Goal: Check status: Check status

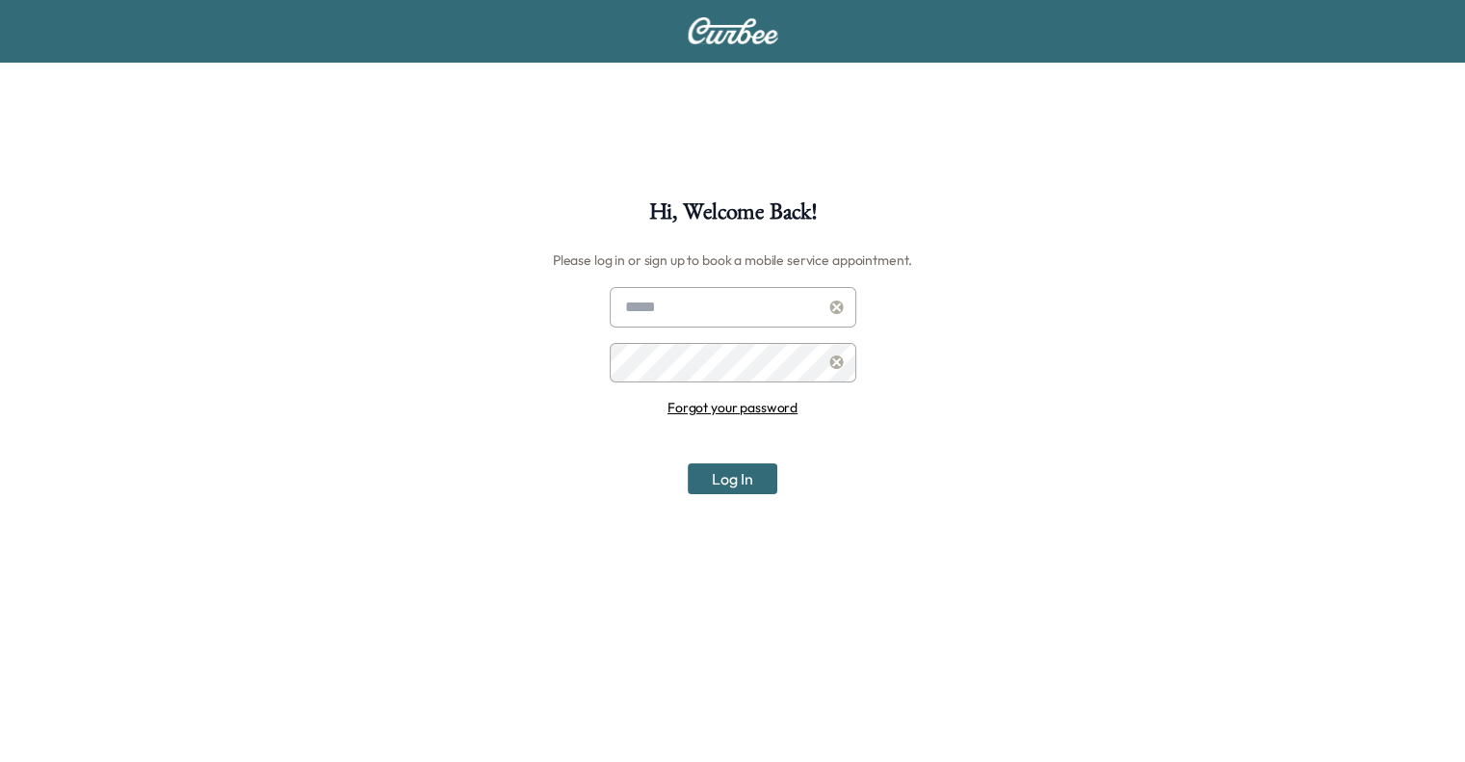
type input "**********"
click at [747, 473] on button "Log In" at bounding box center [733, 478] width 90 height 31
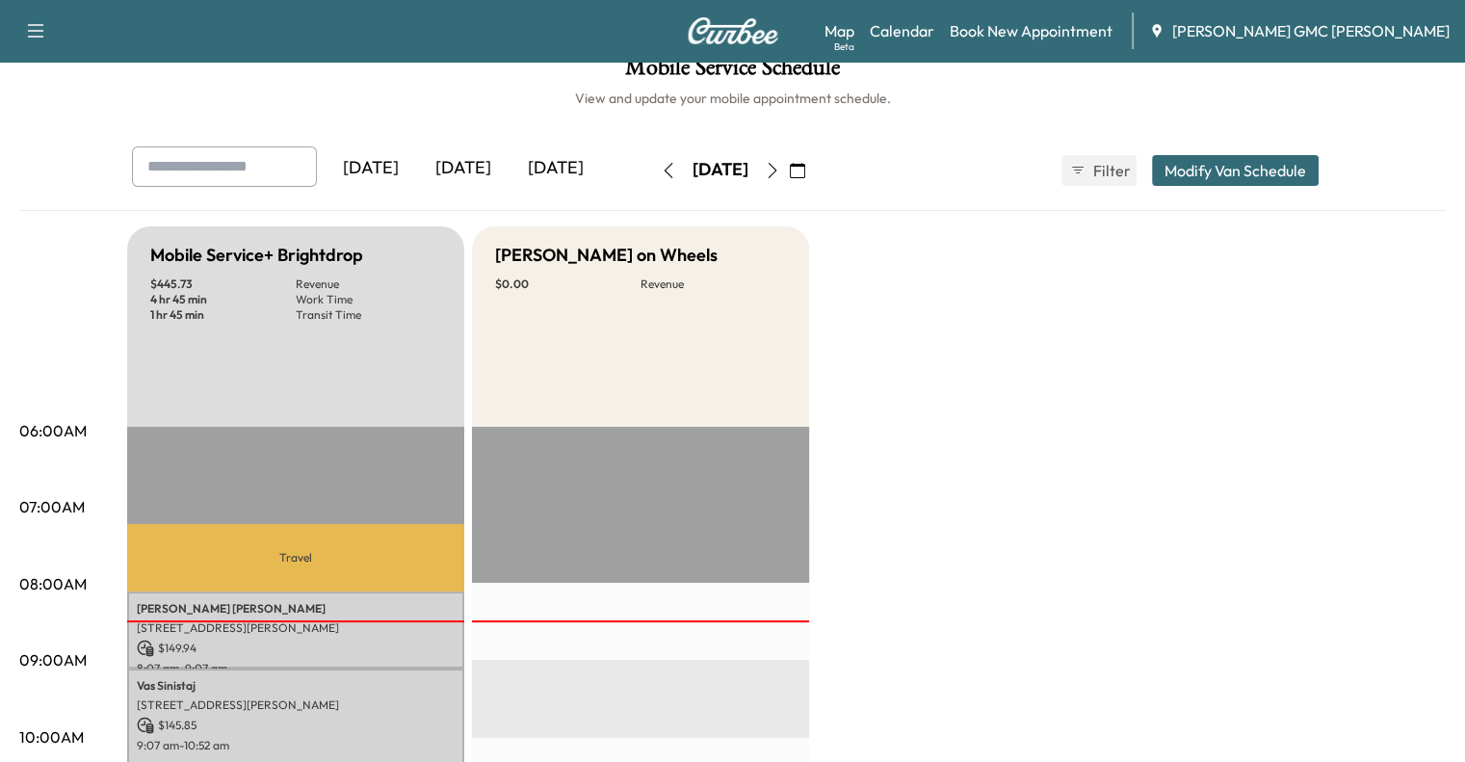
scroll to position [23, 0]
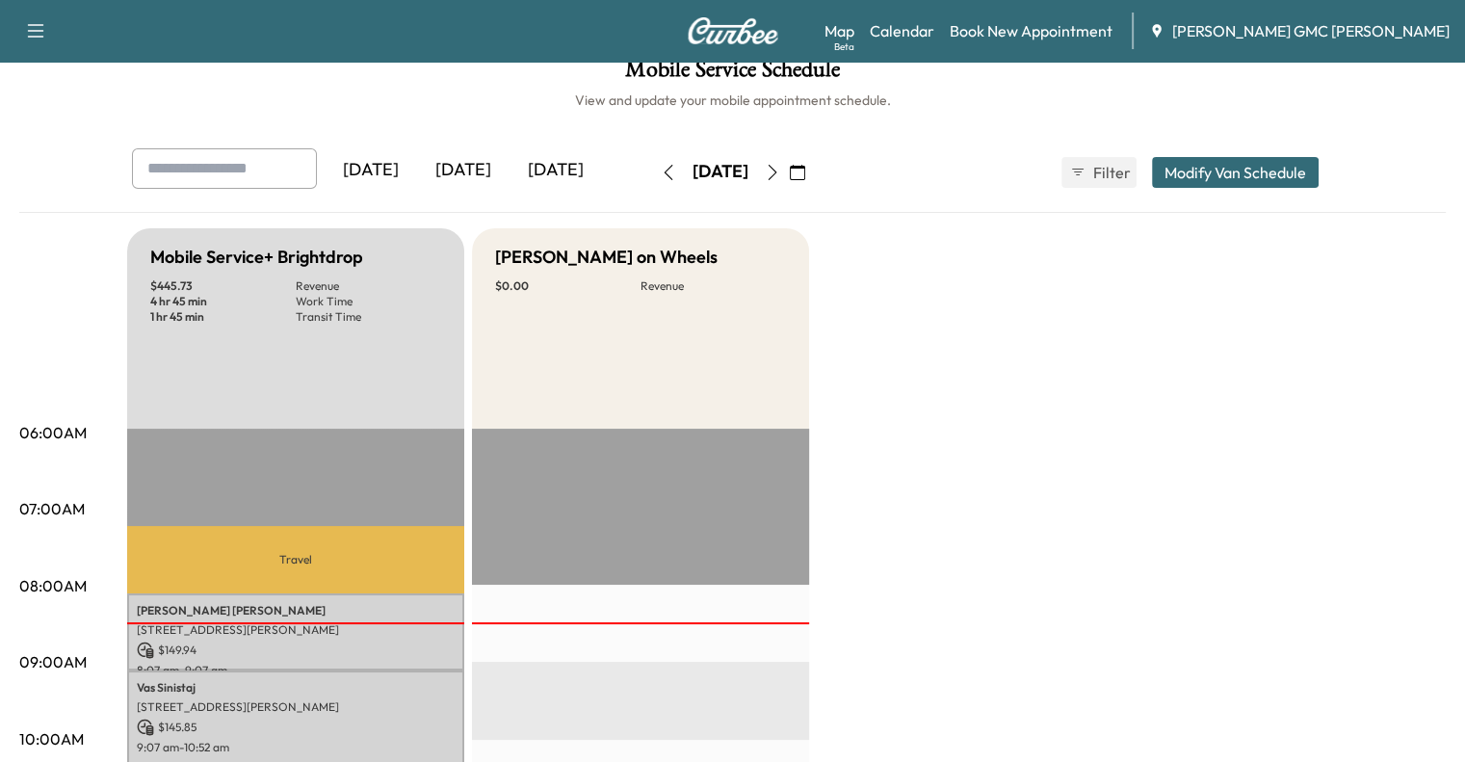
click at [814, 168] on button "button" at bounding box center [797, 172] width 33 height 31
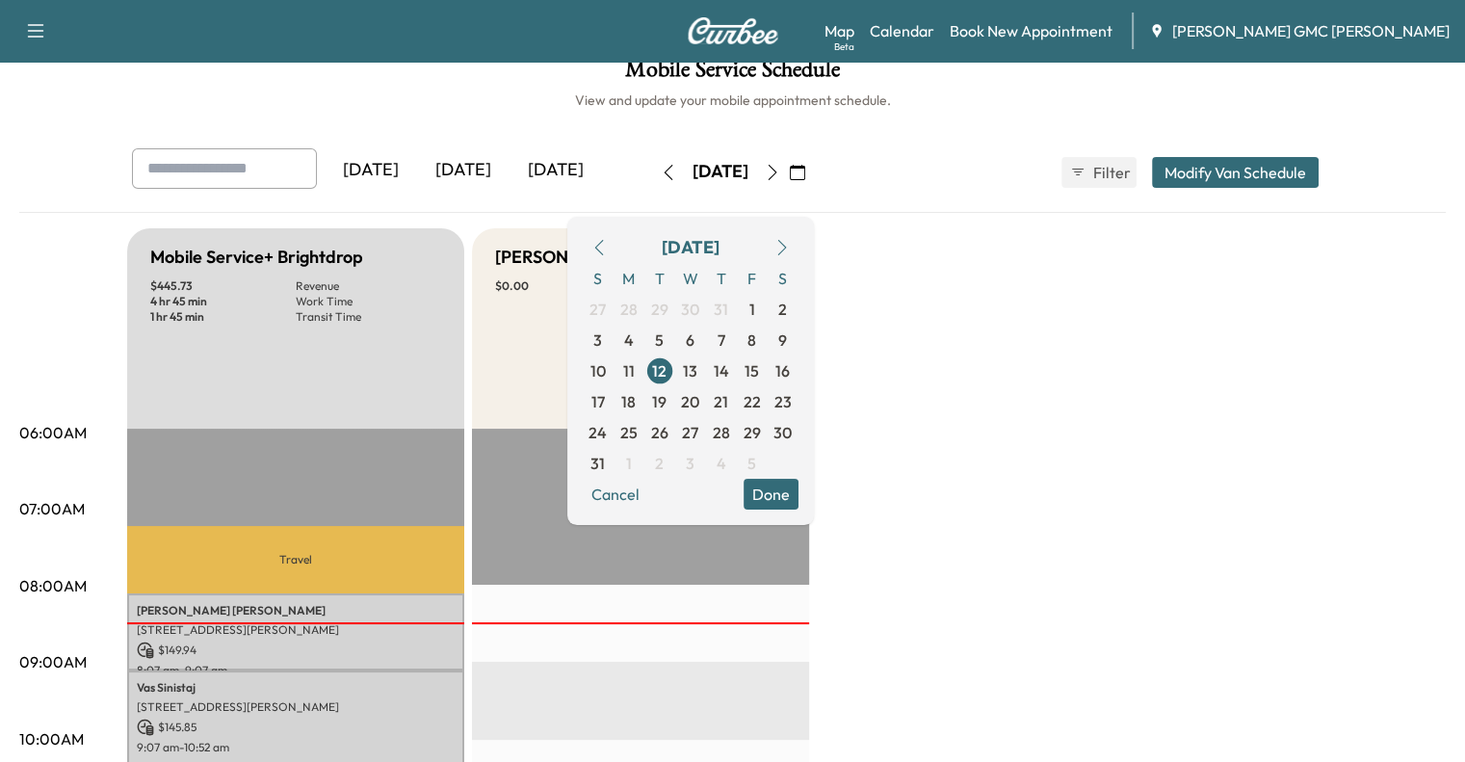
click at [789, 181] on button "button" at bounding box center [772, 172] width 33 height 31
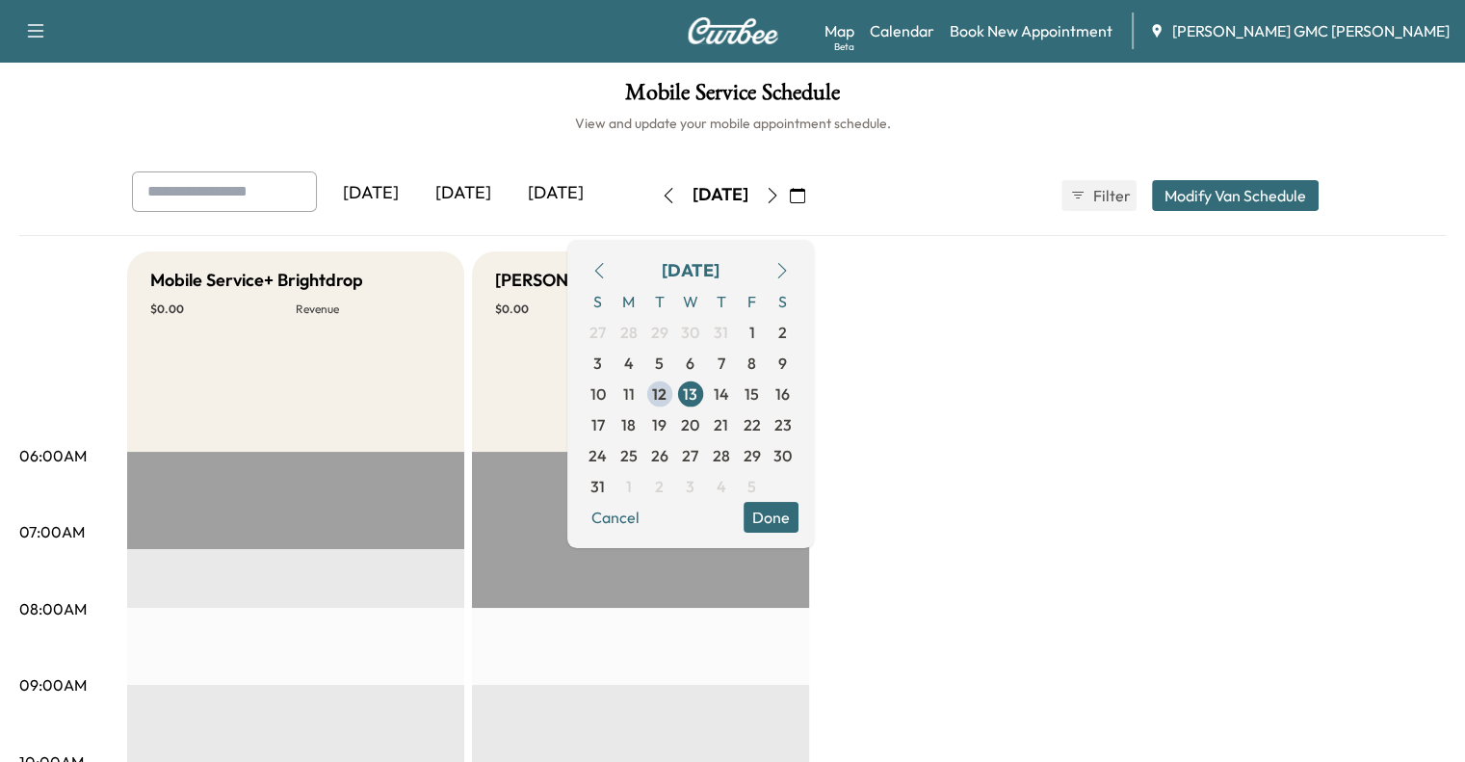
click at [489, 274] on div "[PERSON_NAME] on Wheels $ 0.00 Revenue" at bounding box center [640, 351] width 337 height 200
click at [780, 192] on icon "button" at bounding box center [772, 195] width 15 height 15
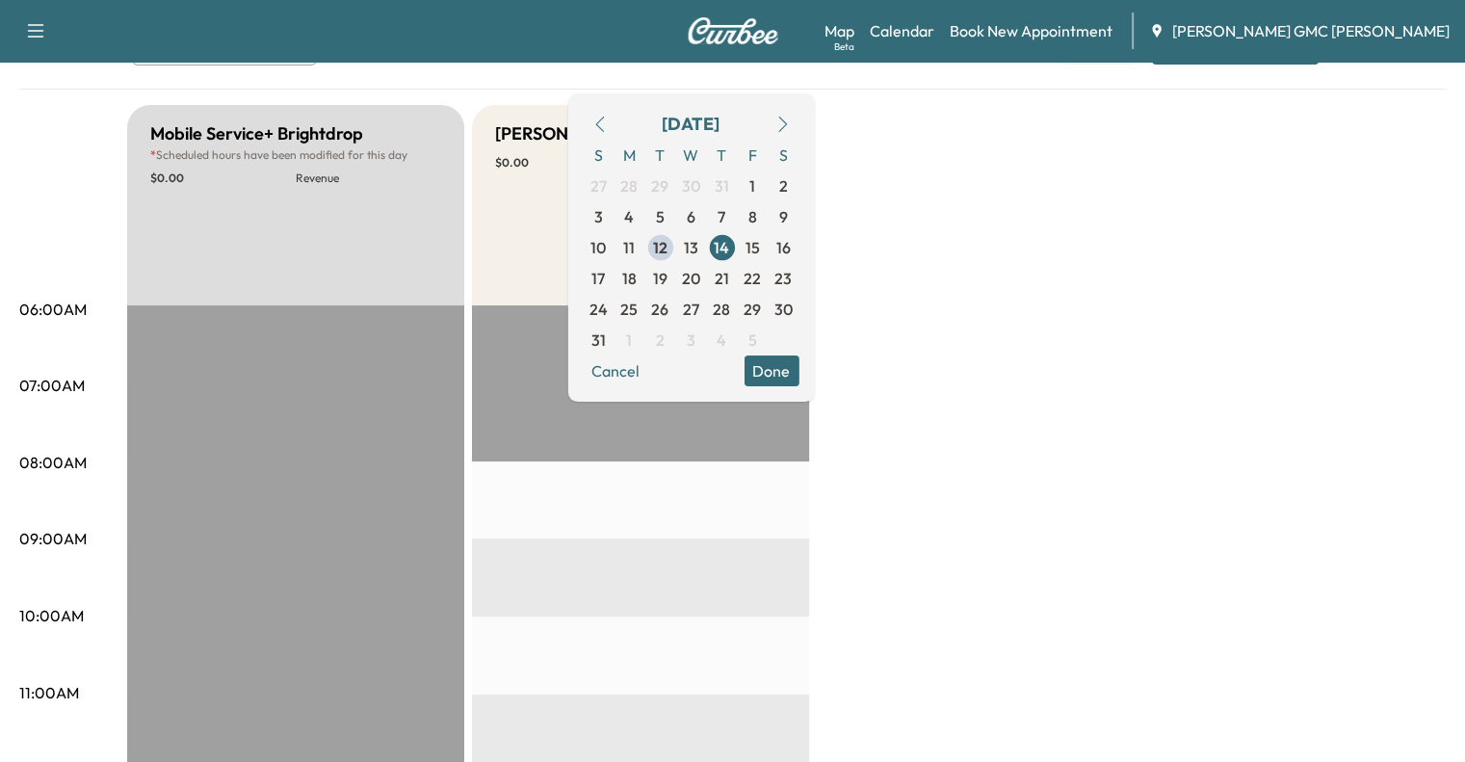
scroll to position [81, 0]
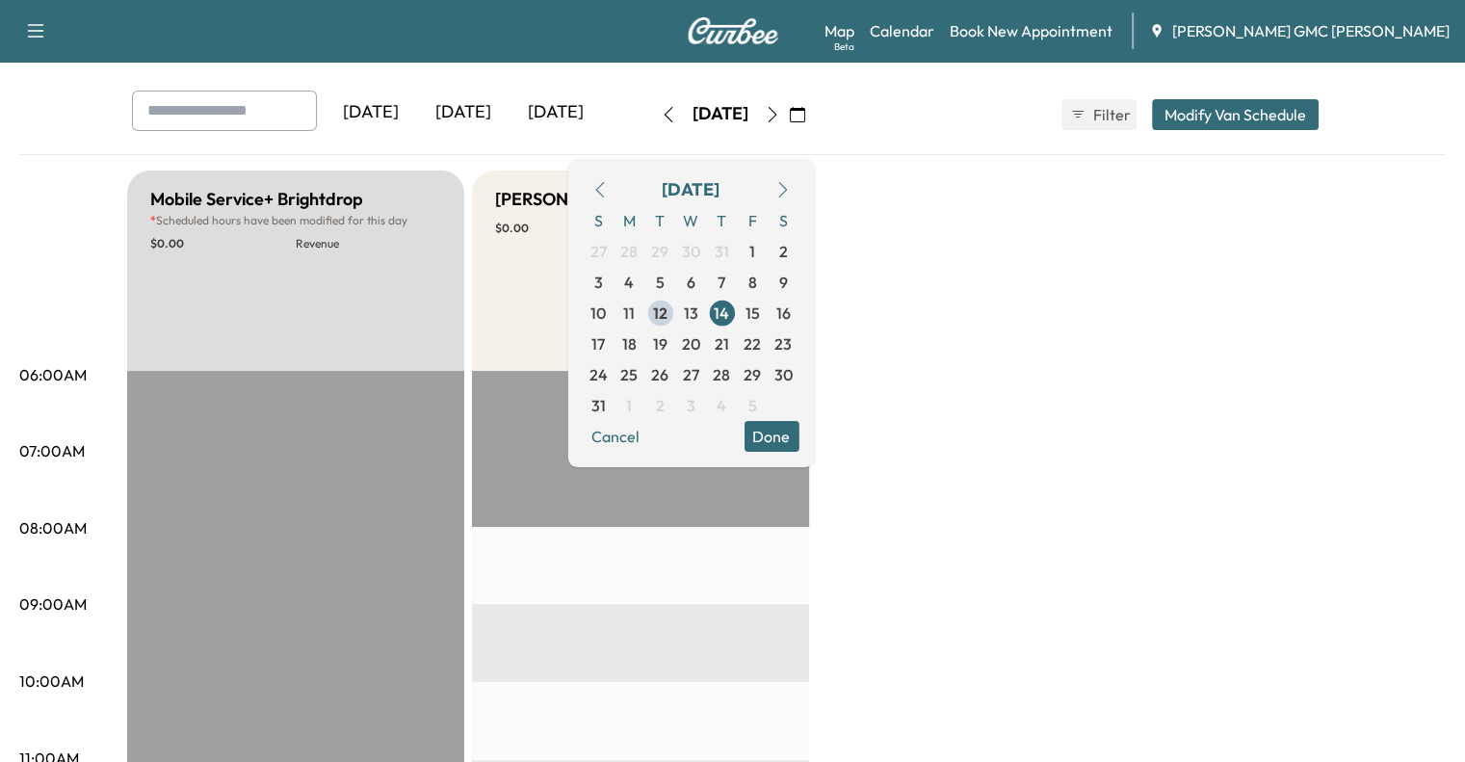
click at [780, 108] on icon "button" at bounding box center [772, 114] width 15 height 15
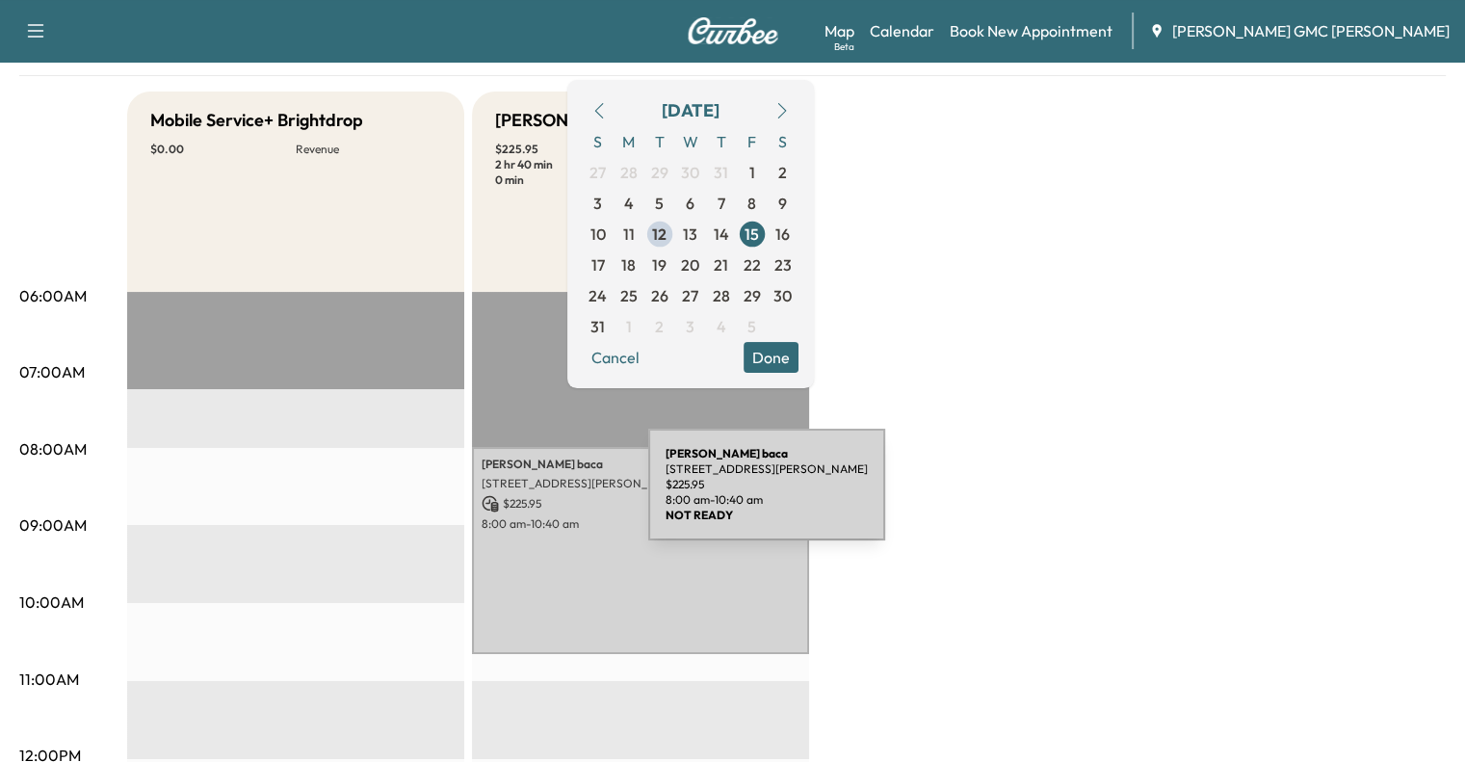
scroll to position [161, 0]
click at [504, 496] on p "$ 225.95" at bounding box center [641, 502] width 318 height 17
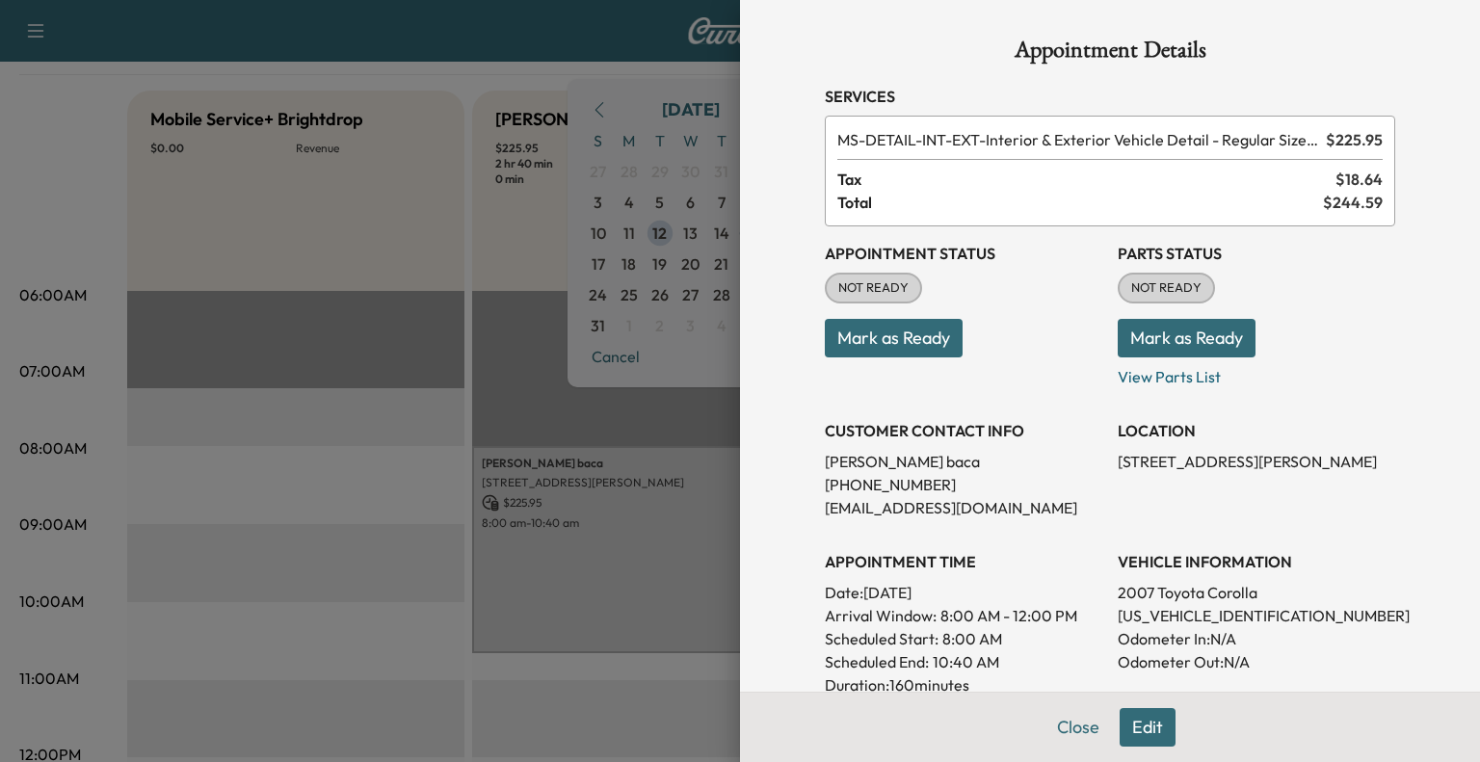
click at [493, 190] on div at bounding box center [740, 381] width 1480 height 762
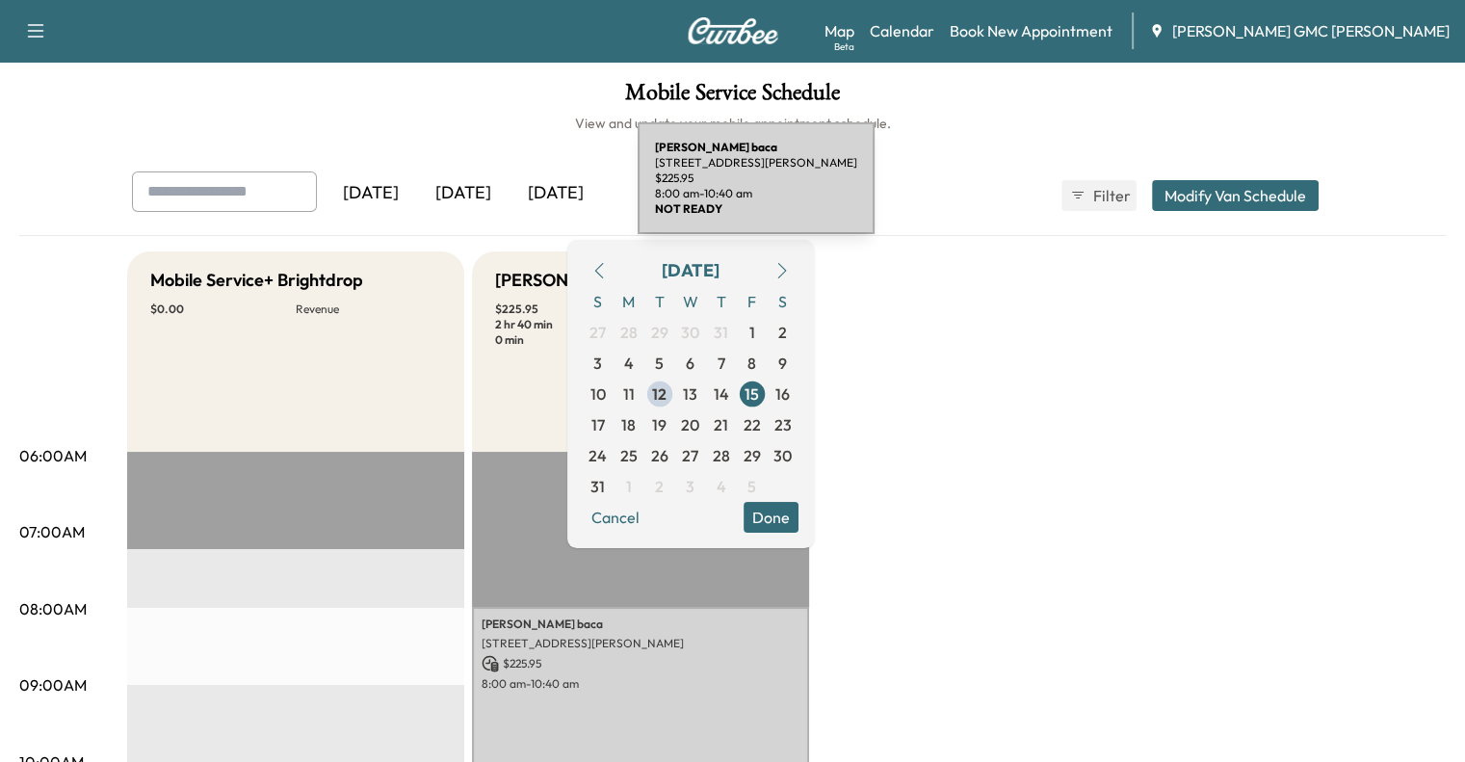
scroll to position [0, 0]
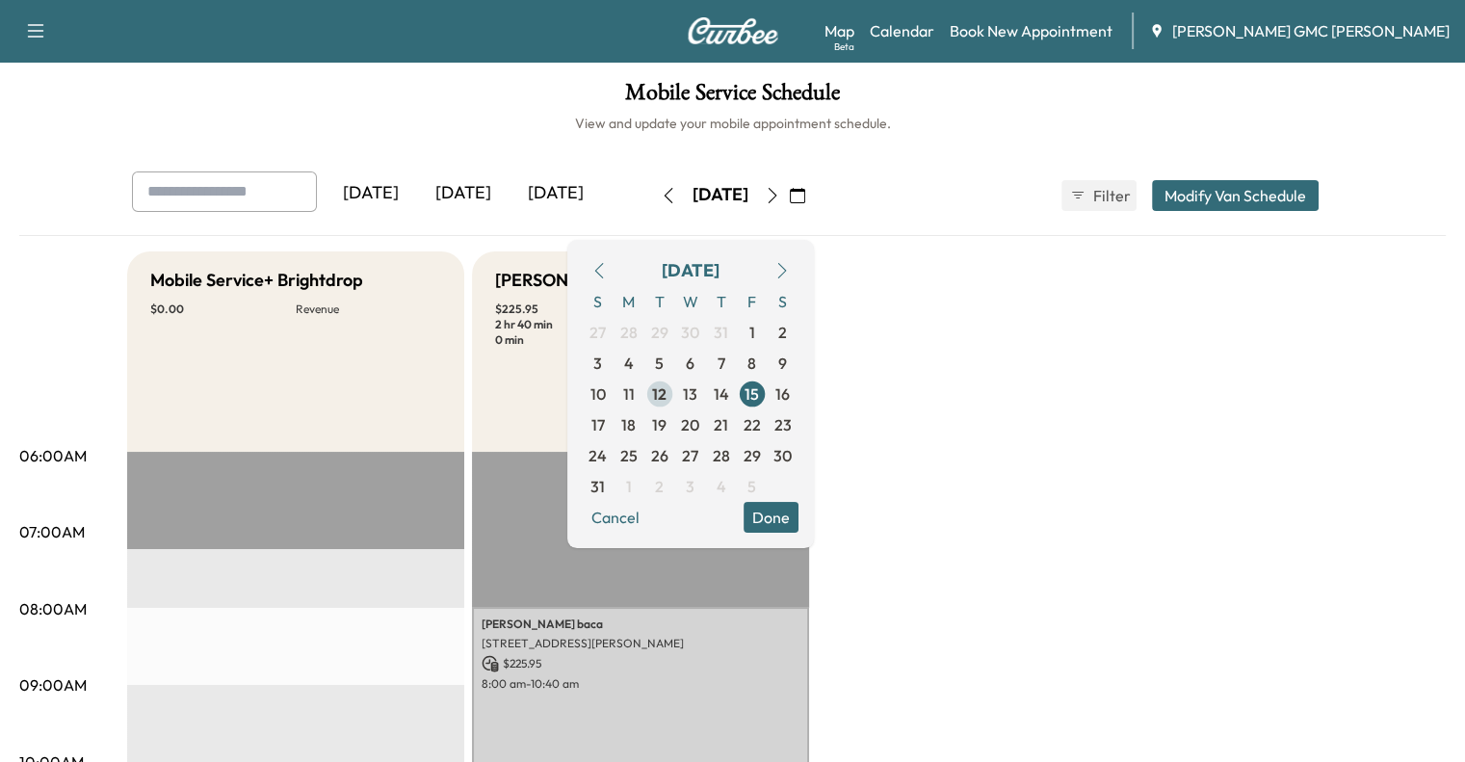
click at [667, 401] on span "12" at bounding box center [659, 393] width 14 height 23
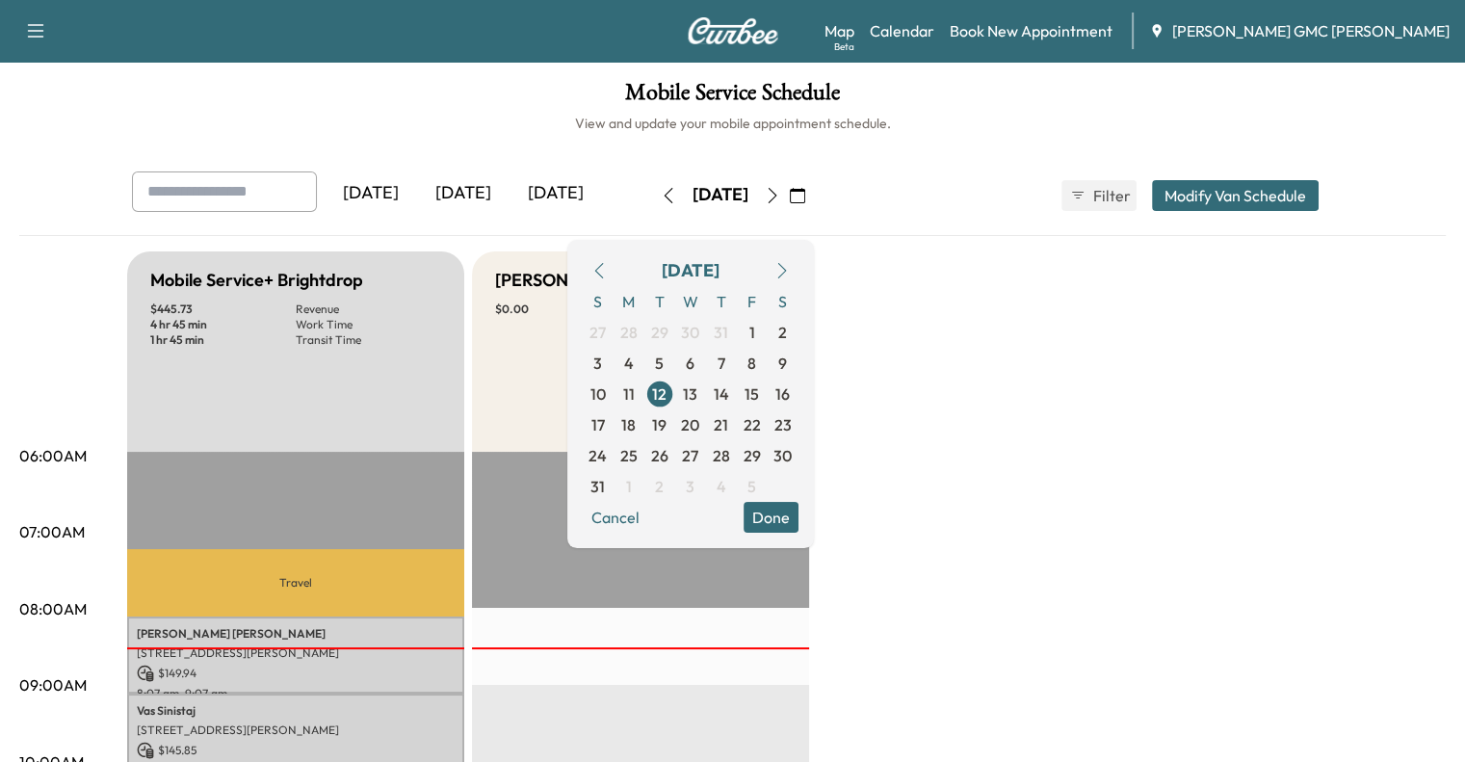
click at [520, 336] on div "[PERSON_NAME] on Wheels $ 0.00 Revenue" at bounding box center [640, 351] width 337 height 200
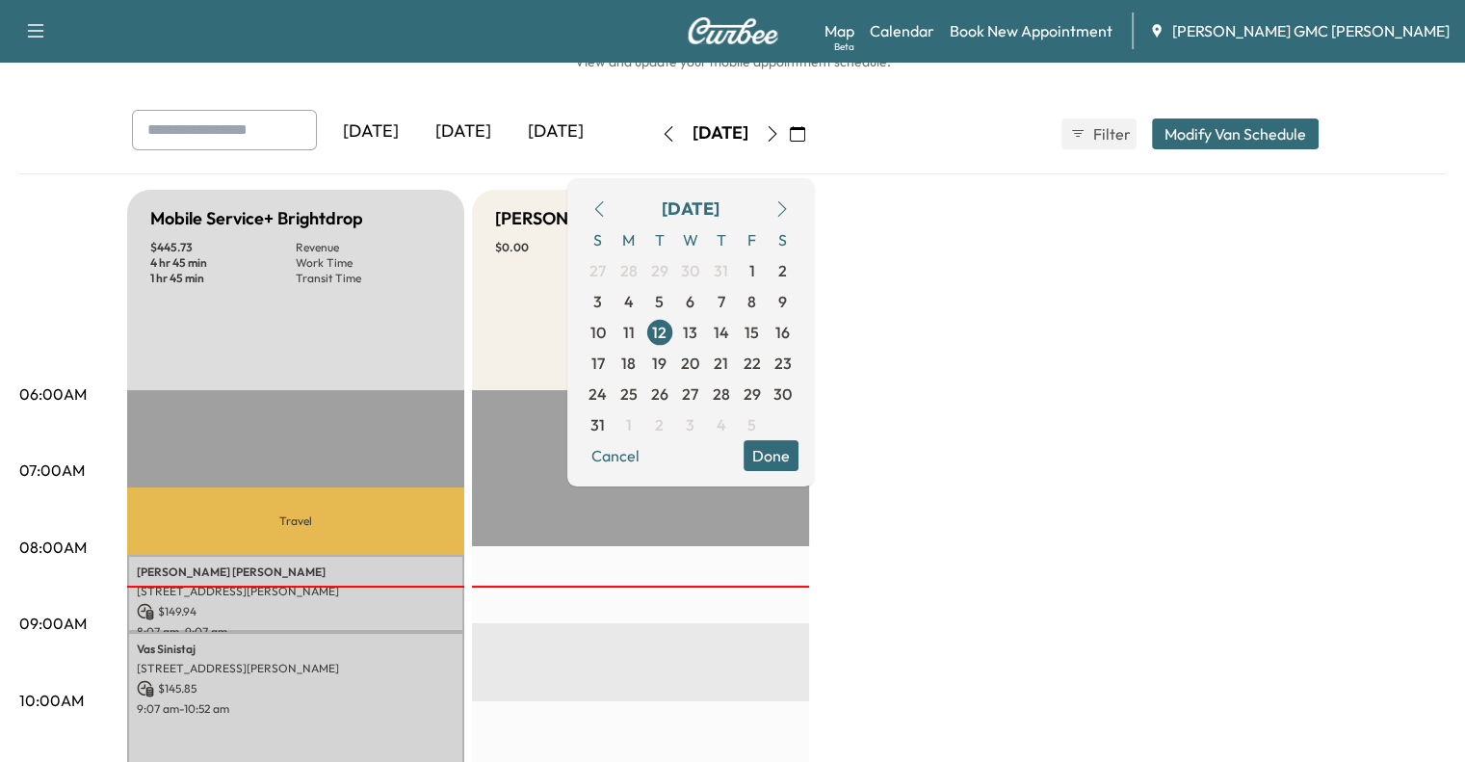
scroll to position [62, 0]
click at [648, 461] on button "Cancel" at bounding box center [615, 455] width 65 height 31
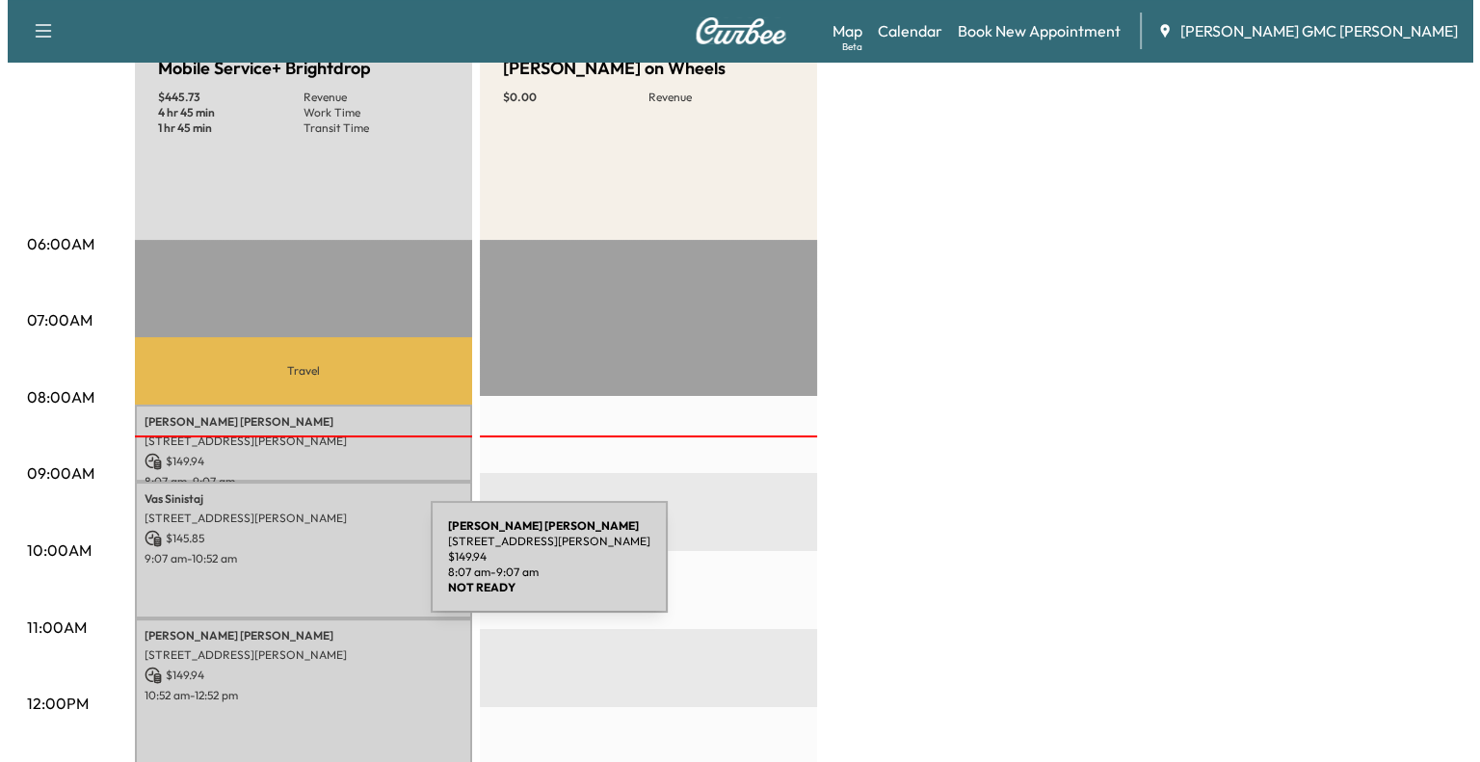
scroll to position [212, 0]
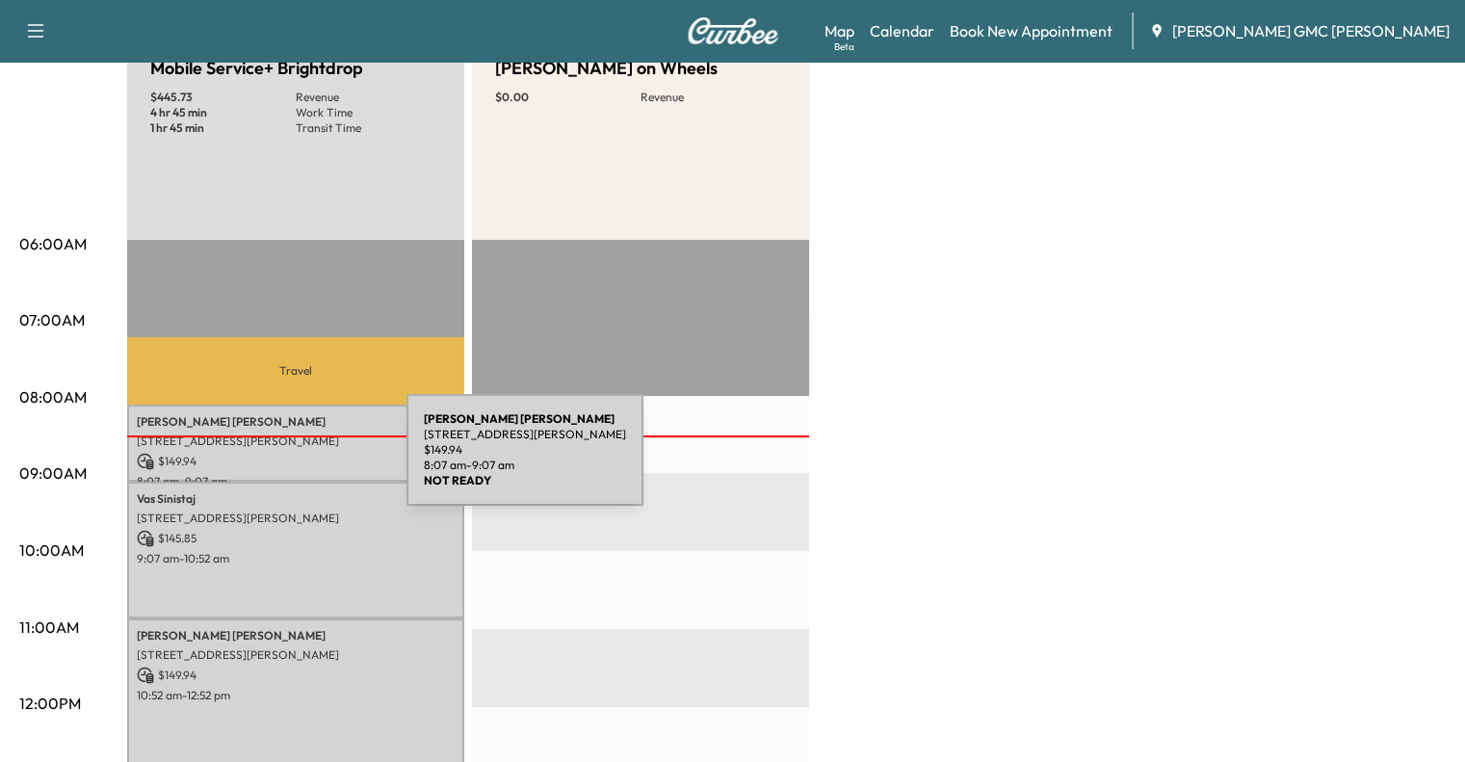
click at [262, 461] on p "$ 149.94" at bounding box center [296, 461] width 318 height 17
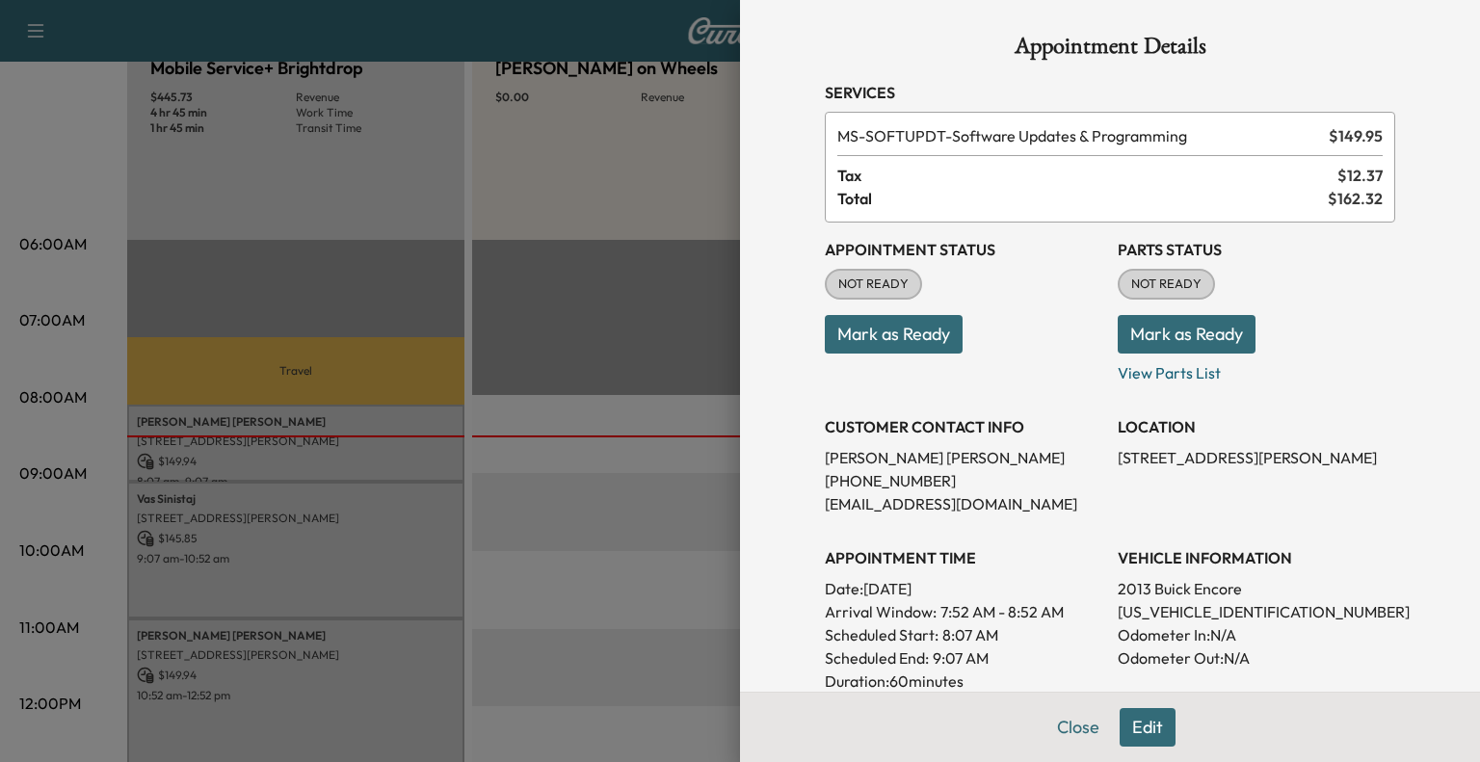
scroll to position [3, 0]
click at [269, 442] on div at bounding box center [740, 381] width 1480 height 762
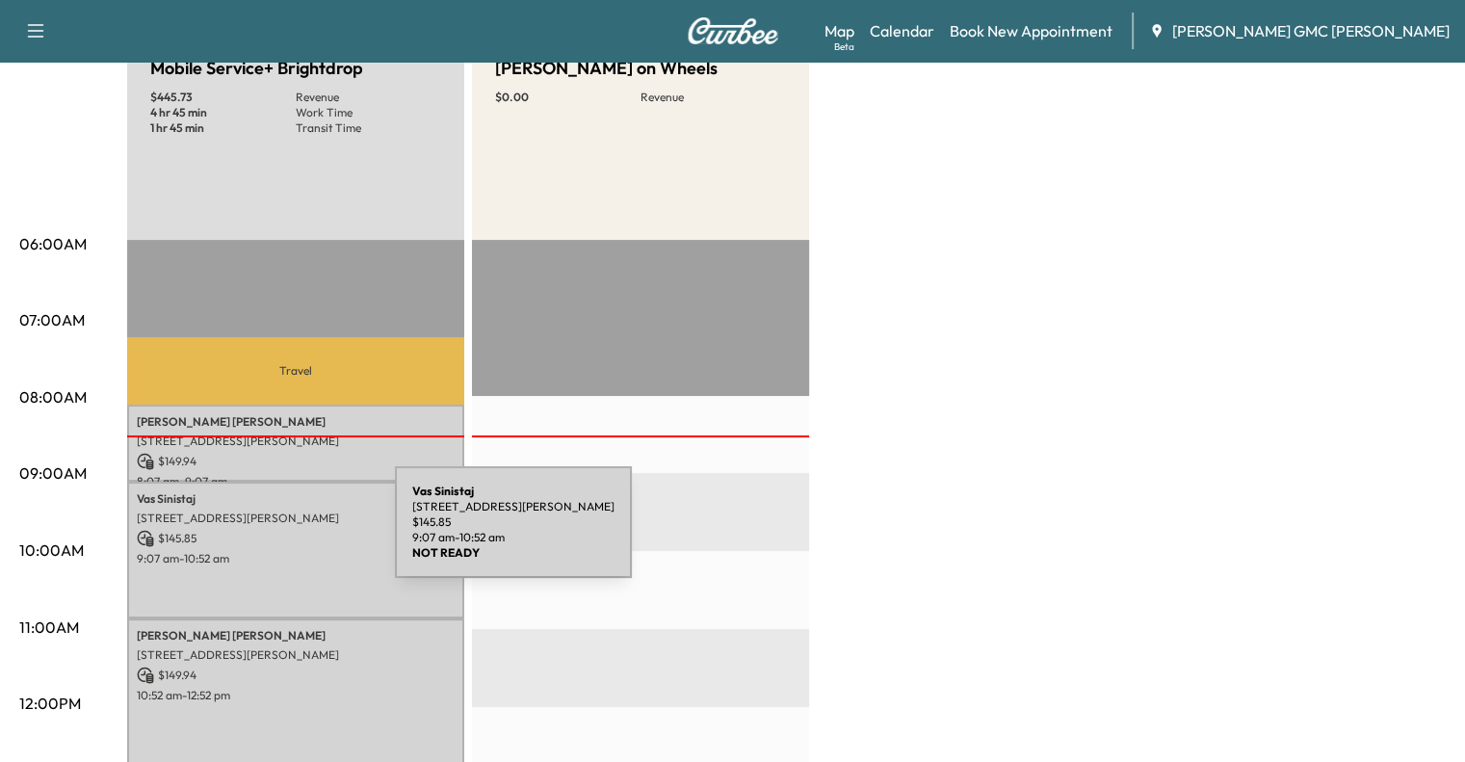
click at [250, 534] on p "$ 145.85" at bounding box center [296, 538] width 318 height 17
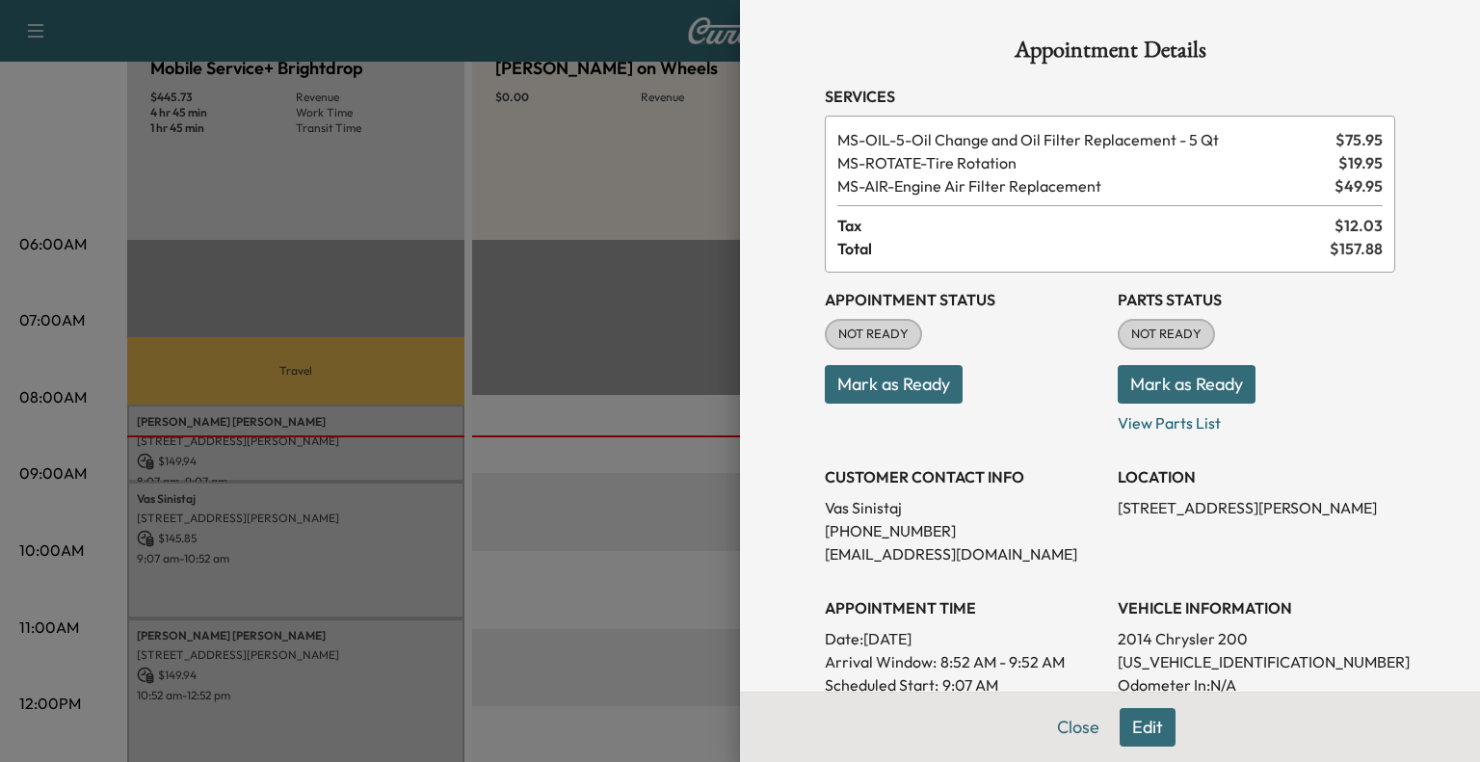
click at [274, 642] on div at bounding box center [740, 381] width 1480 height 762
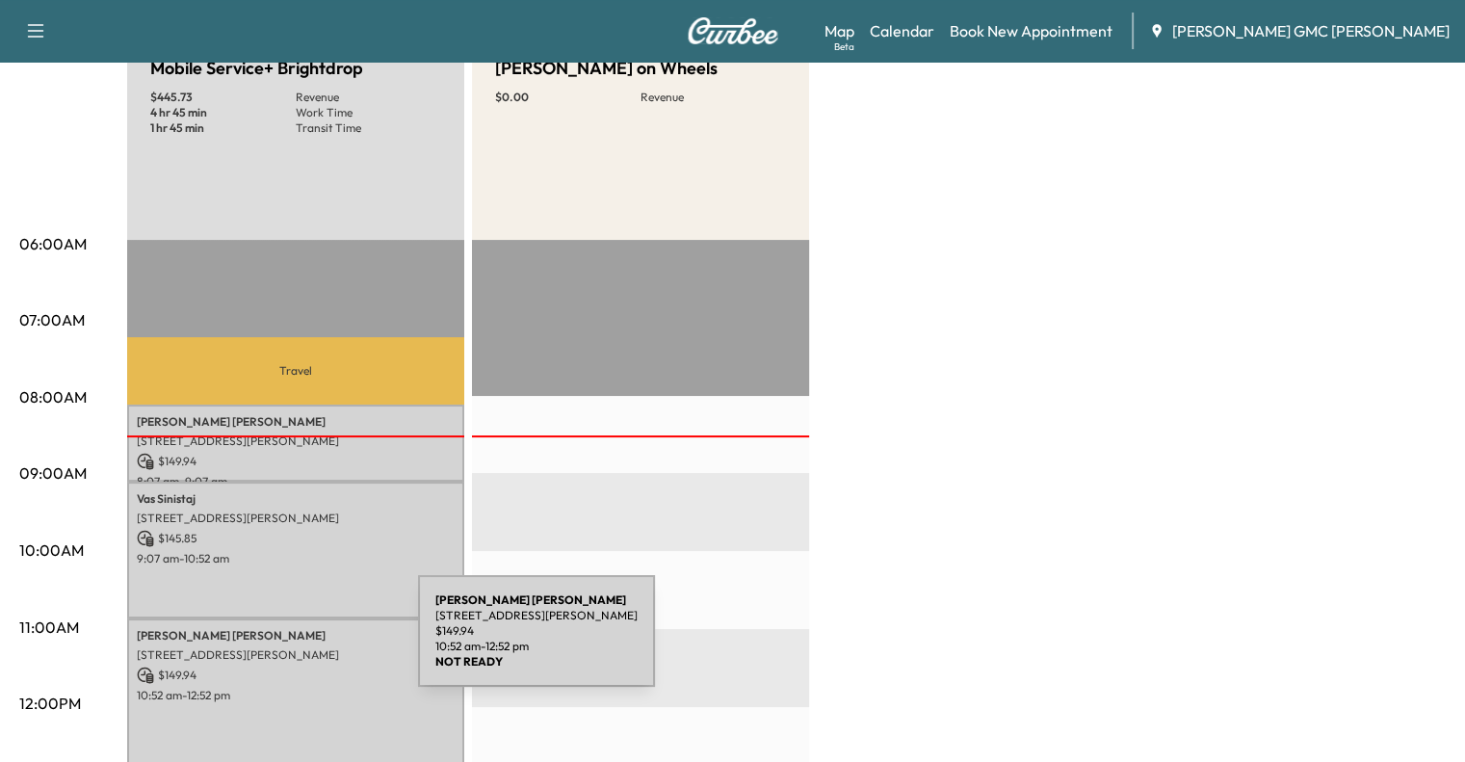
click at [274, 647] on p "[STREET_ADDRESS][PERSON_NAME]" at bounding box center [296, 654] width 318 height 15
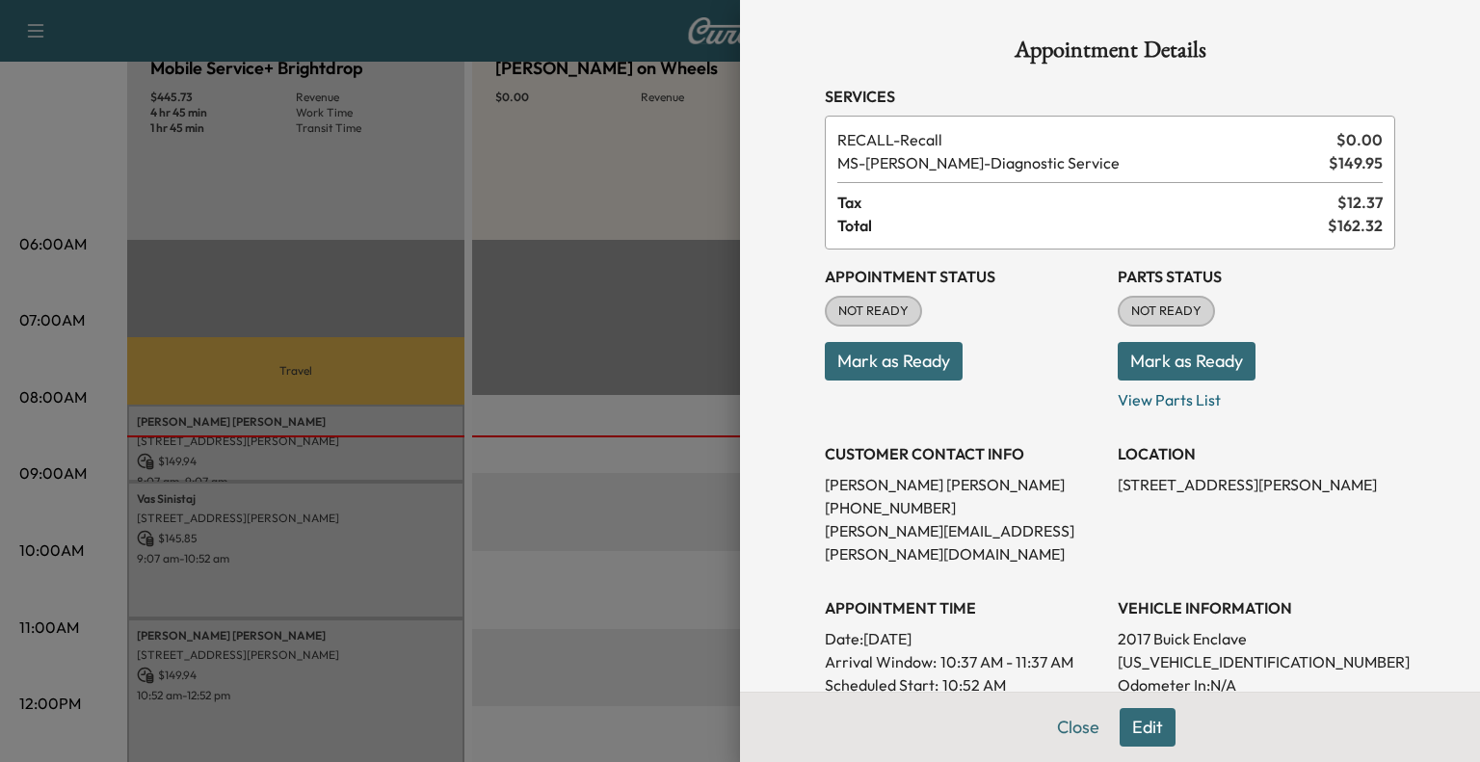
click at [449, 471] on div at bounding box center [740, 381] width 1480 height 762
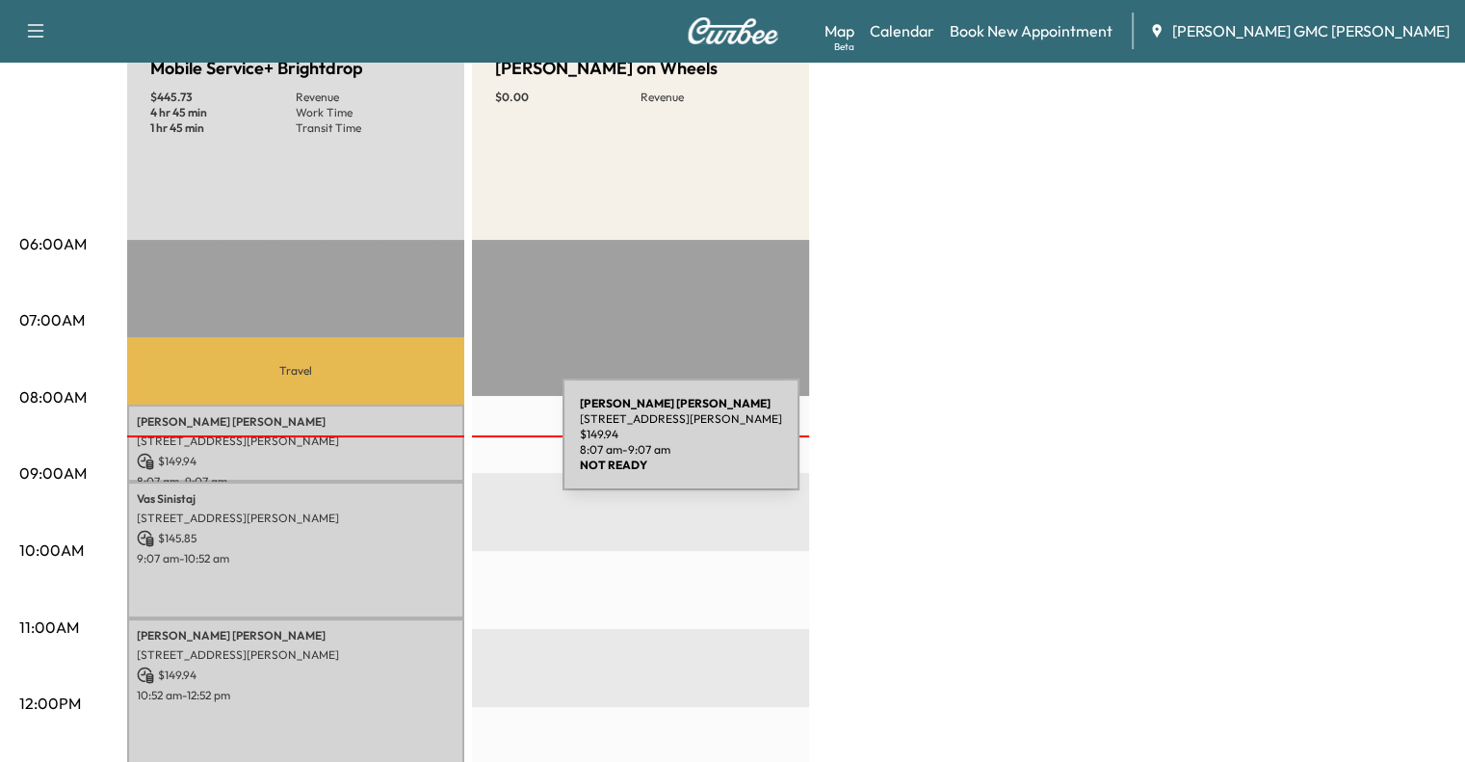
click at [418, 446] on div "[PERSON_NAME] [STREET_ADDRESS][PERSON_NAME] $ 149.94 8:07 am - 9:07 am" at bounding box center [295, 444] width 337 height 78
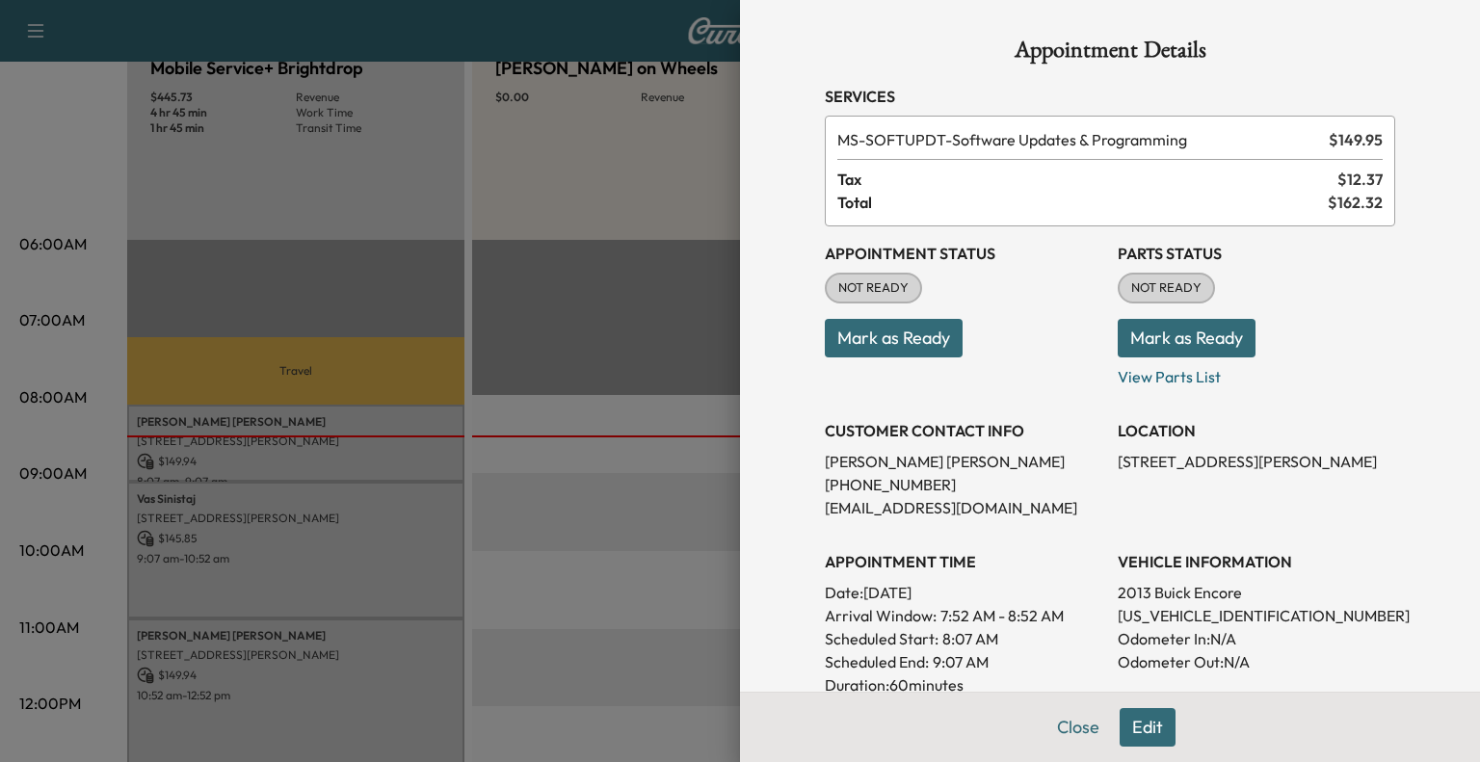
click at [1145, 339] on button "Mark as Ready" at bounding box center [1186, 338] width 138 height 39
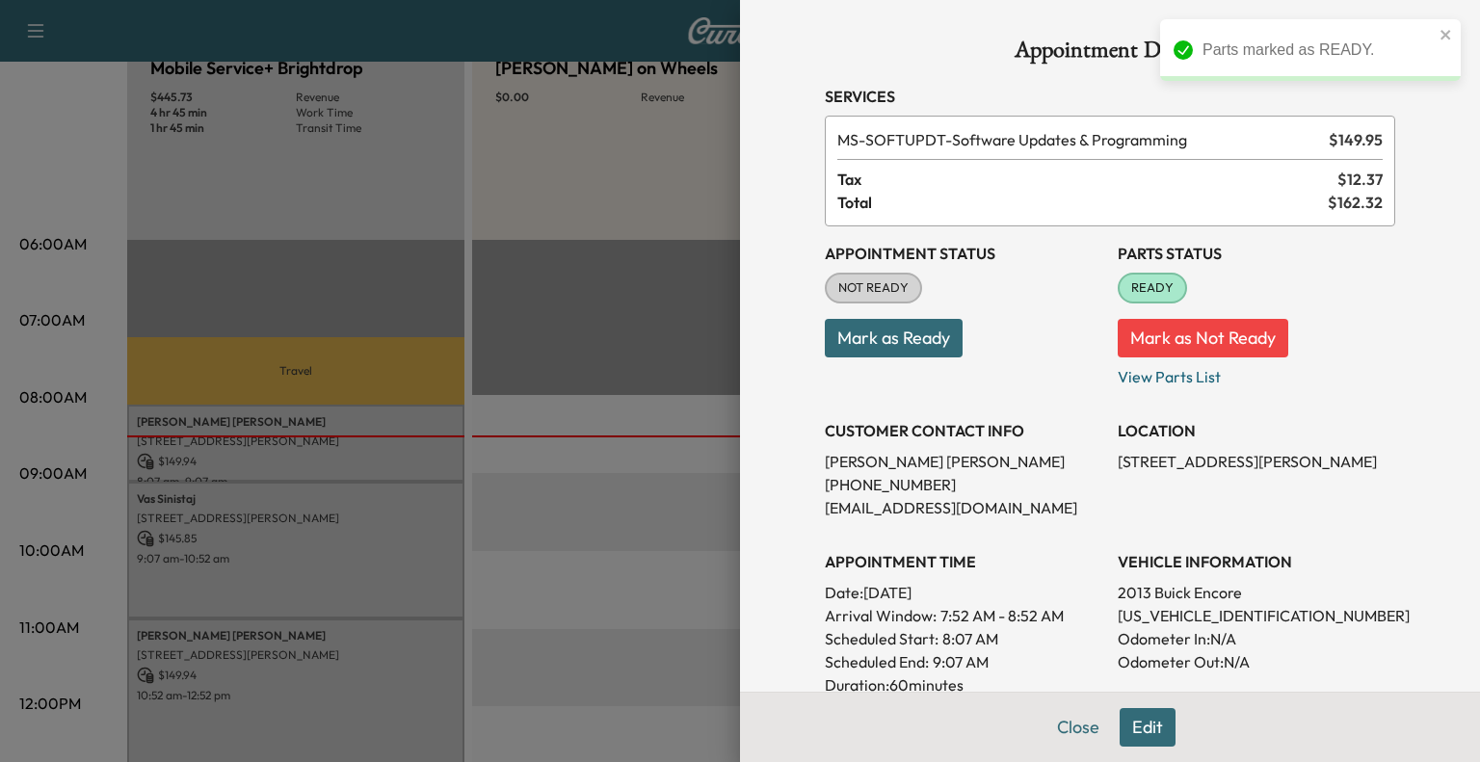
click at [931, 346] on button "Mark as Ready" at bounding box center [894, 338] width 138 height 39
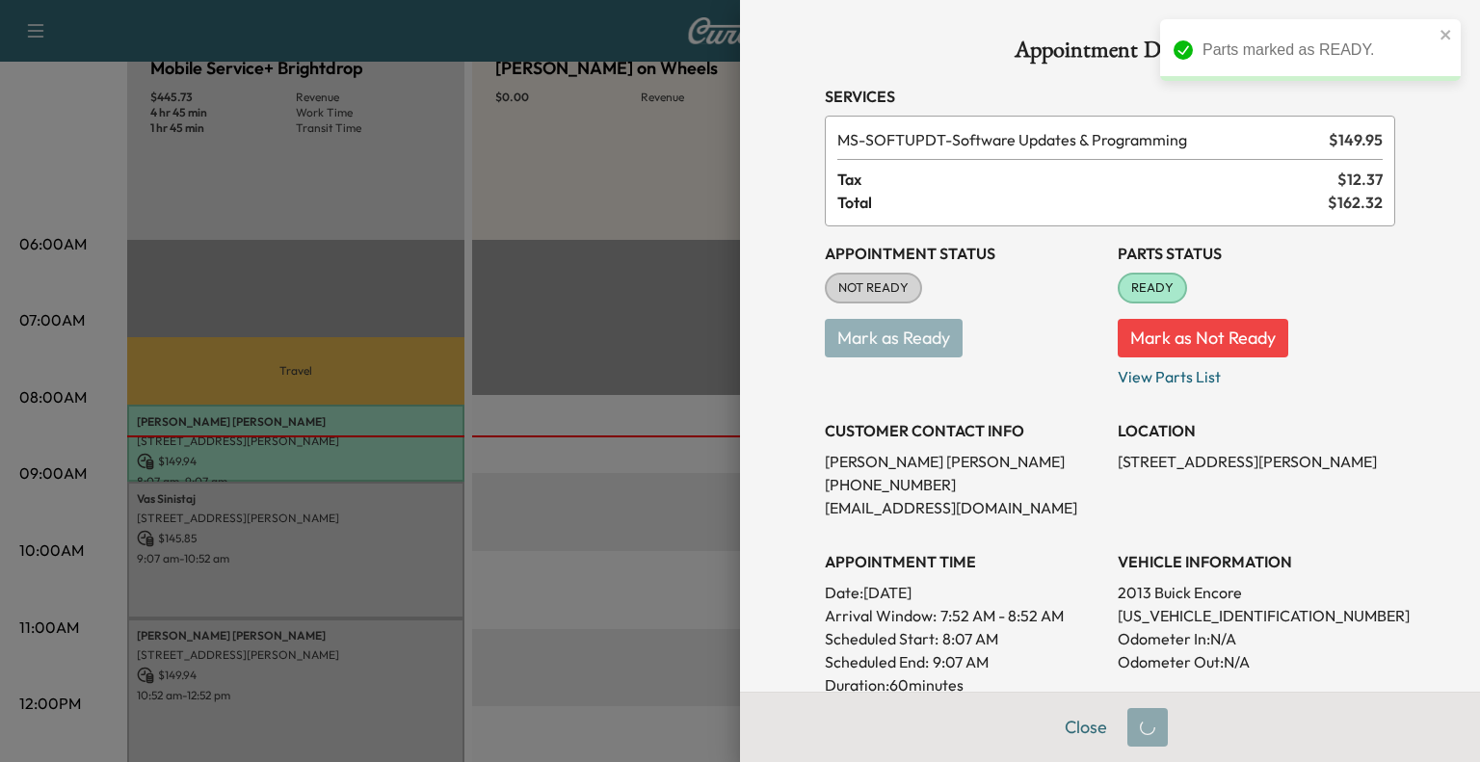
click at [1095, 369] on div "Appointment Status NOT READY Mark as Ready Parts Status READY Mark as Not Ready…" at bounding box center [1110, 515] width 570 height 578
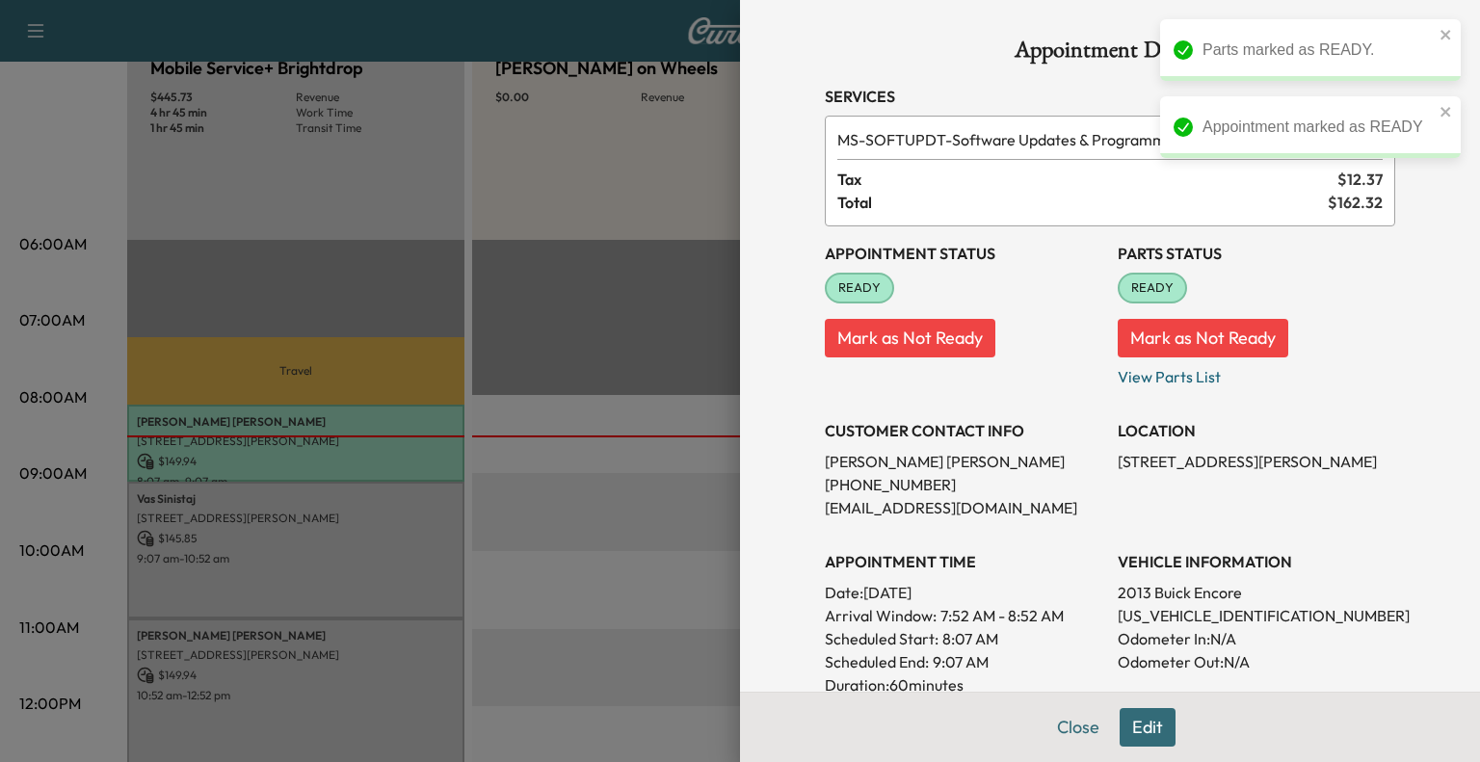
click at [957, 396] on div "Appointment Status READY Mark as Not Ready Parts Status READY Mark as Not Ready…" at bounding box center [1110, 515] width 570 height 578
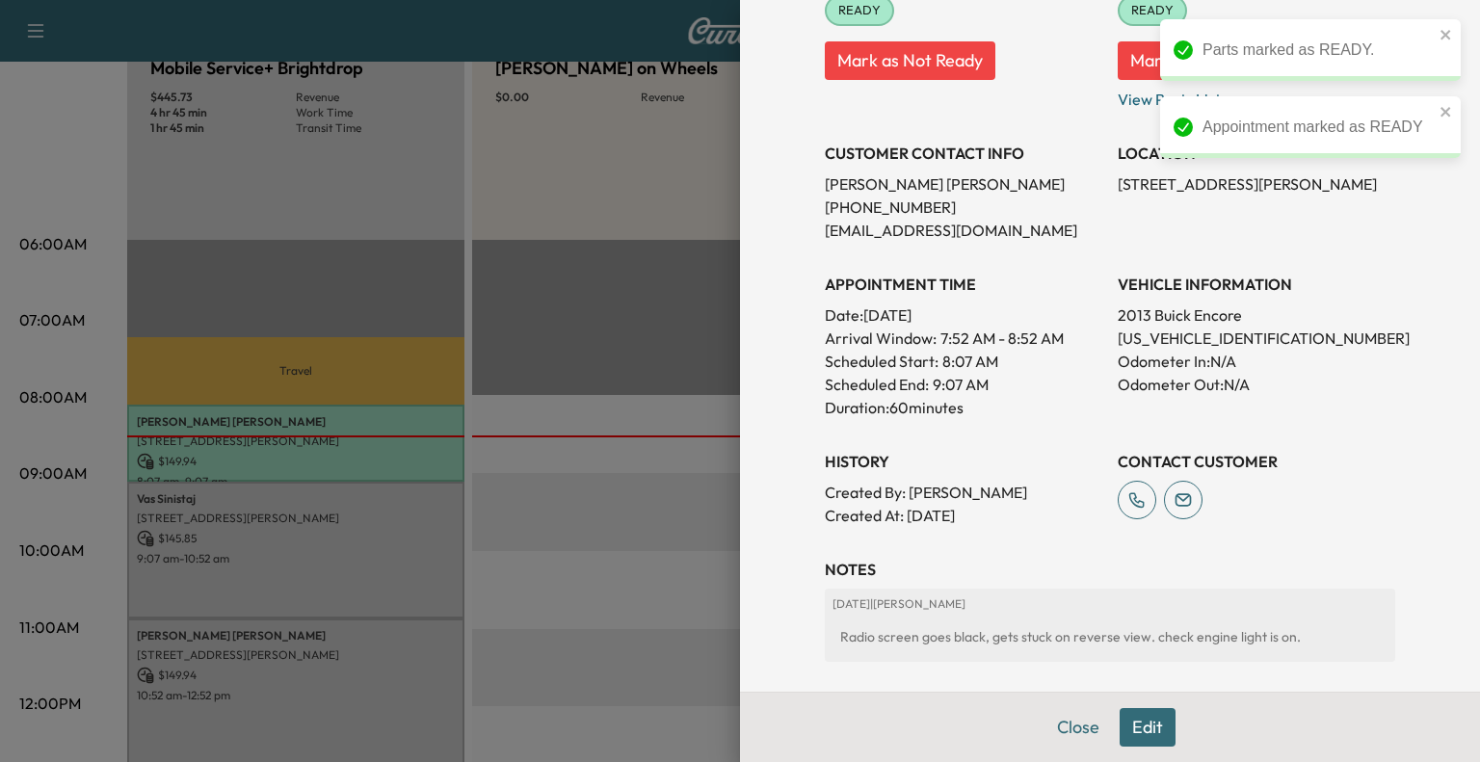
click at [957, 396] on p "Duration: 60 minutes" at bounding box center [963, 407] width 277 height 23
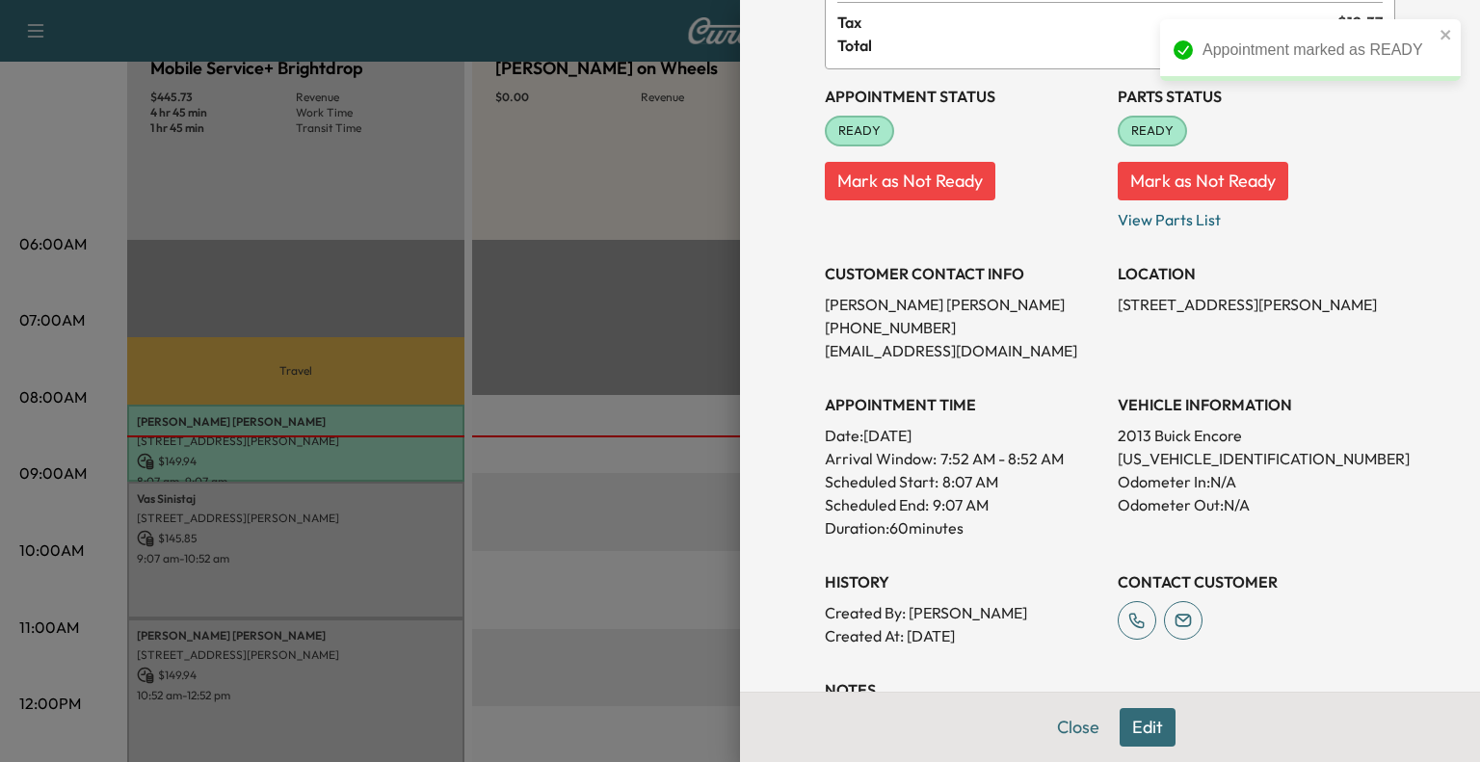
scroll to position [156, 0]
click at [630, 491] on div at bounding box center [740, 381] width 1480 height 762
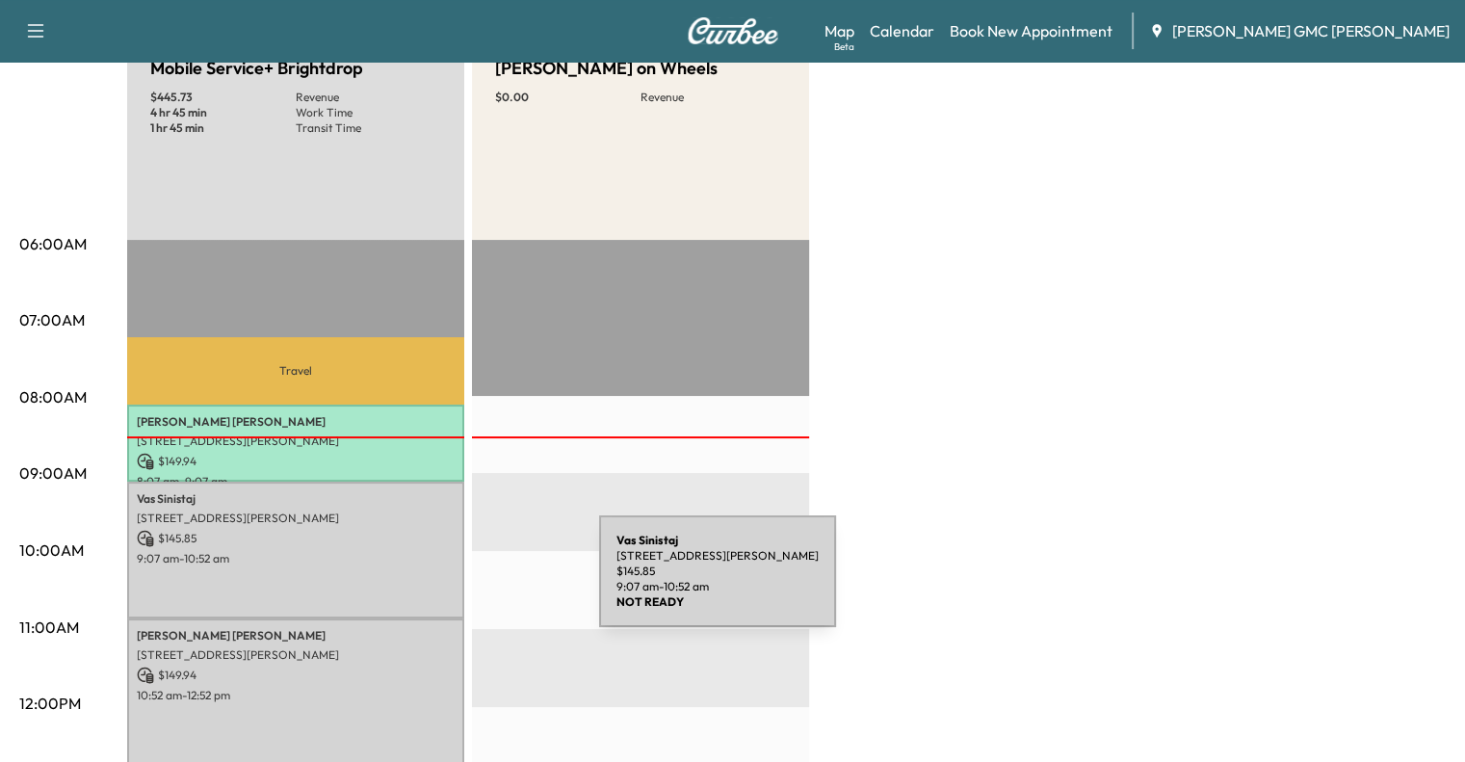
drag, startPoint x: 304, startPoint y: 651, endPoint x: 597, endPoint y: 554, distance: 308.6
click at [597, 554] on div "Mobile Service+ Brightdrop $ 445.73 Revenue 4 hr 45 min Work Time 1 hr 45 min T…" at bounding box center [786, 761] width 1319 height 1445
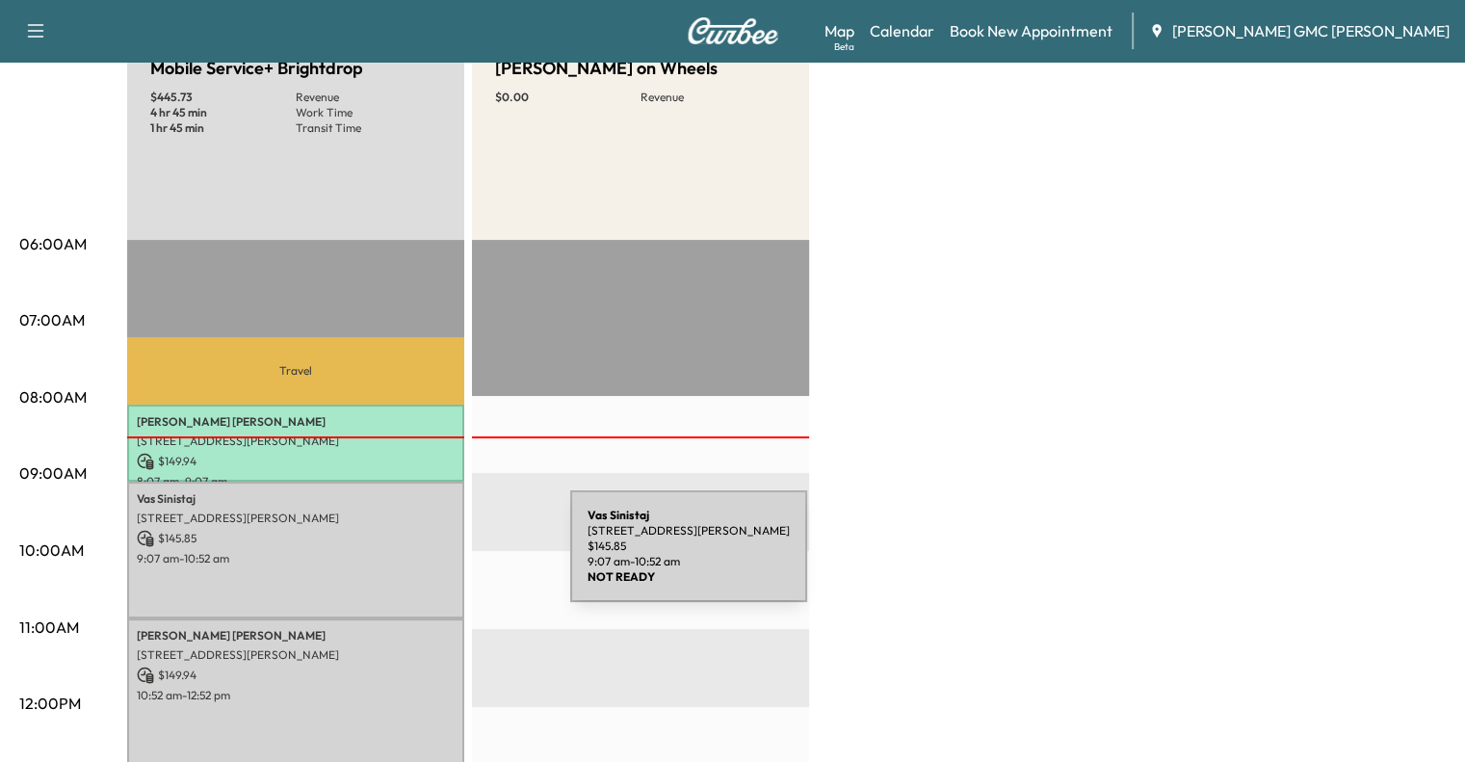
click at [426, 558] on p "9:07 am - 10:52 am" at bounding box center [296, 558] width 318 height 15
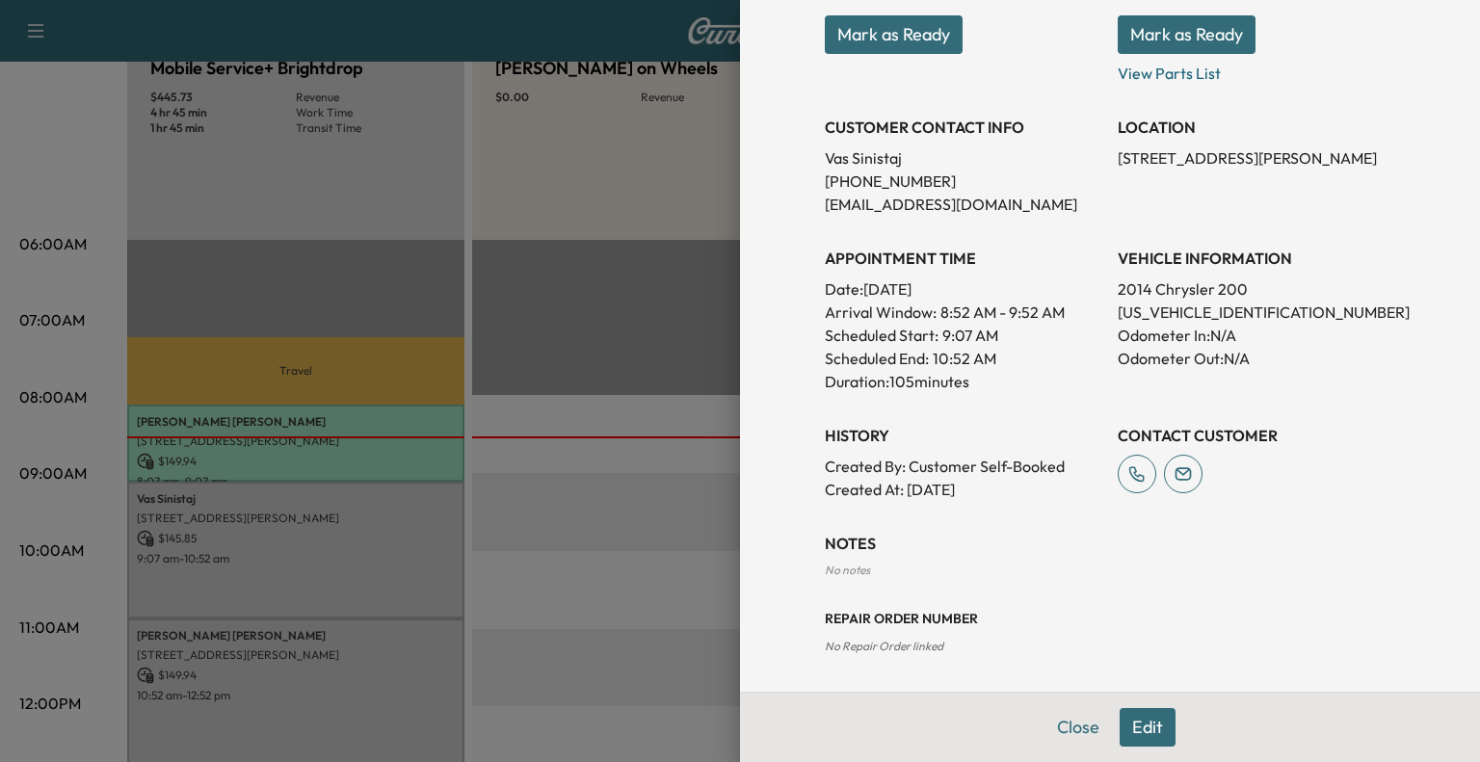
scroll to position [349, 0]
drag, startPoint x: 863, startPoint y: 488, endPoint x: 826, endPoint y: 523, distance: 50.4
drag, startPoint x: 826, startPoint y: 523, endPoint x: 588, endPoint y: 589, distance: 247.7
click at [588, 589] on div at bounding box center [740, 381] width 1480 height 762
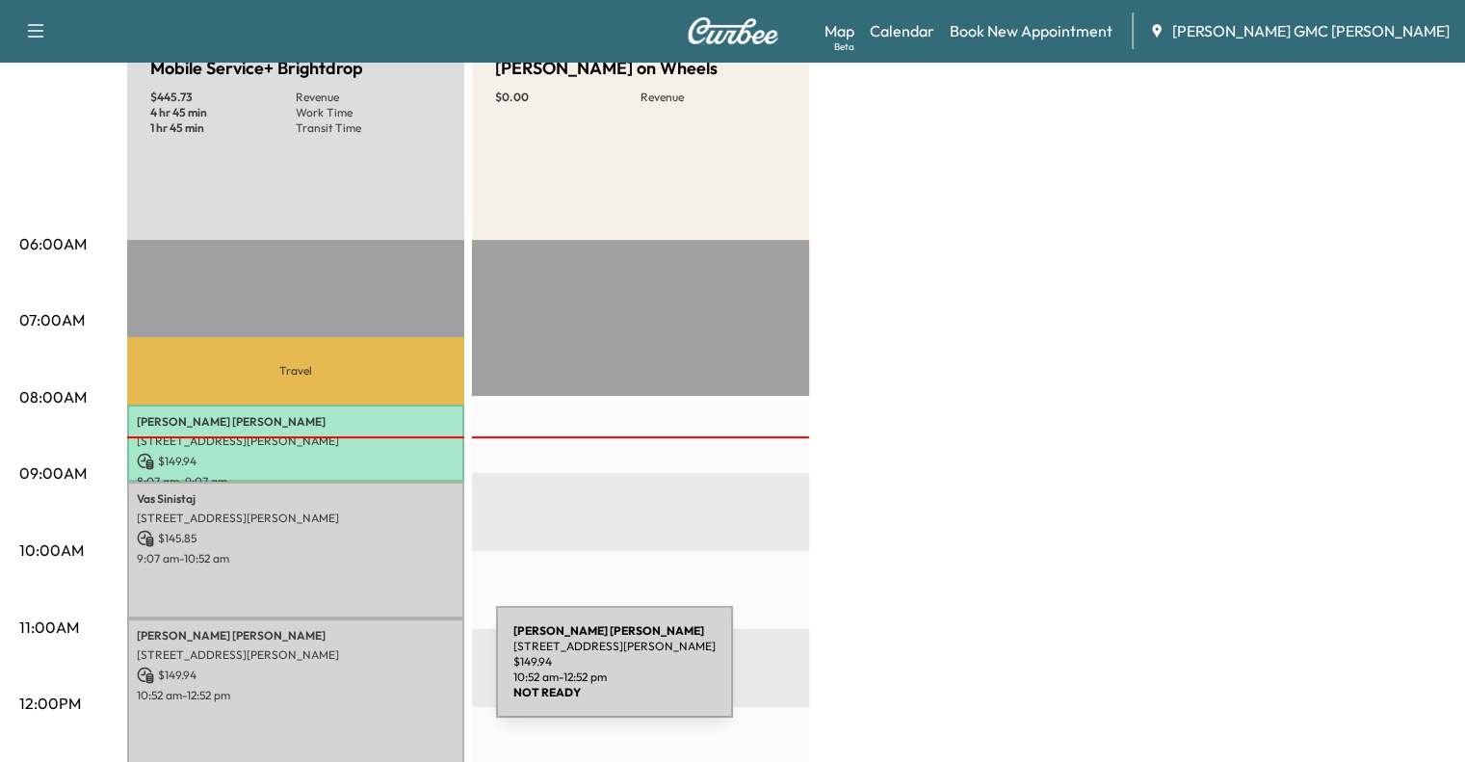
click at [352, 673] on p "$ 149.94" at bounding box center [296, 675] width 318 height 17
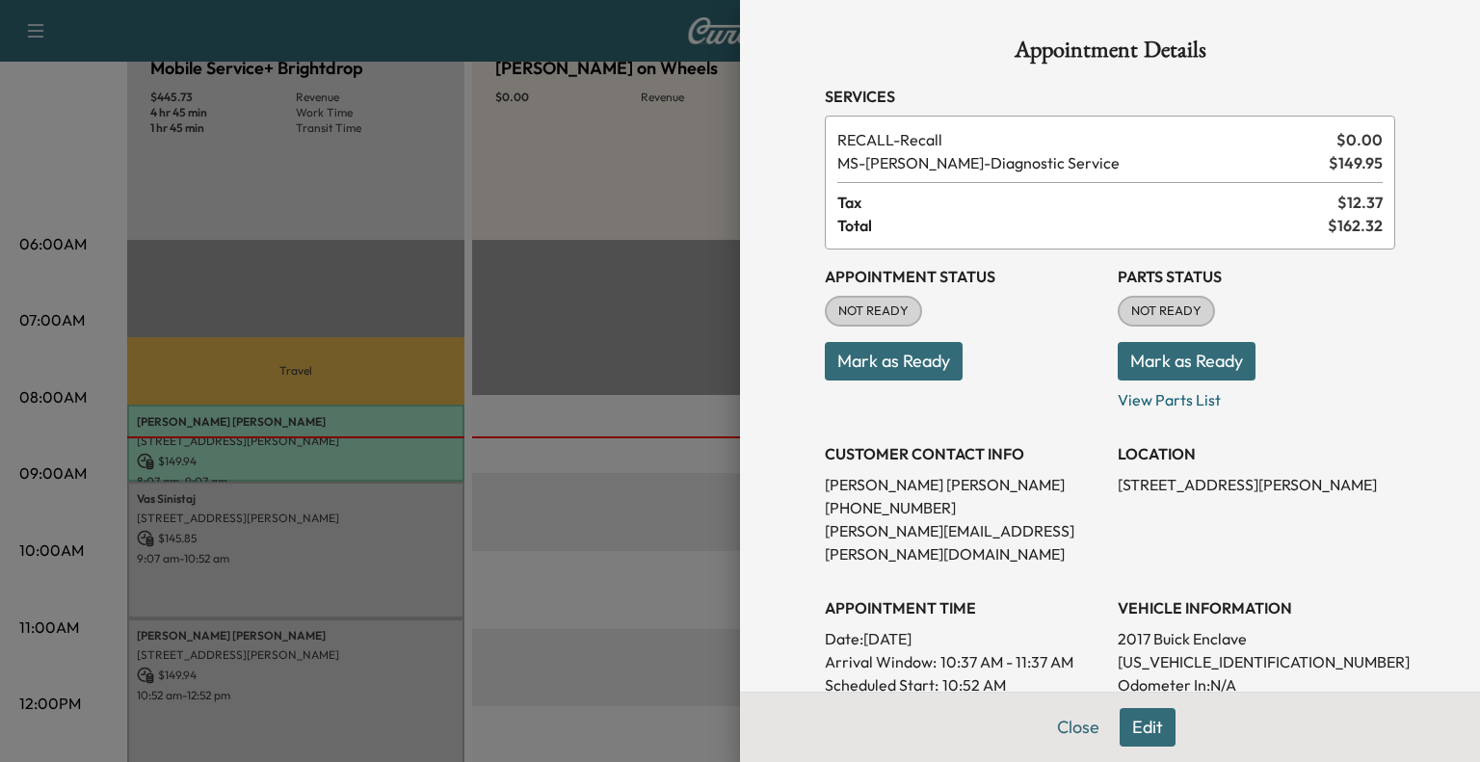
click at [1008, 530] on p "[PERSON_NAME][EMAIL_ADDRESS][PERSON_NAME][DOMAIN_NAME]" at bounding box center [963, 542] width 277 height 46
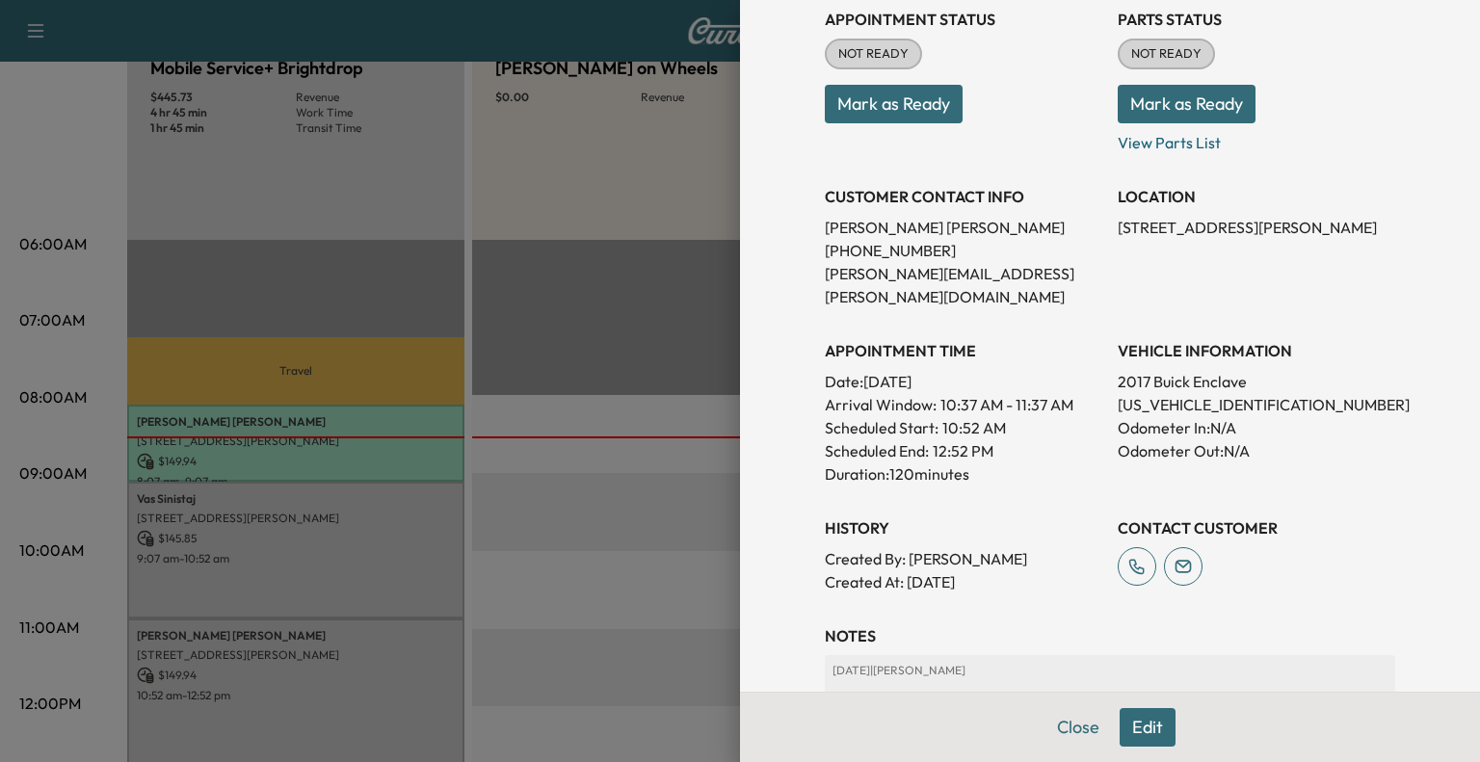
scroll to position [258, 0]
click at [275, 570] on div at bounding box center [740, 381] width 1480 height 762
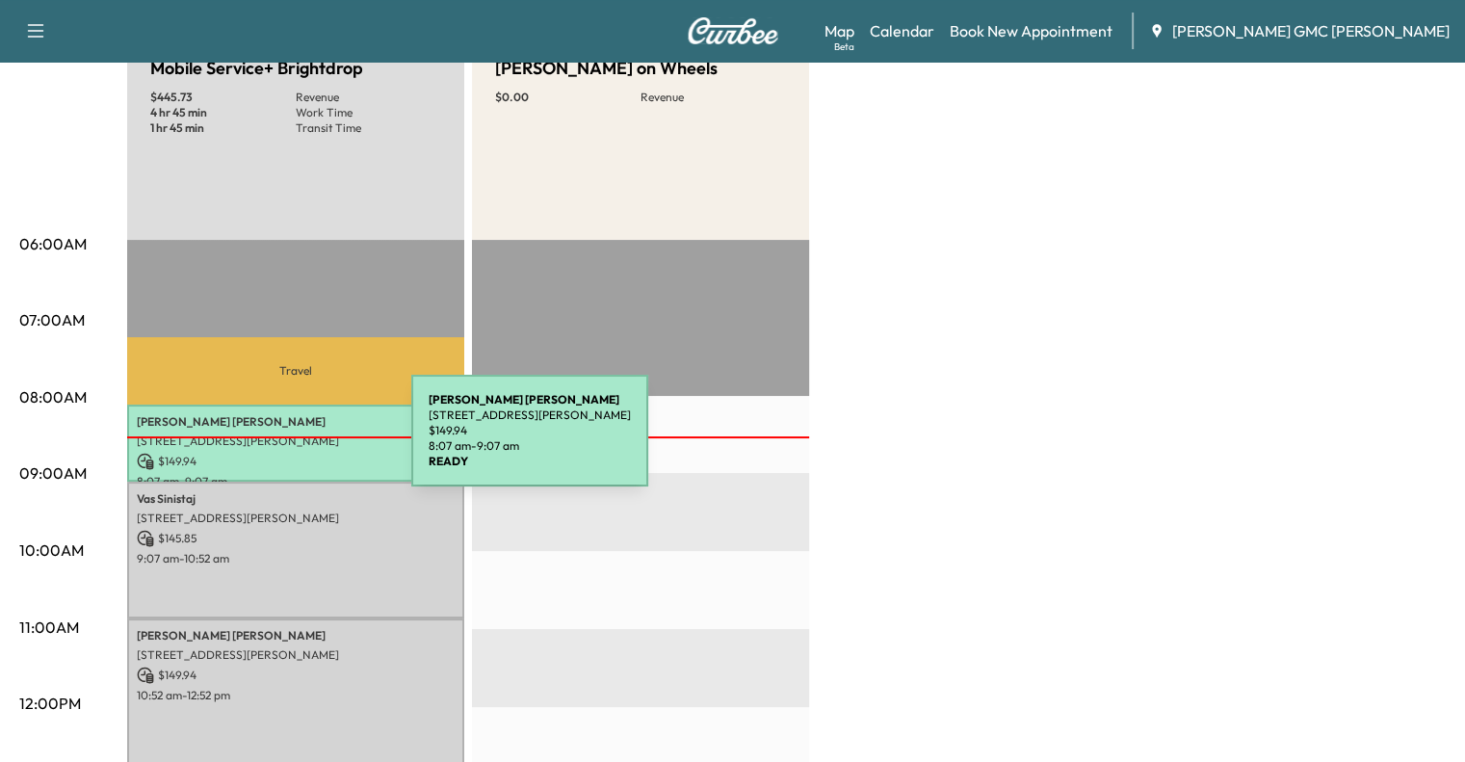
click at [267, 442] on p "[STREET_ADDRESS][PERSON_NAME]" at bounding box center [296, 440] width 318 height 15
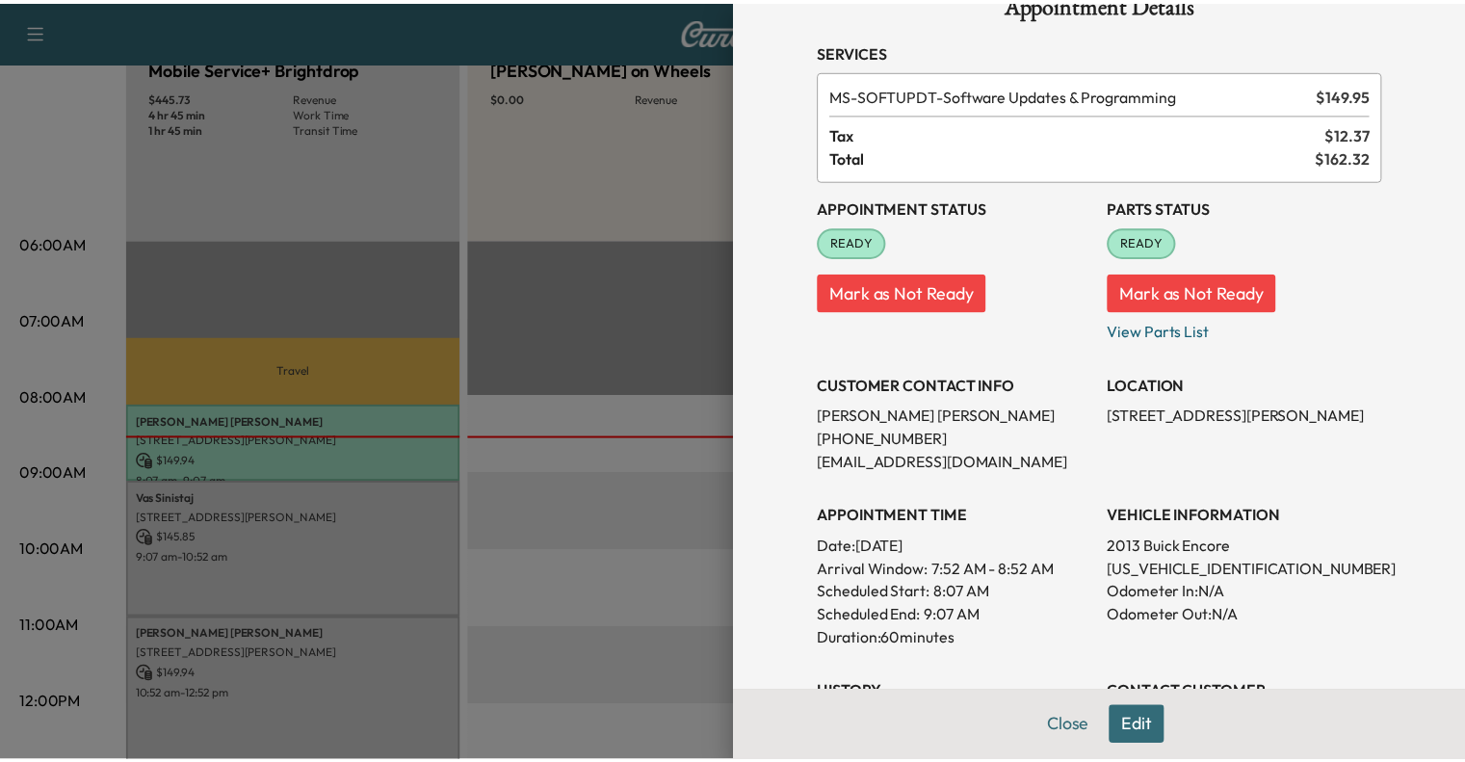
scroll to position [0, 0]
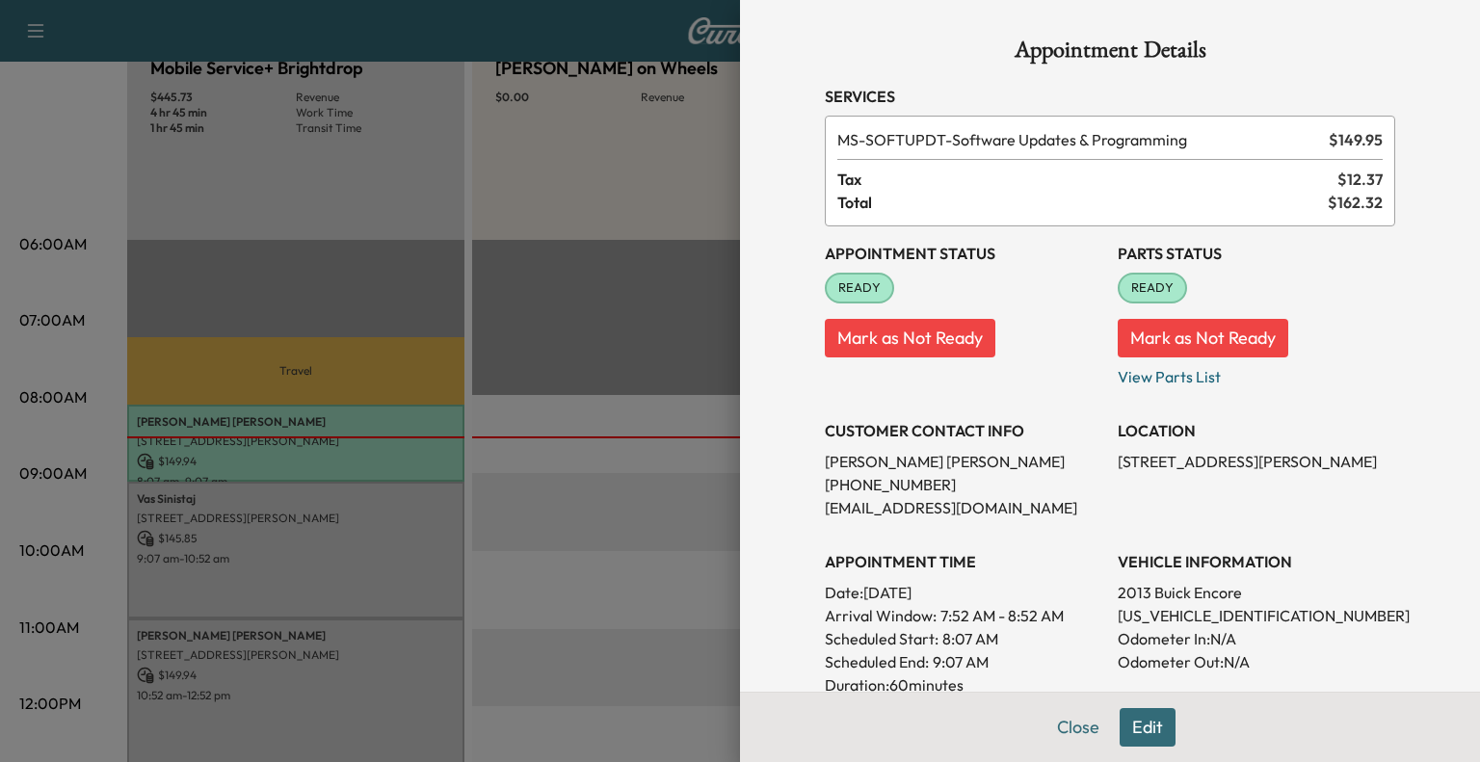
click at [509, 100] on div at bounding box center [740, 381] width 1480 height 762
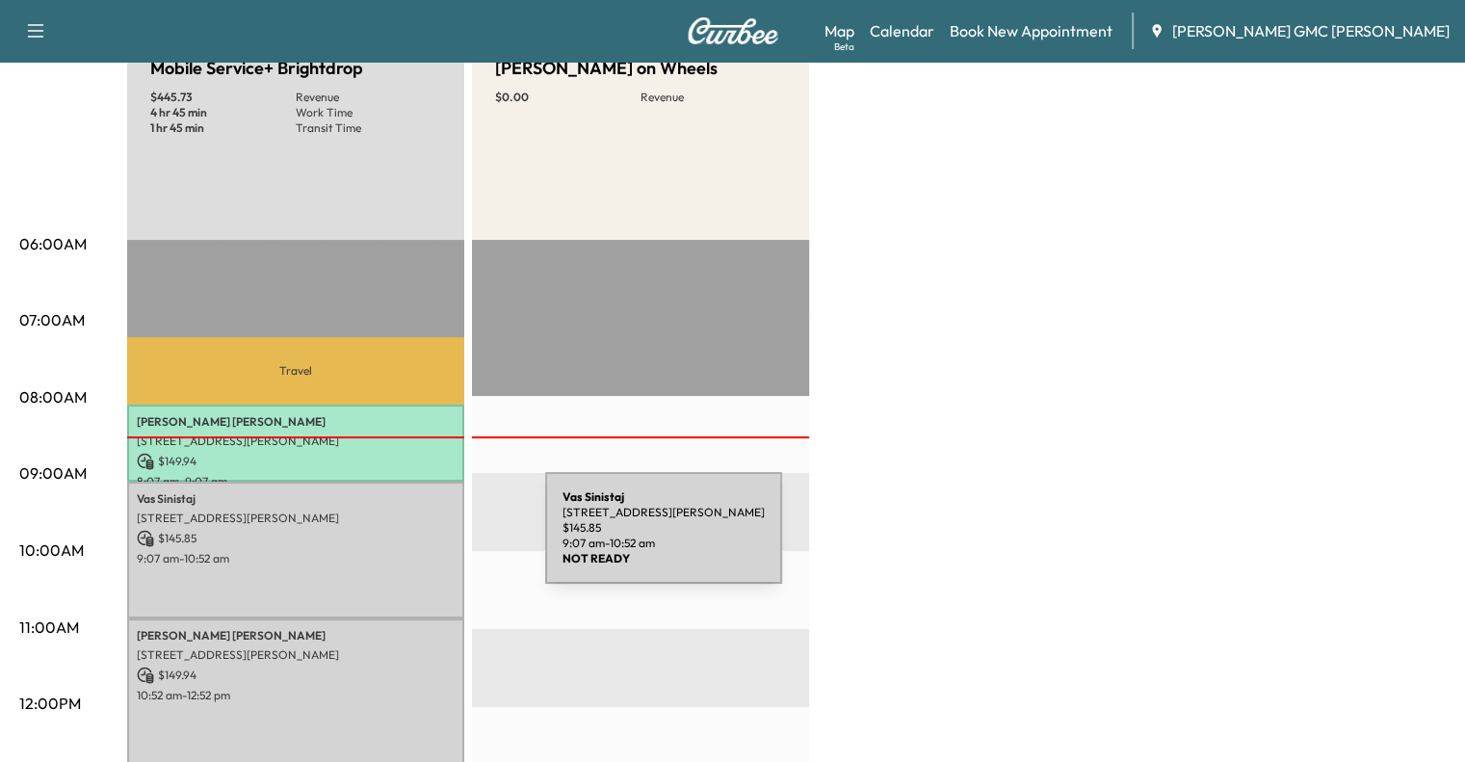
click at [401, 539] on p "$ 145.85" at bounding box center [296, 538] width 318 height 17
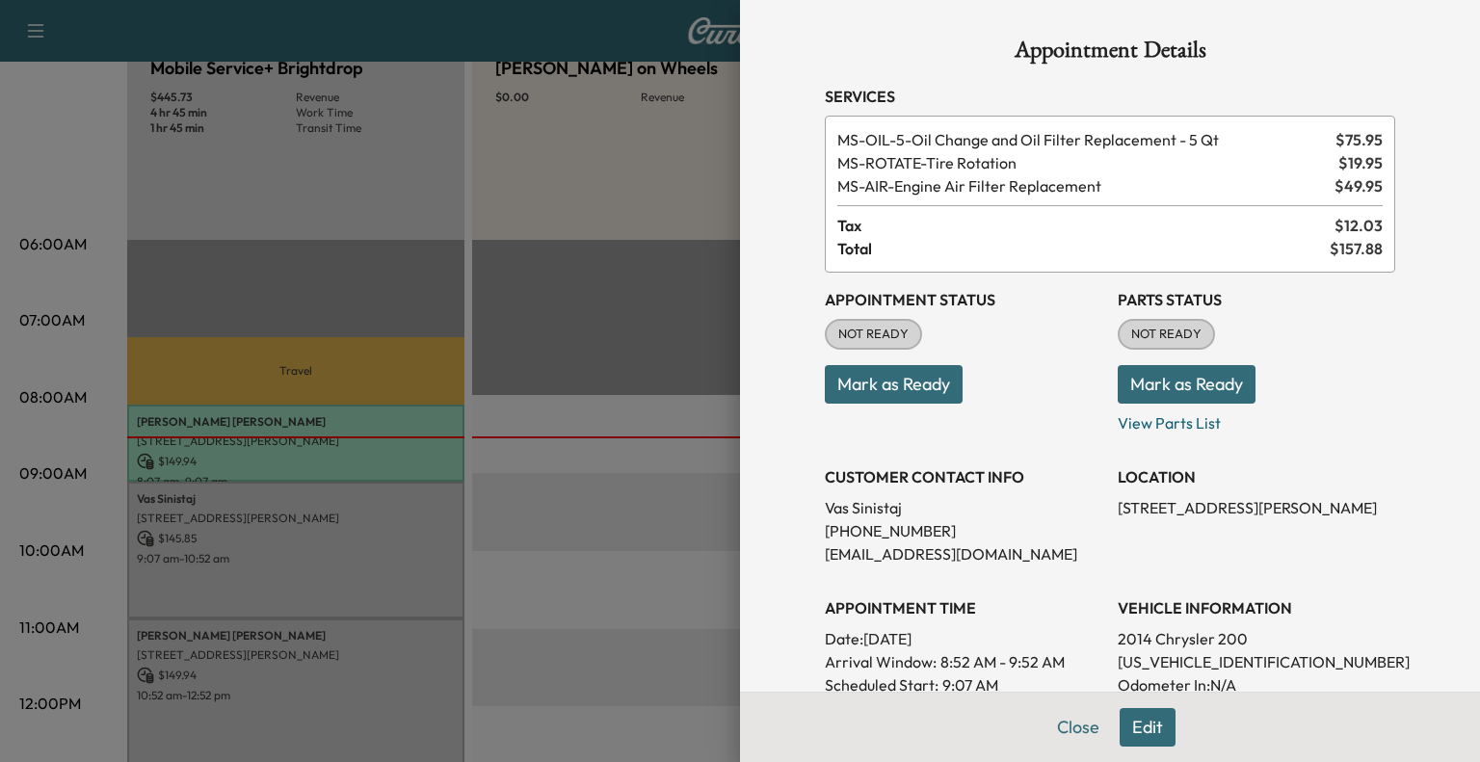
click at [394, 626] on div at bounding box center [740, 381] width 1480 height 762
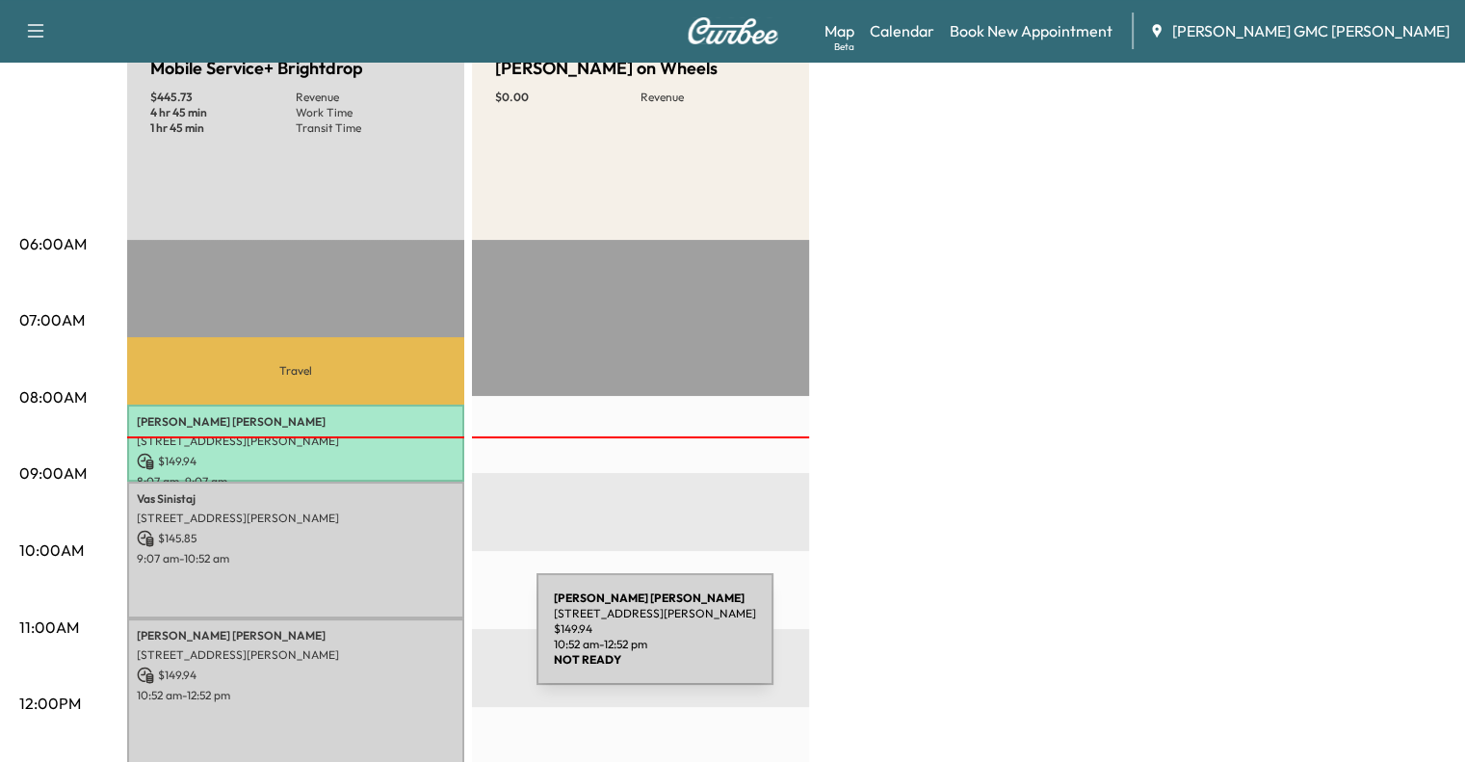
click at [392, 647] on p "[STREET_ADDRESS][PERSON_NAME]" at bounding box center [296, 654] width 318 height 15
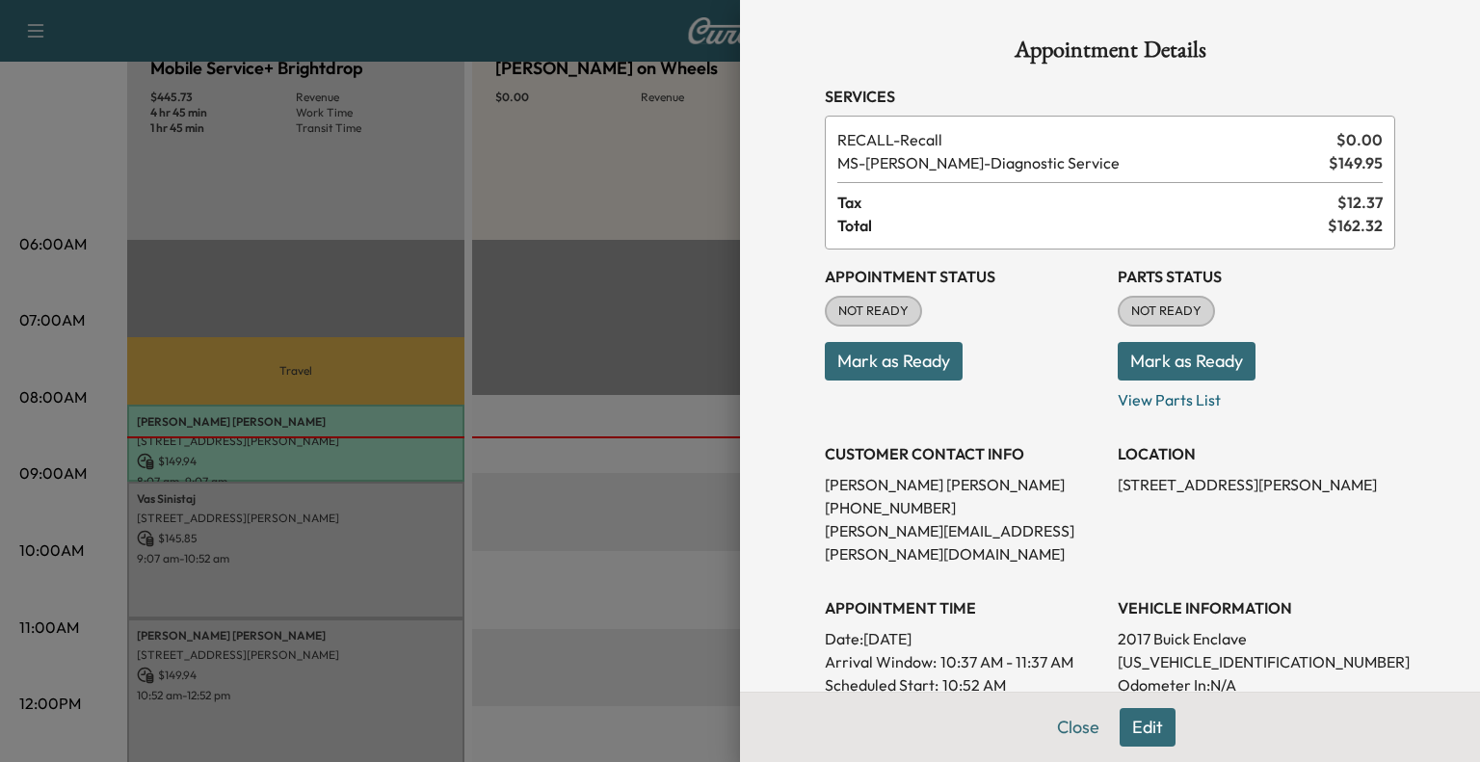
click at [393, 640] on div at bounding box center [740, 381] width 1480 height 762
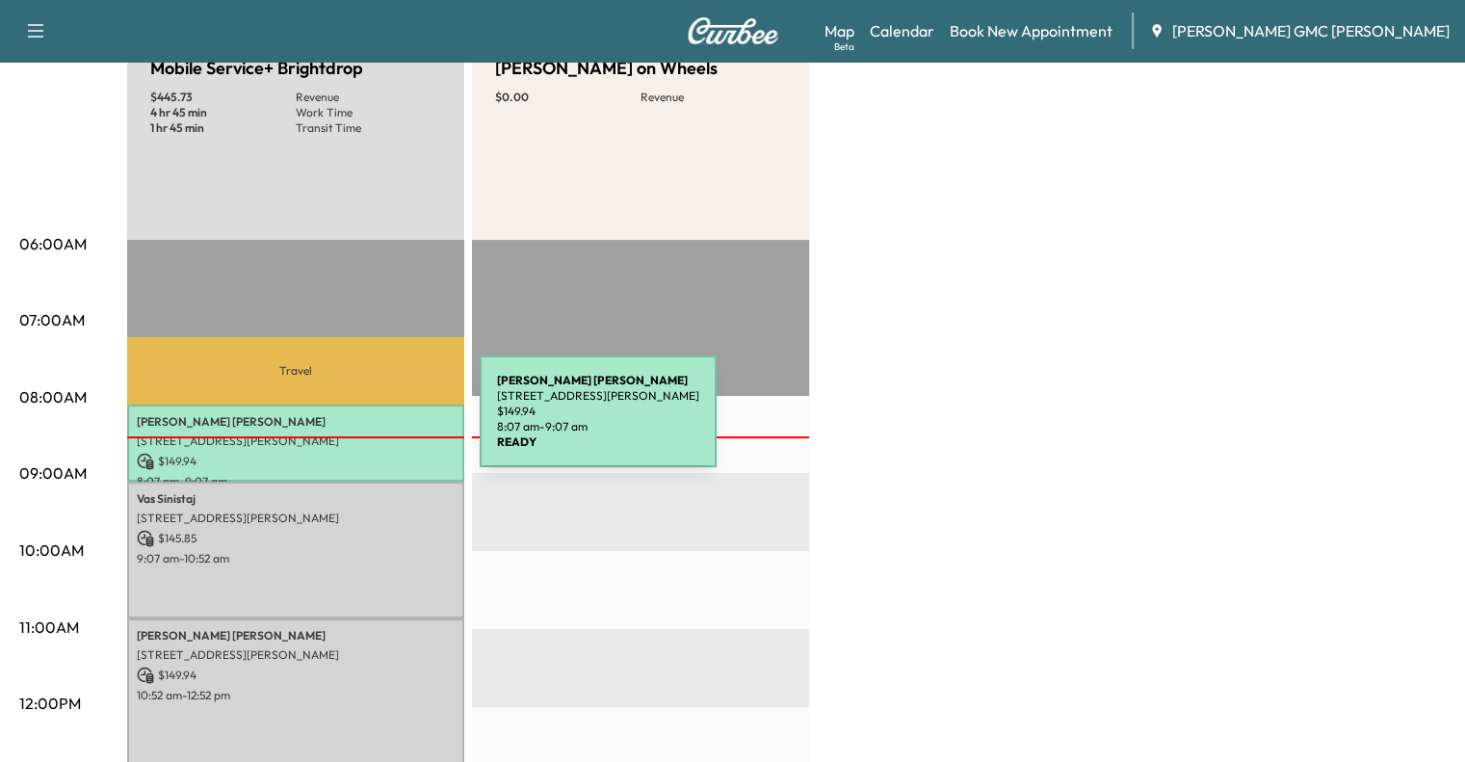
click at [335, 423] on p "[PERSON_NAME]" at bounding box center [296, 421] width 318 height 15
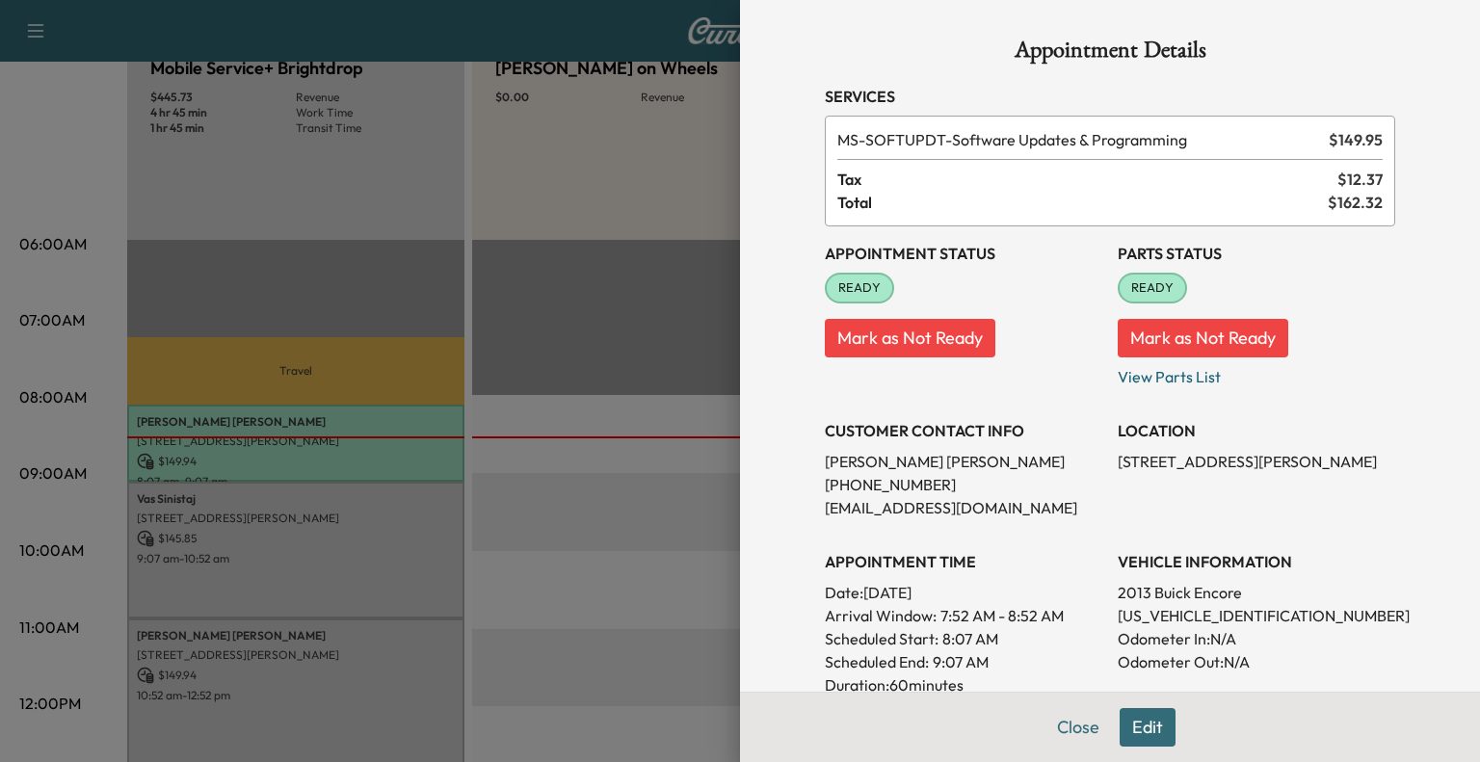
click at [606, 366] on div at bounding box center [740, 381] width 1480 height 762
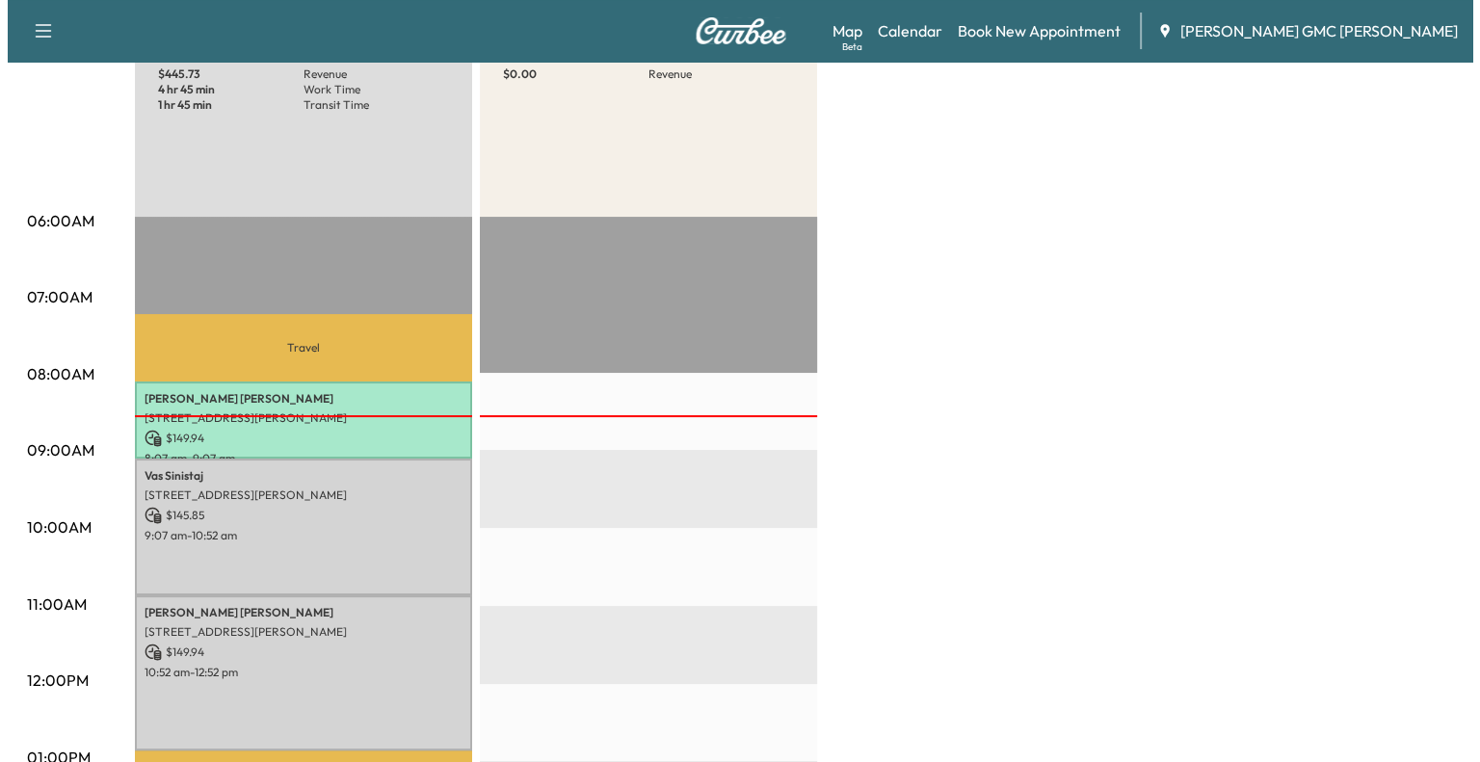
scroll to position [237, 0]
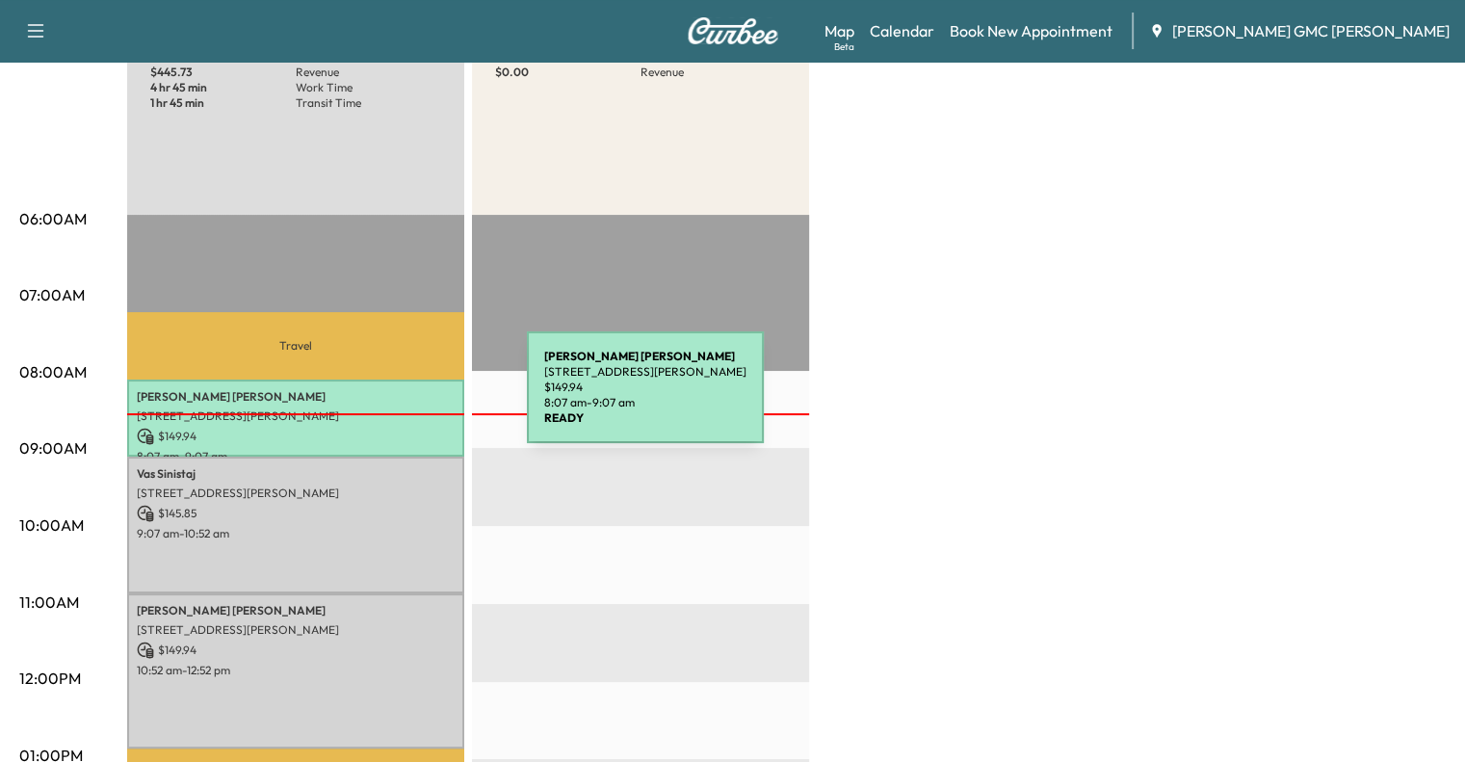
click at [382, 399] on p "[PERSON_NAME]" at bounding box center [296, 396] width 318 height 15
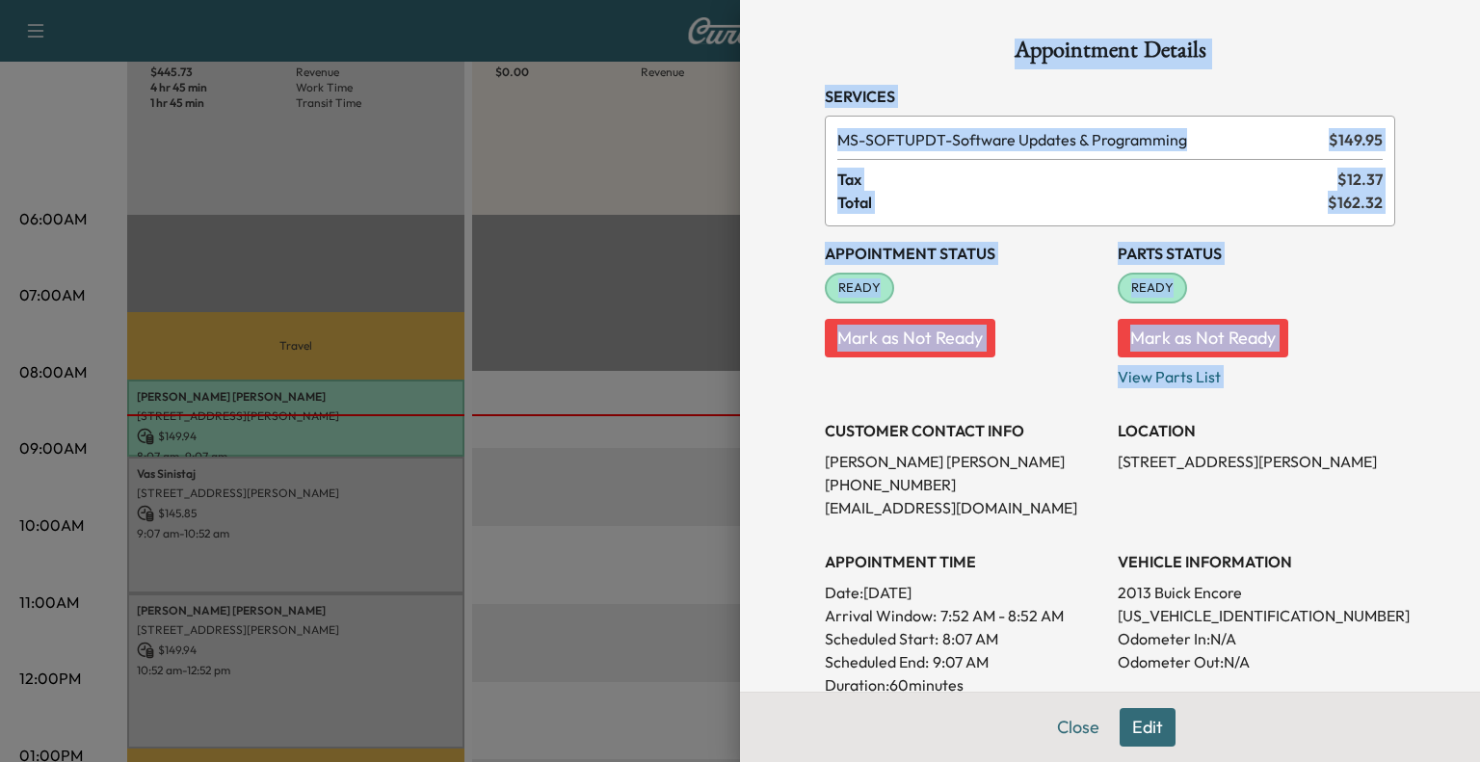
drag, startPoint x: 778, startPoint y: 431, endPoint x: 678, endPoint y: 357, distance: 124.1
click at [678, 357] on div "Appointment Details Services MS-SOFTUPDT - Software Updates & Programming $ 149…" at bounding box center [740, 381] width 1480 height 762
click at [774, 276] on div "Appointment Details Services MS-SOFTUPDT - Software Updates & Programming $ 149…" at bounding box center [1110, 381] width 740 height 762
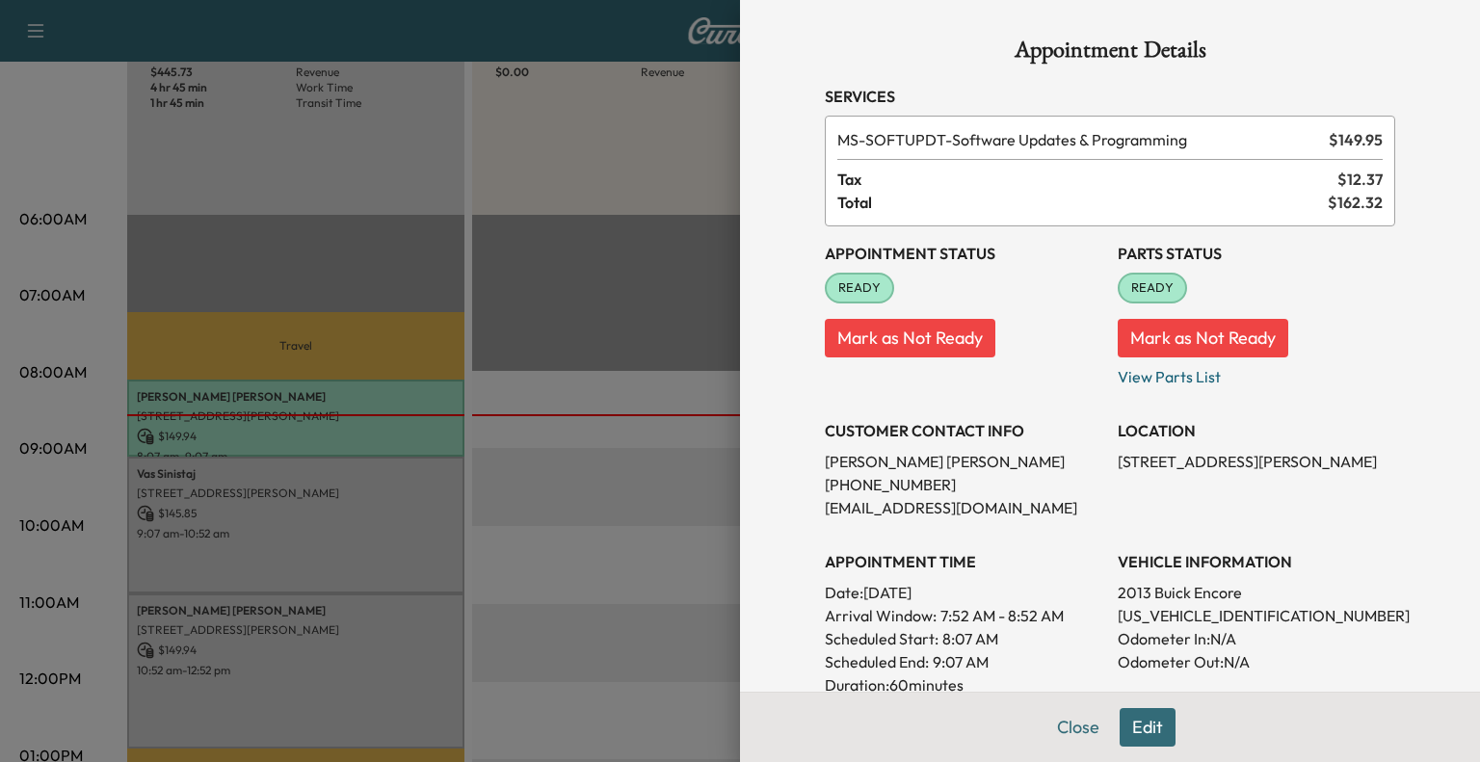
click at [376, 286] on div at bounding box center [740, 381] width 1480 height 762
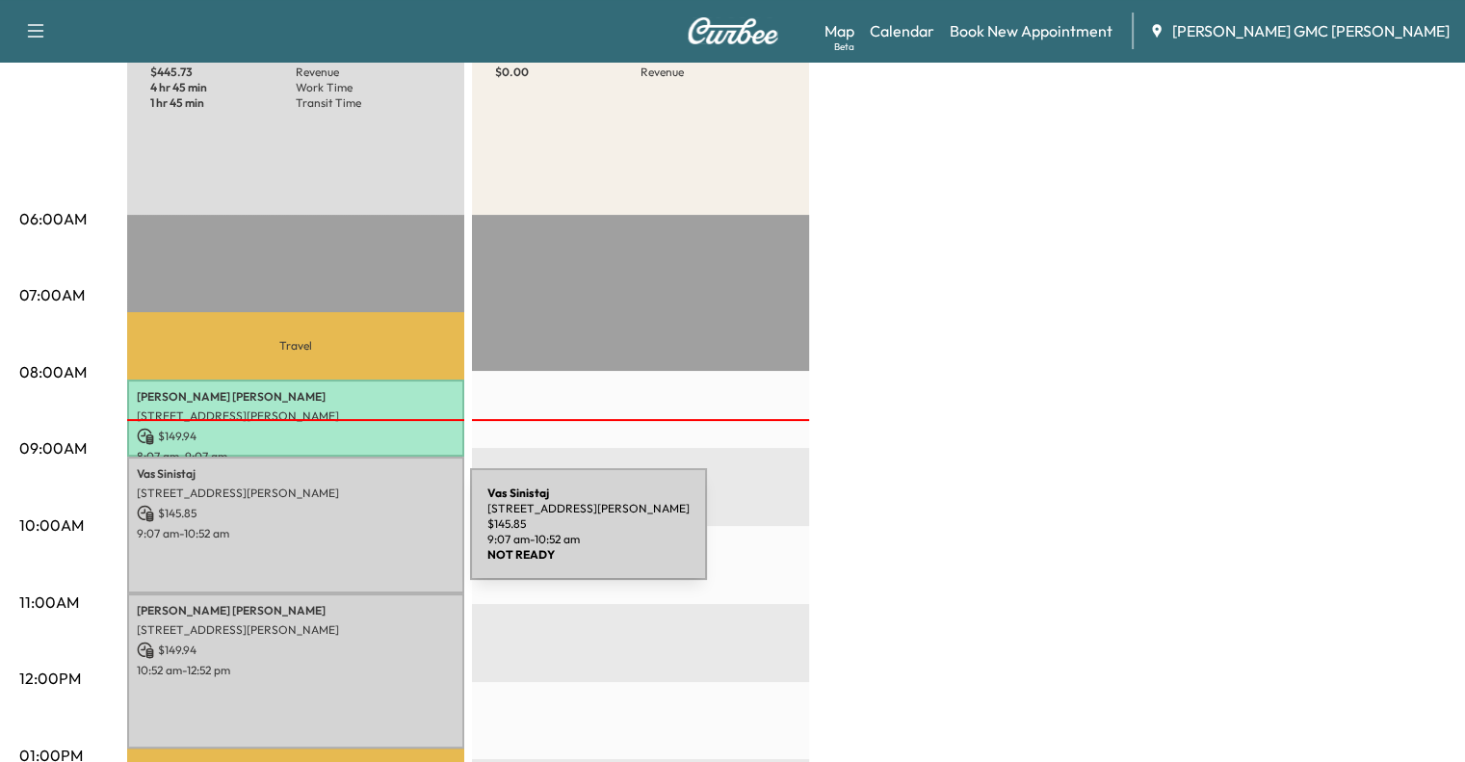
click at [326, 536] on p "9:07 am - 10:52 am" at bounding box center [296, 533] width 318 height 15
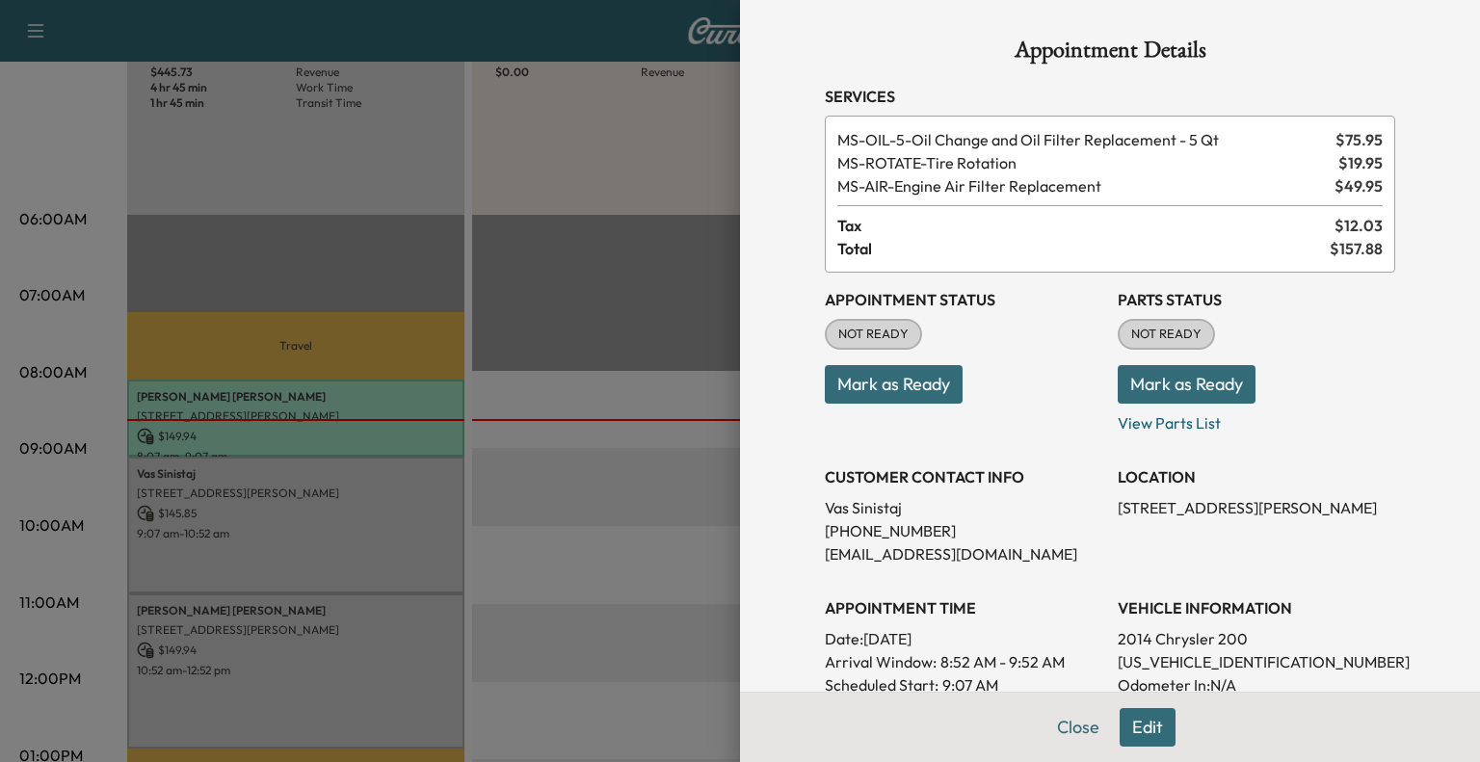
click at [326, 536] on div at bounding box center [740, 381] width 1480 height 762
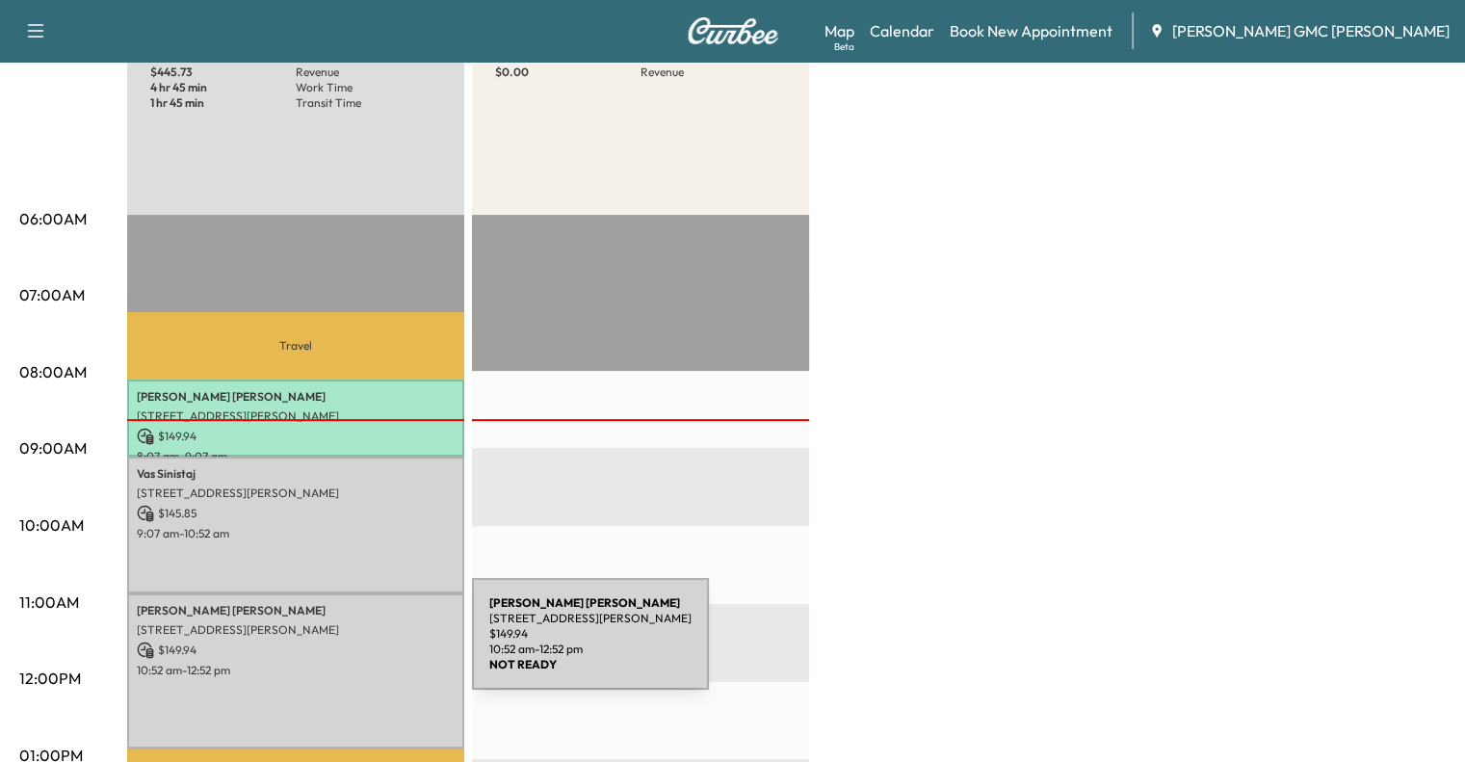
click at [327, 645] on p "$ 149.94" at bounding box center [296, 650] width 318 height 17
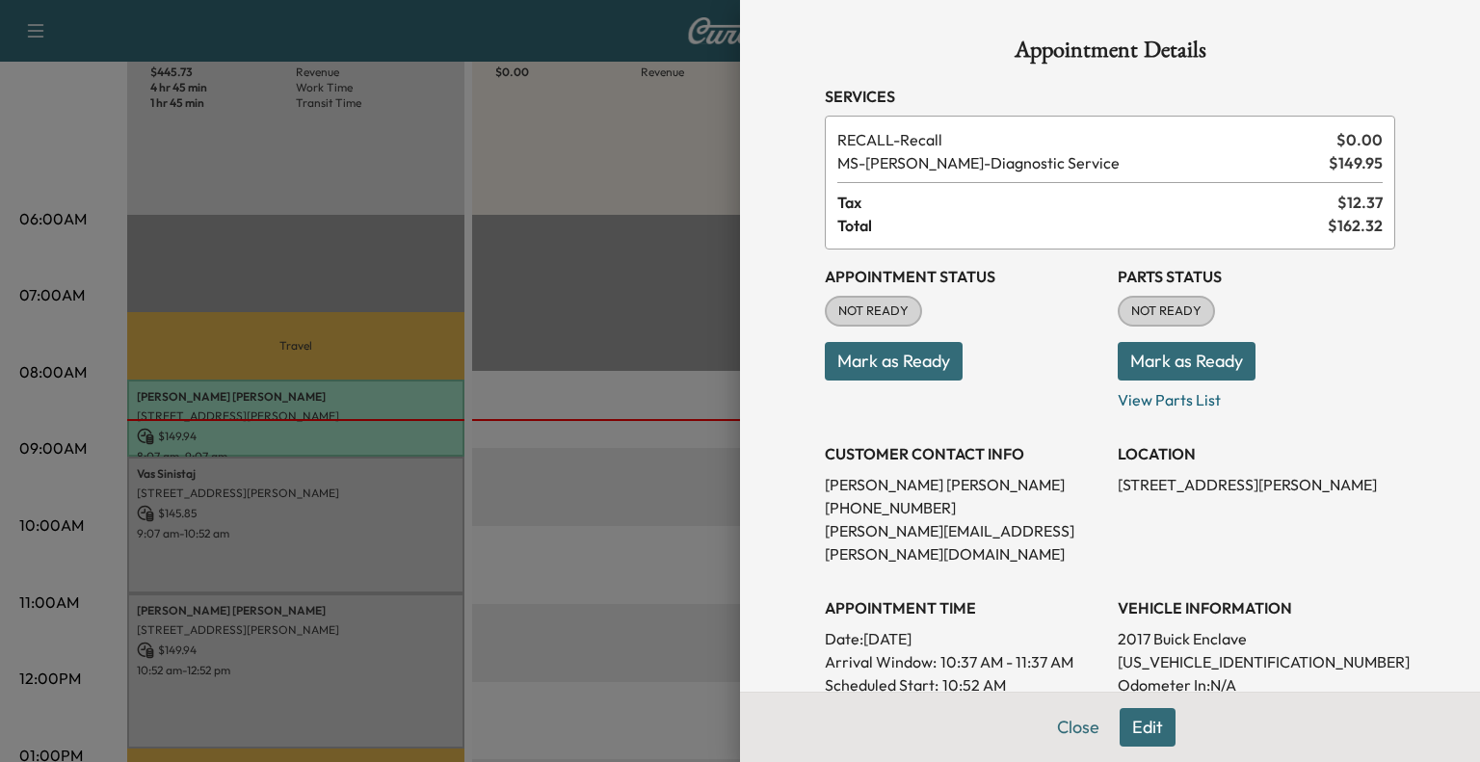
click at [339, 545] on div at bounding box center [740, 381] width 1480 height 762
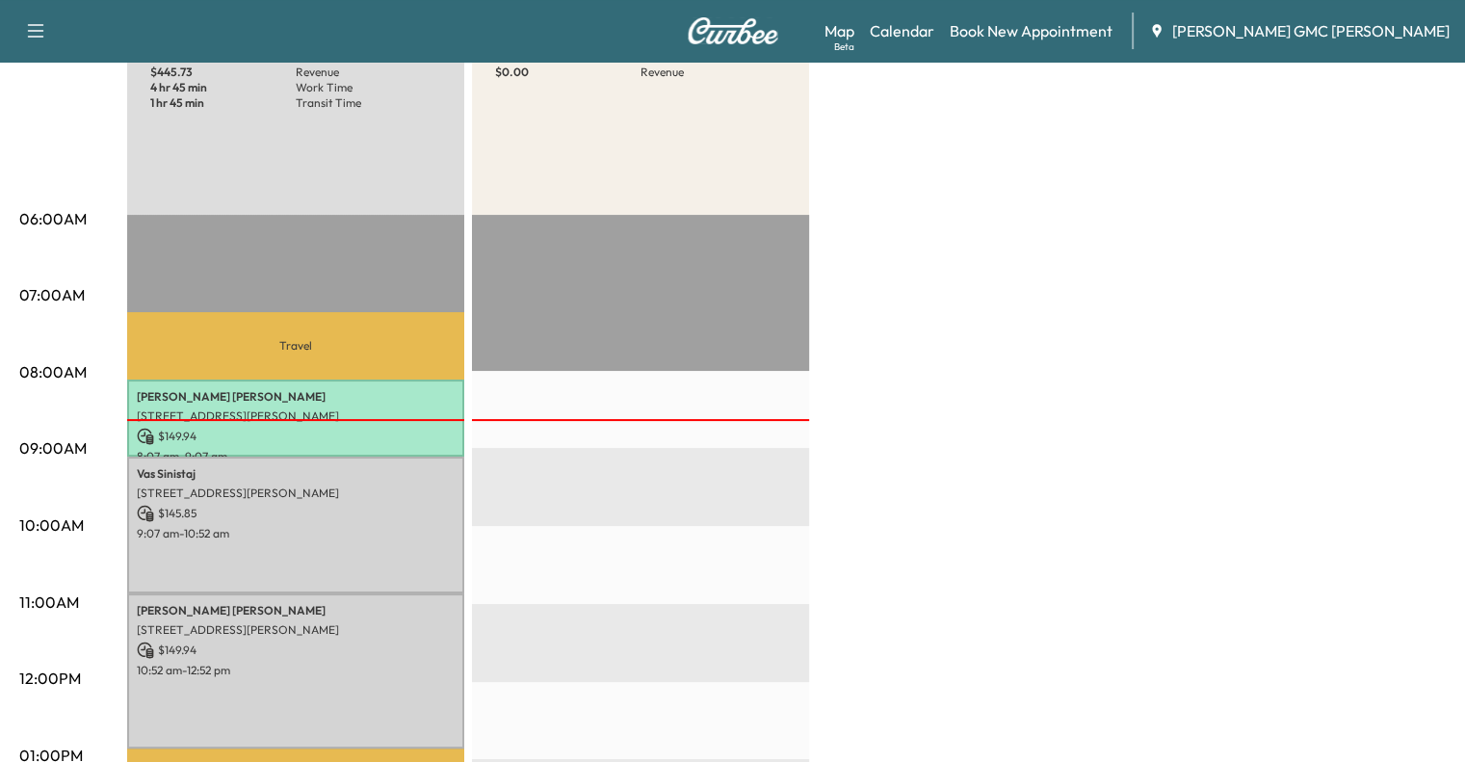
click at [862, 360] on div "Mobile Service+ Brightdrop $ 445.73 Revenue 4 hr 45 min Work Time 1 hr 45 min T…" at bounding box center [786, 736] width 1319 height 1445
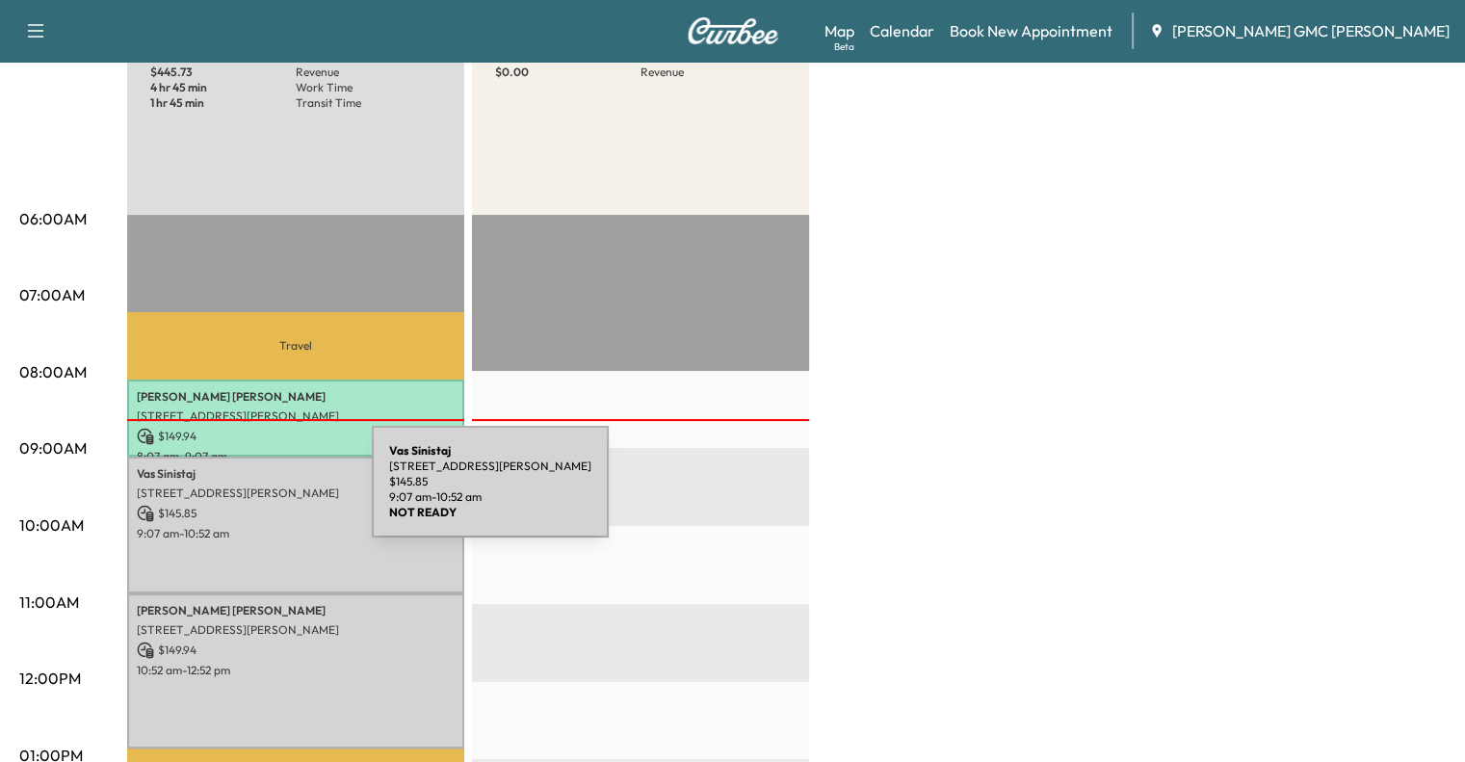
click at [227, 493] on p "[STREET_ADDRESS][PERSON_NAME]" at bounding box center [296, 492] width 318 height 15
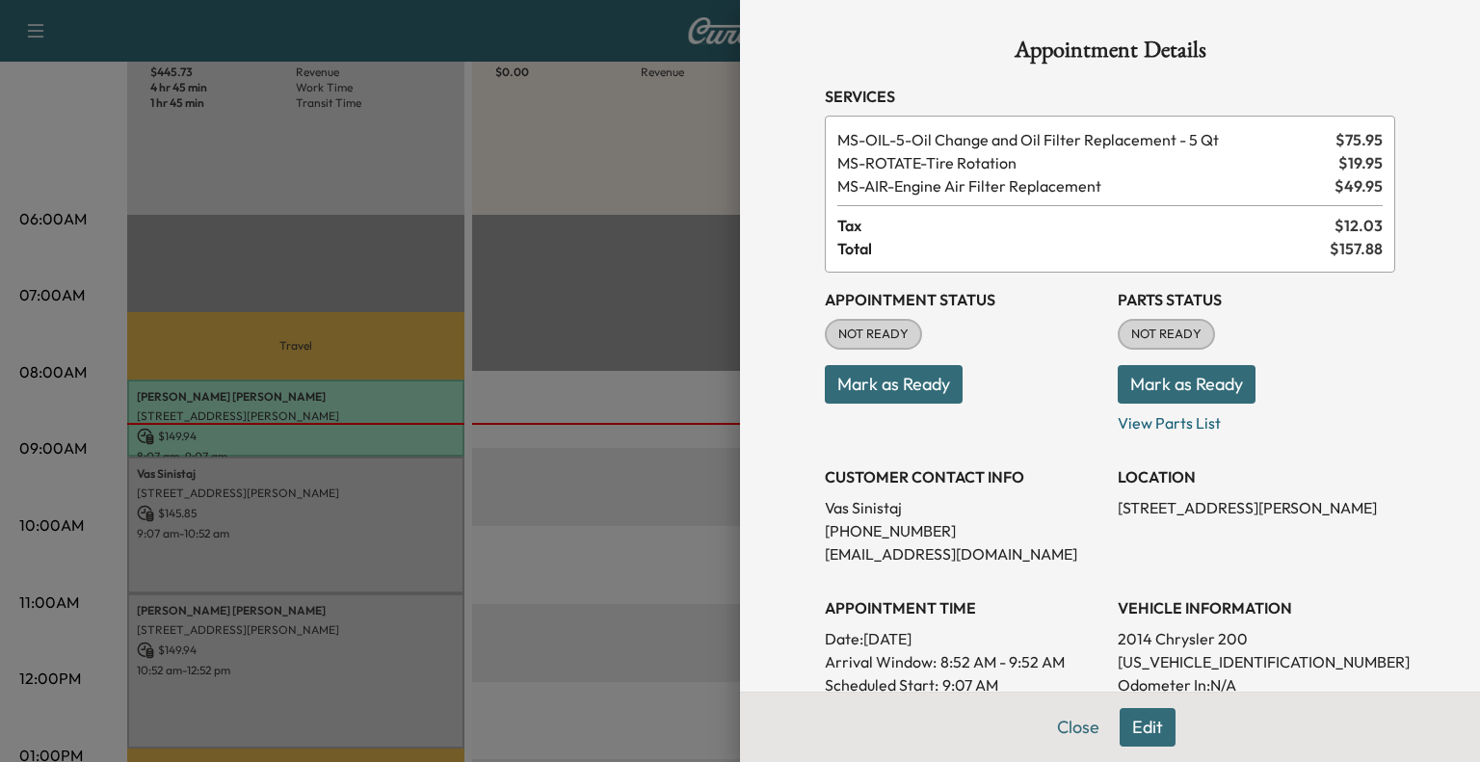
click at [673, 392] on div at bounding box center [740, 381] width 1480 height 762
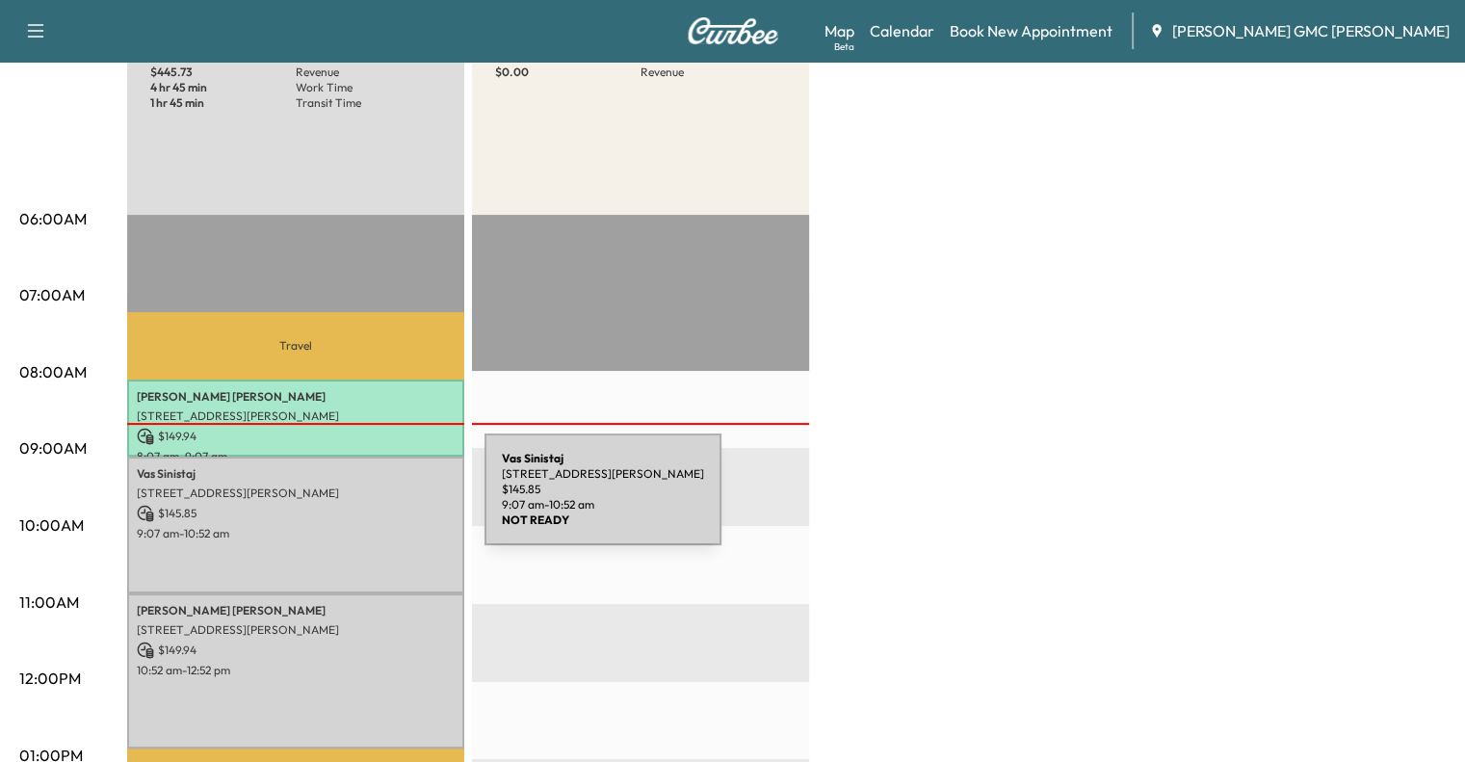
click at [322, 557] on div "Vas Sinistaj [STREET_ADDRESS][PERSON_NAME] $ 145.85 9:07 am - 10:52 am" at bounding box center [295, 525] width 337 height 136
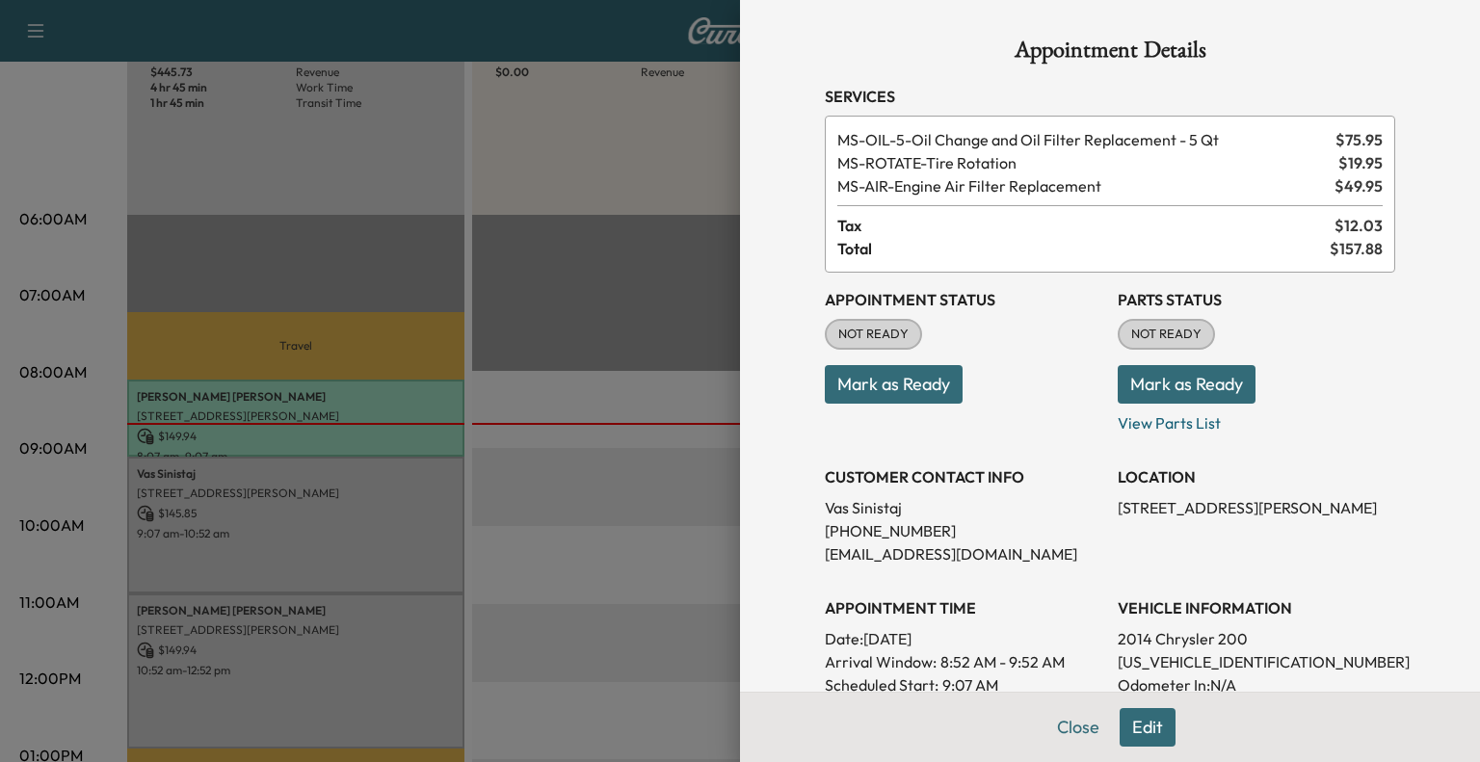
click at [1050, 372] on p "Mark as Ready" at bounding box center [963, 377] width 277 height 54
click at [936, 382] on button "Mark as Ready" at bounding box center [894, 384] width 138 height 39
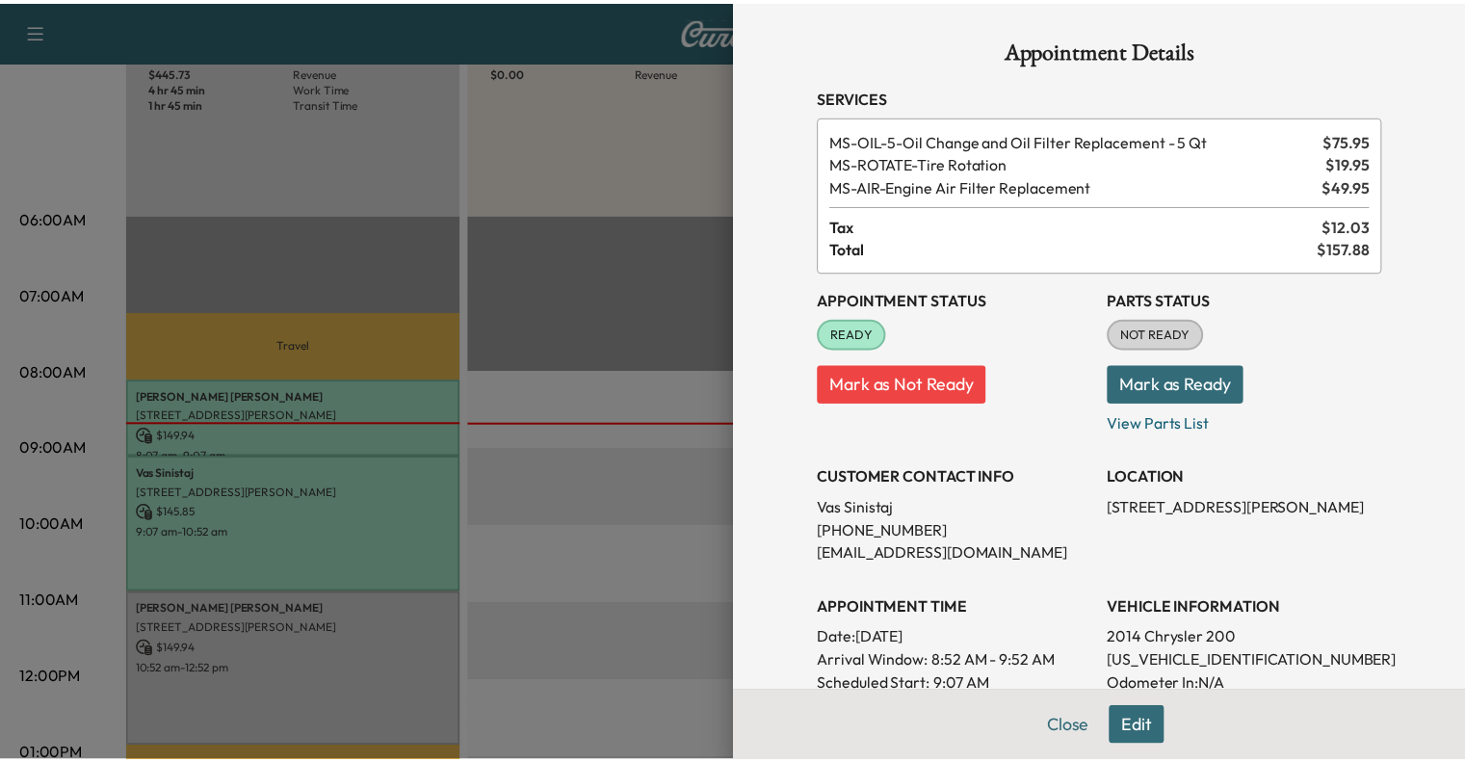
scroll to position [81, 0]
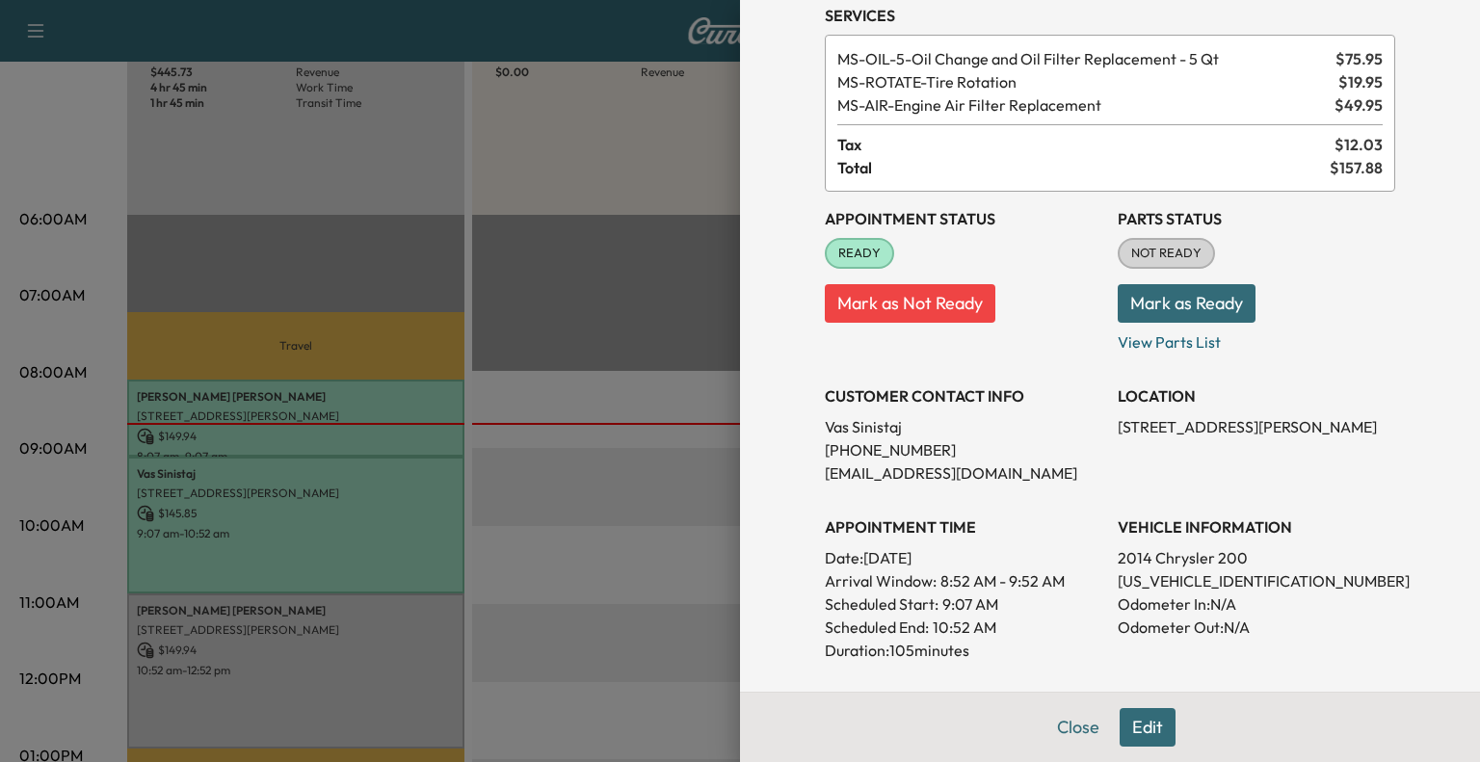
click at [825, 427] on p "Vas Sinistaj" at bounding box center [963, 426] width 277 height 23
click at [588, 406] on div at bounding box center [740, 381] width 1480 height 762
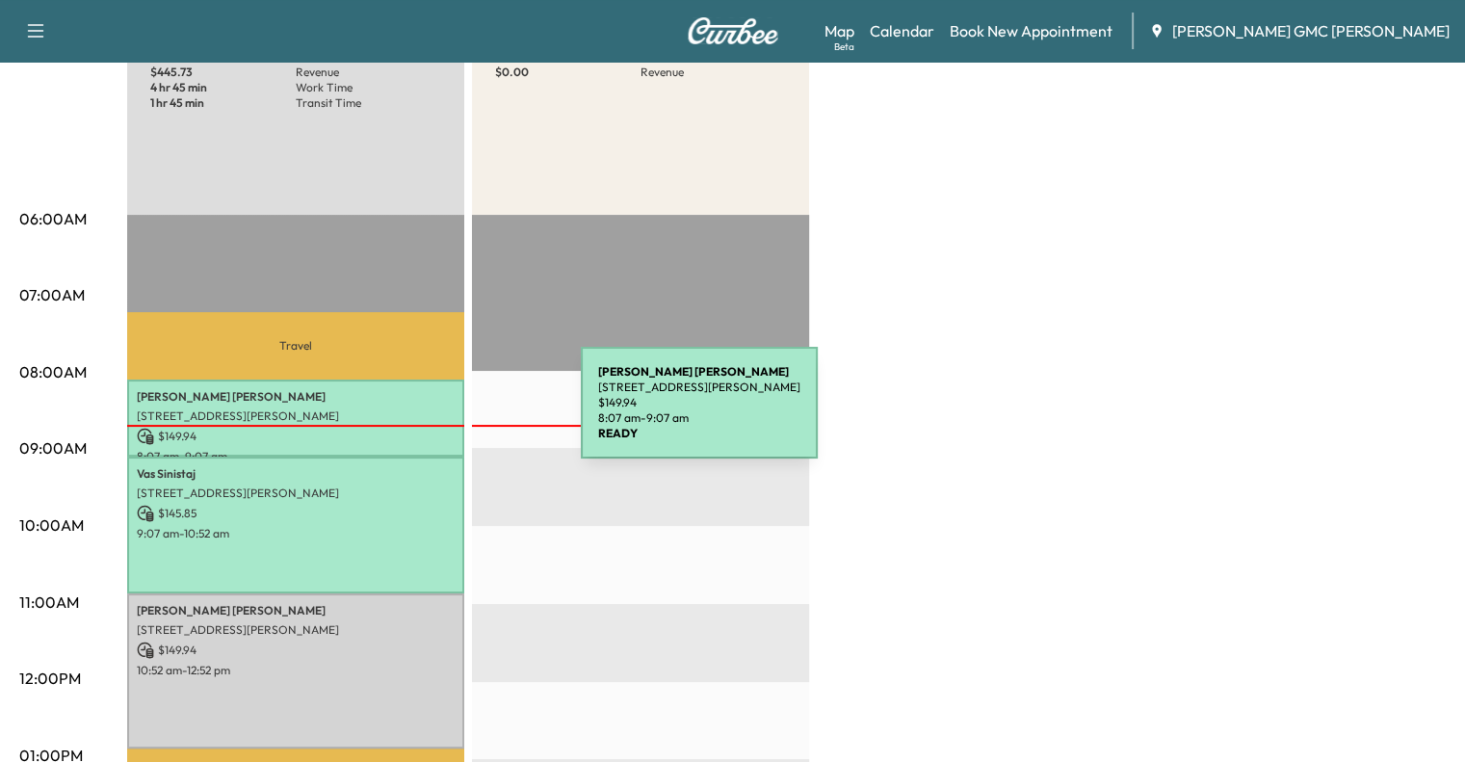
click at [424, 418] on p "[STREET_ADDRESS][PERSON_NAME]" at bounding box center [296, 415] width 318 height 15
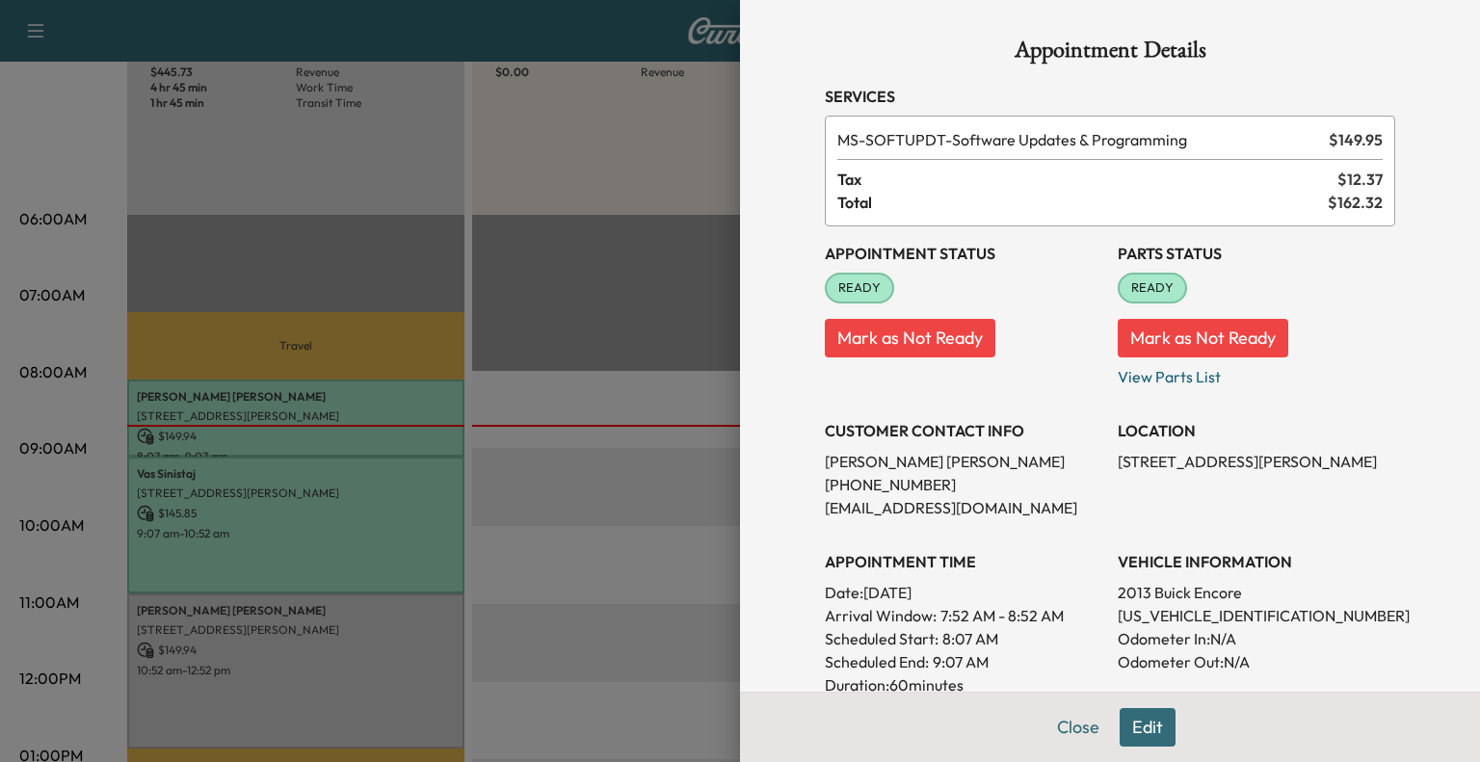
drag, startPoint x: 717, startPoint y: 482, endPoint x: 369, endPoint y: 538, distance: 352.3
click at [369, 538] on div at bounding box center [740, 381] width 1480 height 762
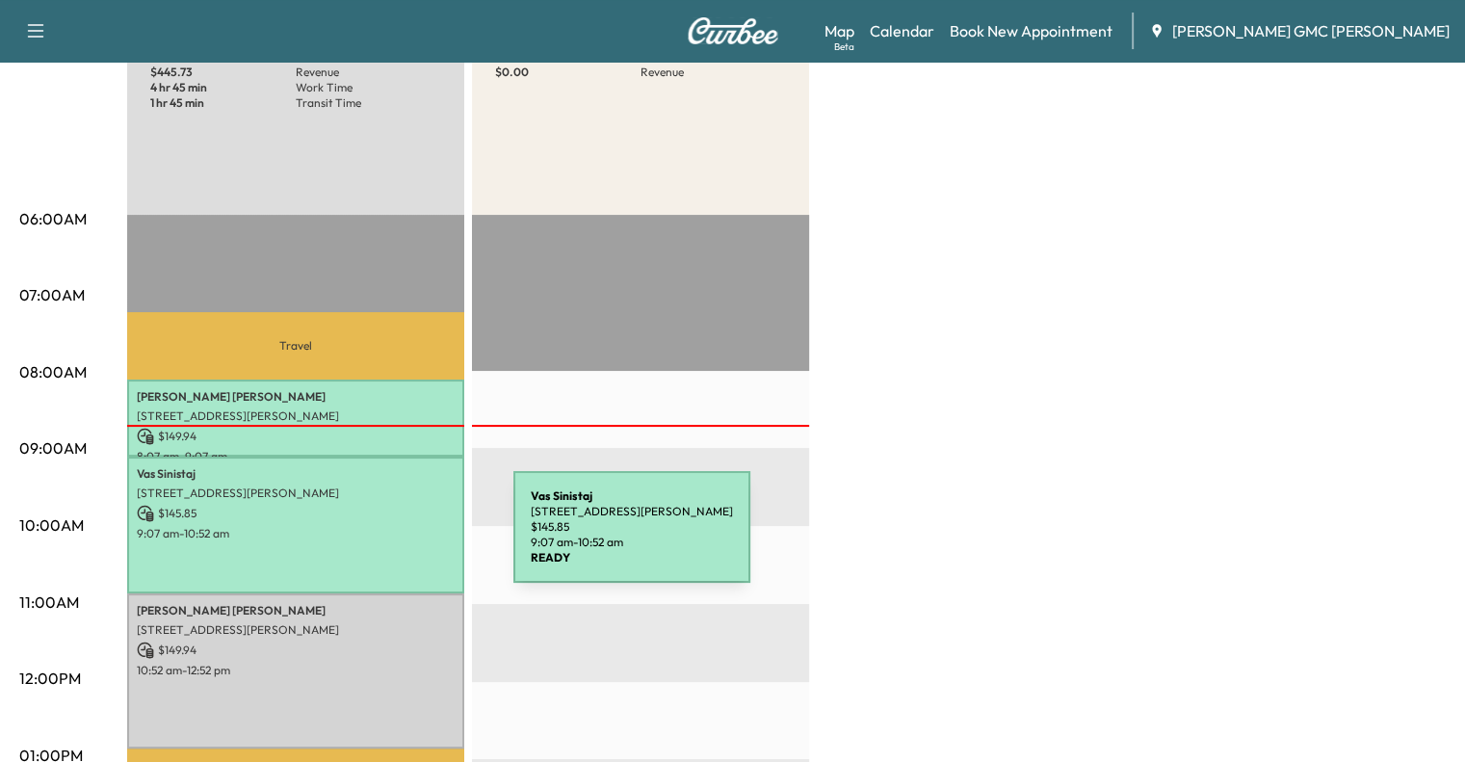
click at [369, 538] on div "Vas Sinistaj [STREET_ADDRESS][PERSON_NAME] $ 145.85 9:07 am - 10:52 am" at bounding box center [295, 525] width 337 height 136
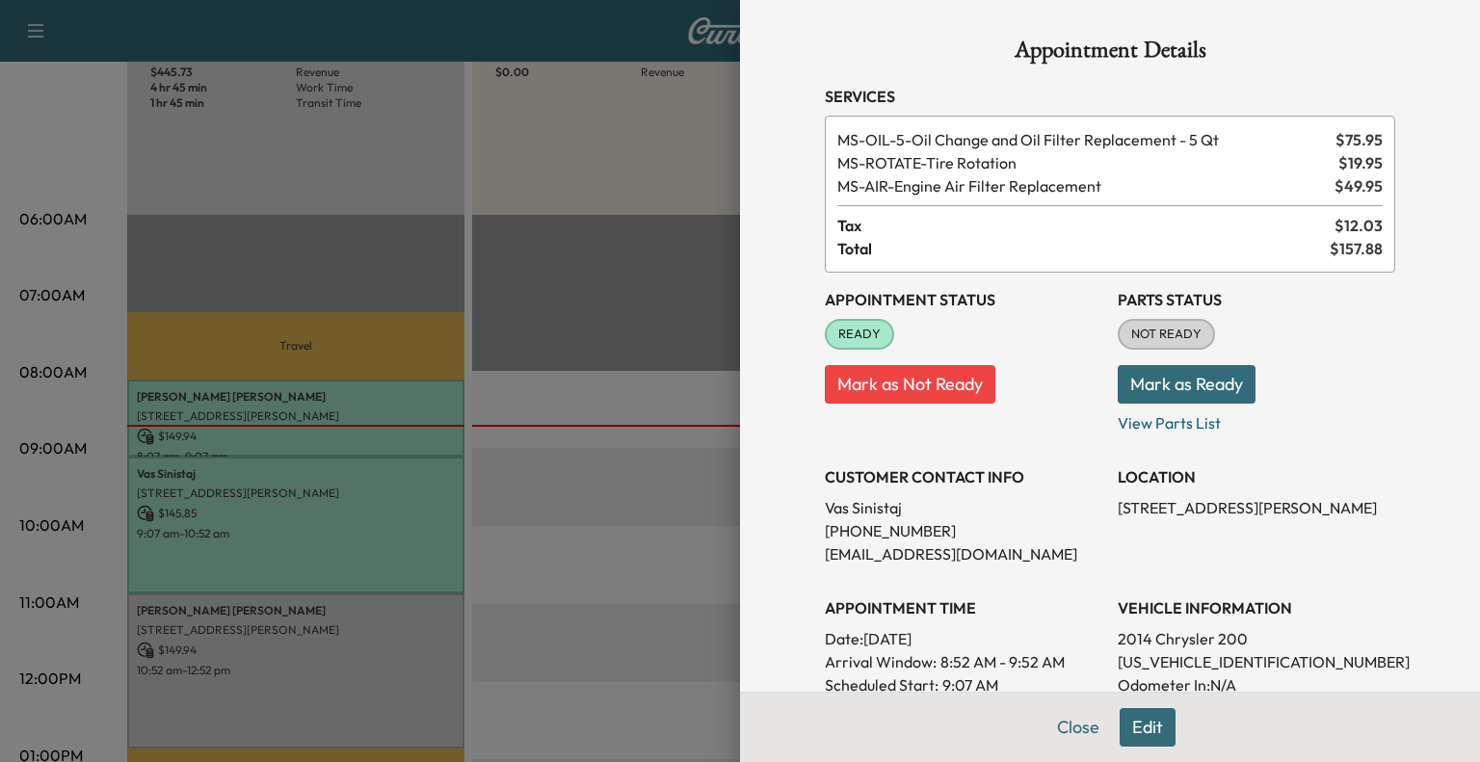
click at [825, 503] on p "Vas Sinistaj" at bounding box center [963, 507] width 277 height 23
copy p "Vas Sinistaj"
click at [801, 257] on div "Appointment Details Services MS-OIL-5 - Oil Change and Oil Filter Replacement -…" at bounding box center [1109, 521] width 616 height 1043
drag, startPoint x: 382, startPoint y: 518, endPoint x: 370, endPoint y: 395, distance: 123.9
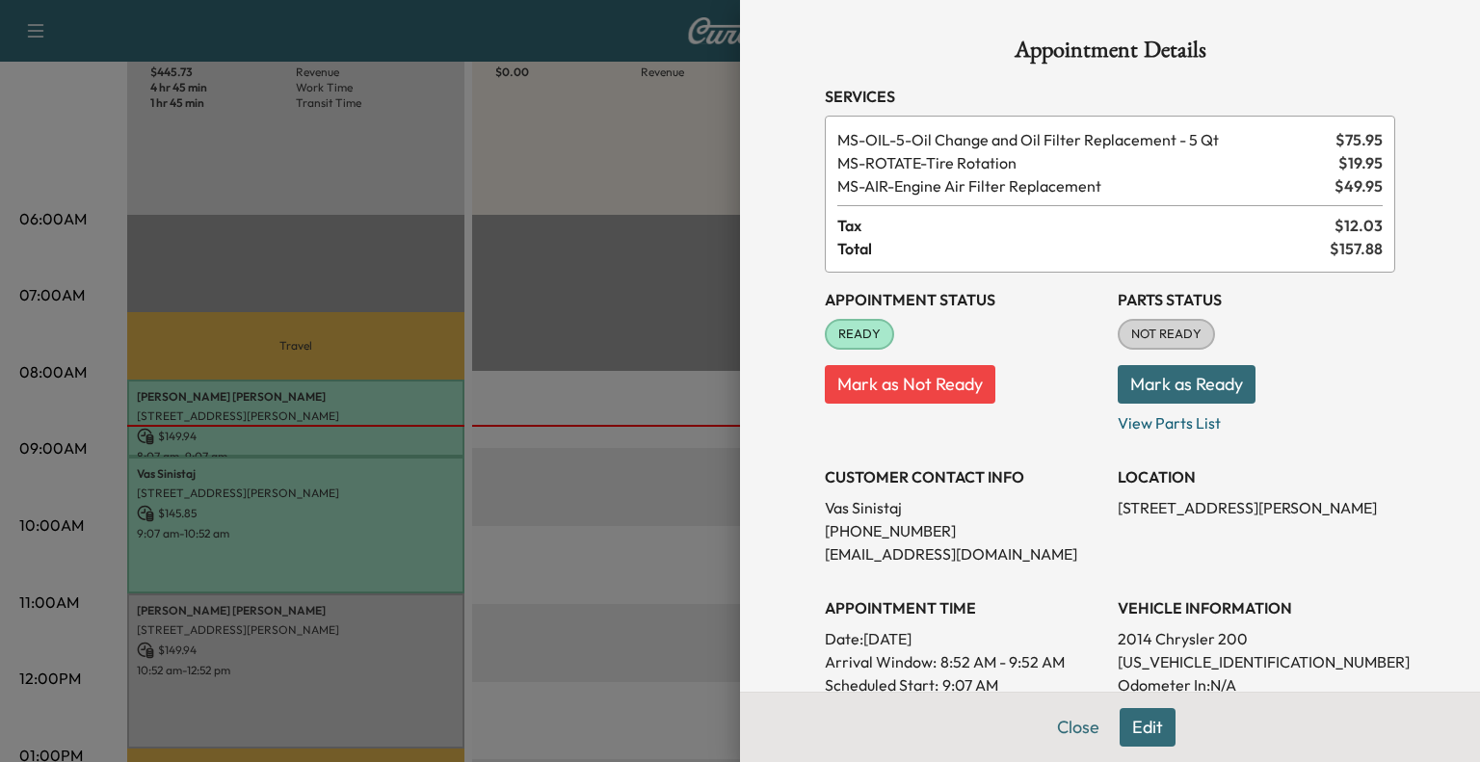
click at [370, 395] on div at bounding box center [740, 381] width 1480 height 762
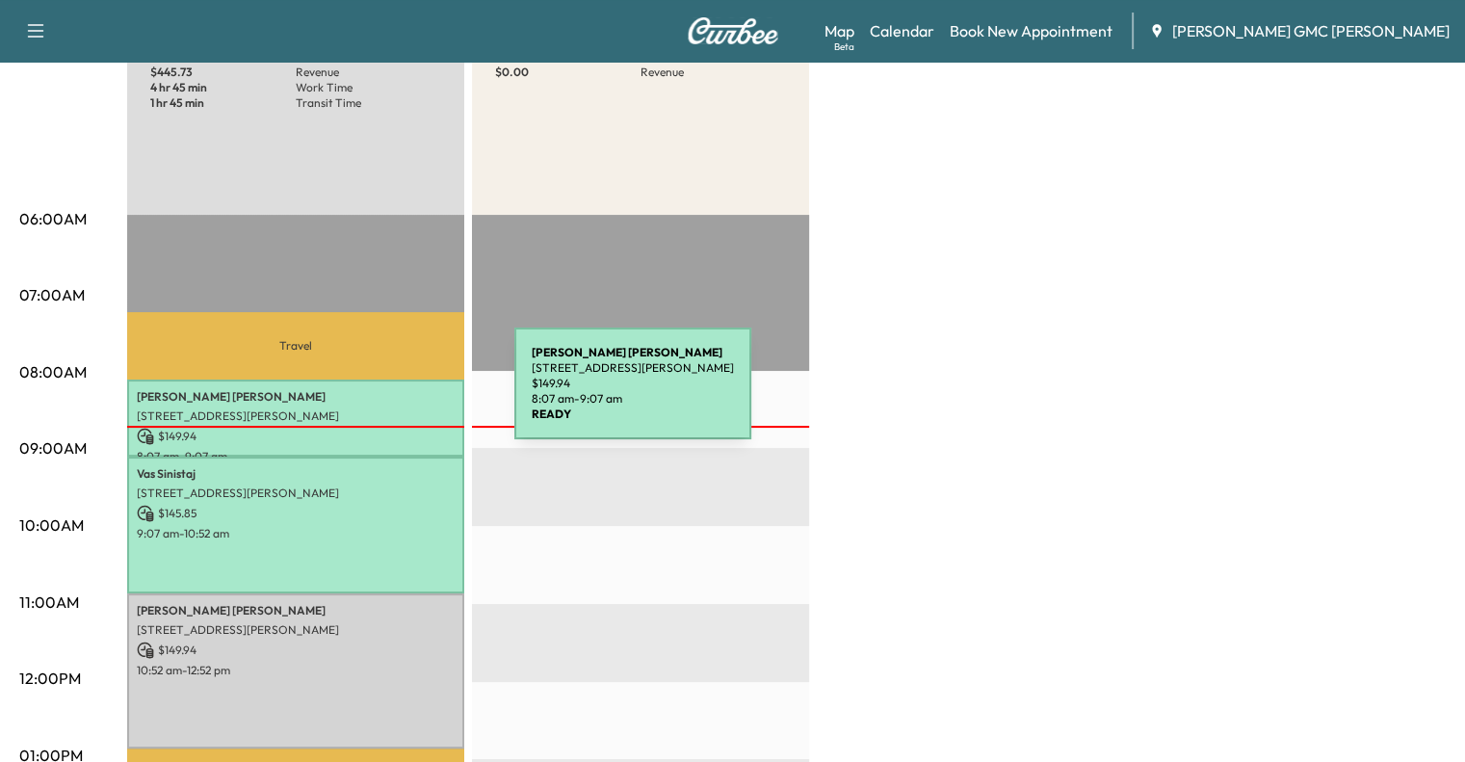
click at [370, 395] on p "[PERSON_NAME]" at bounding box center [296, 396] width 318 height 15
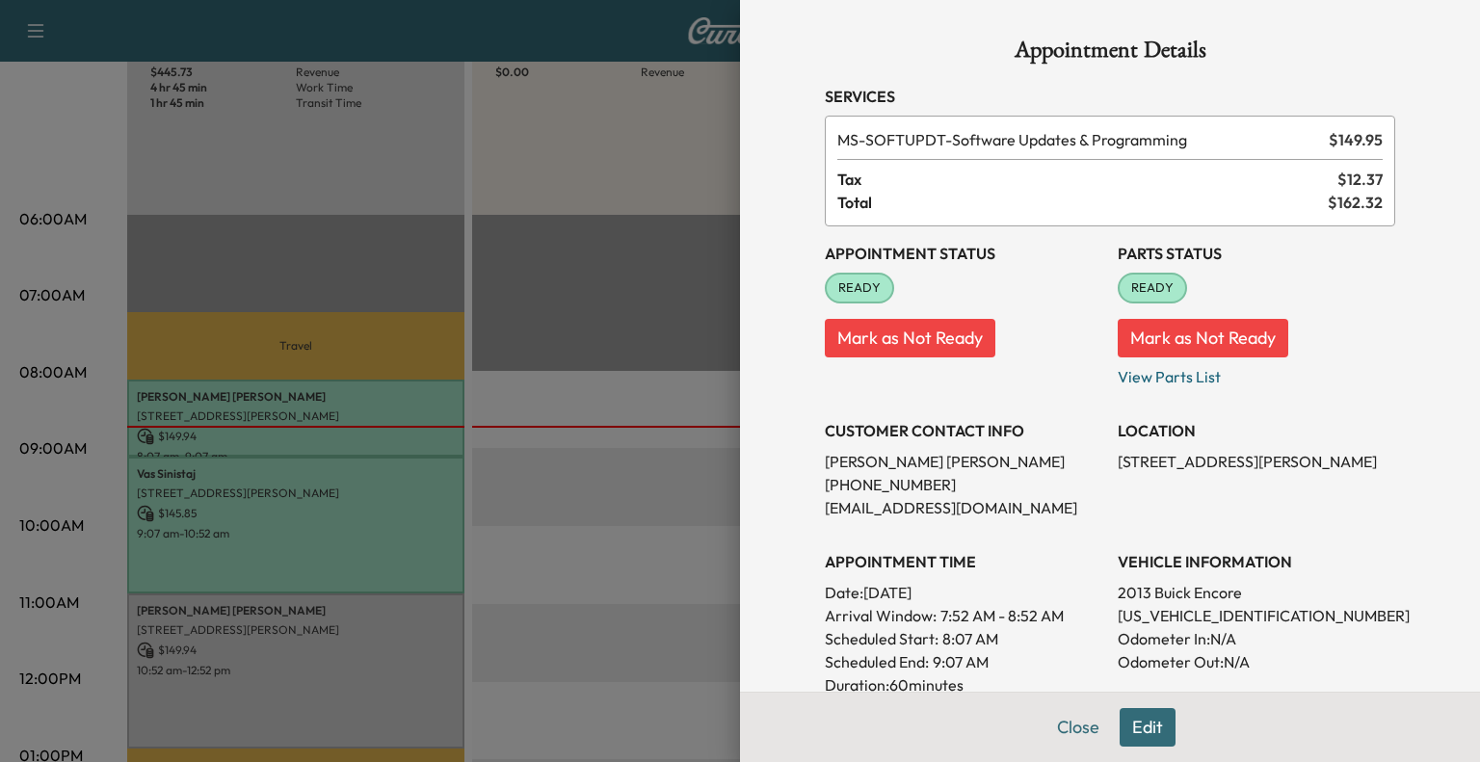
drag, startPoint x: 408, startPoint y: 328, endPoint x: 340, endPoint y: 512, distance: 196.3
click at [340, 512] on div at bounding box center [740, 381] width 1480 height 762
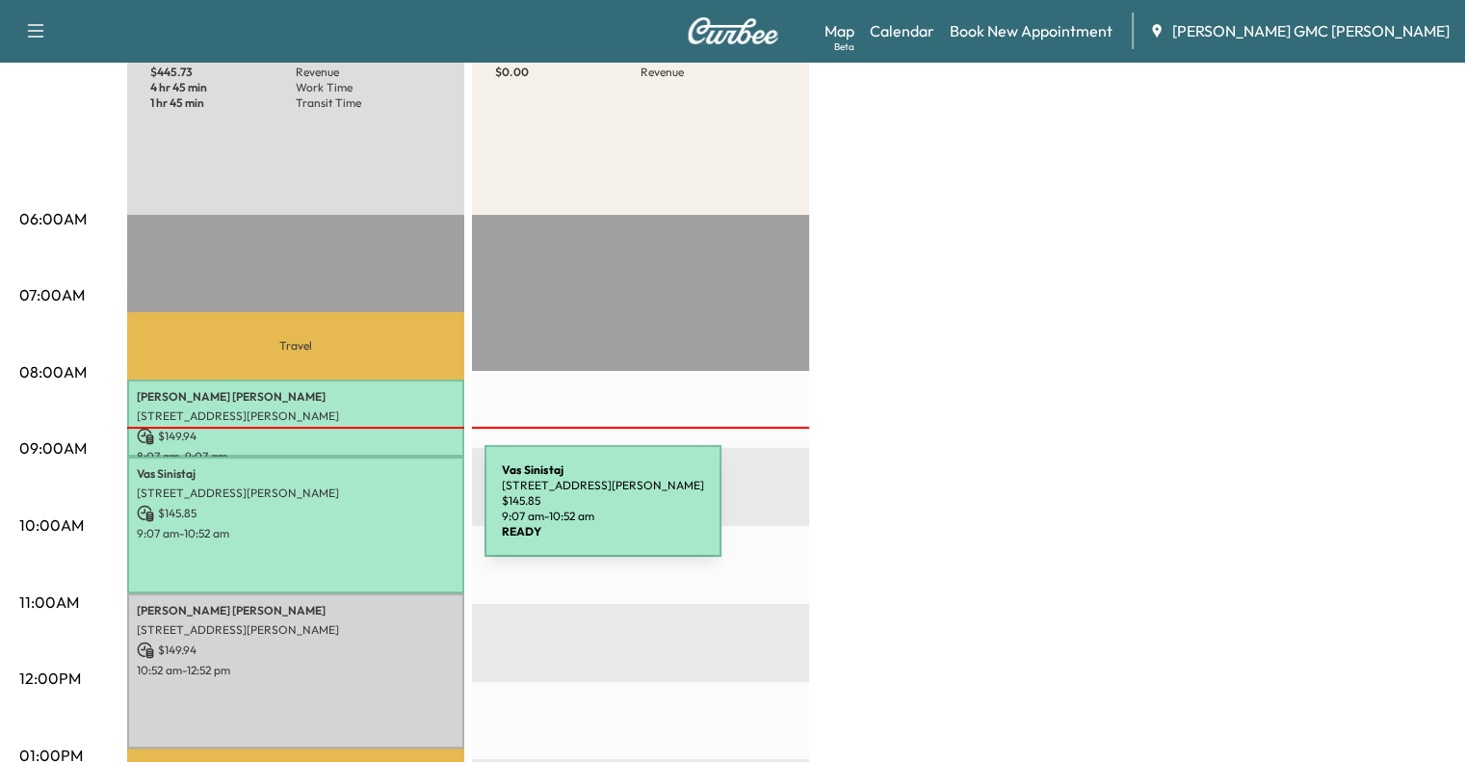
click at [340, 512] on p "$ 145.85" at bounding box center [296, 513] width 318 height 17
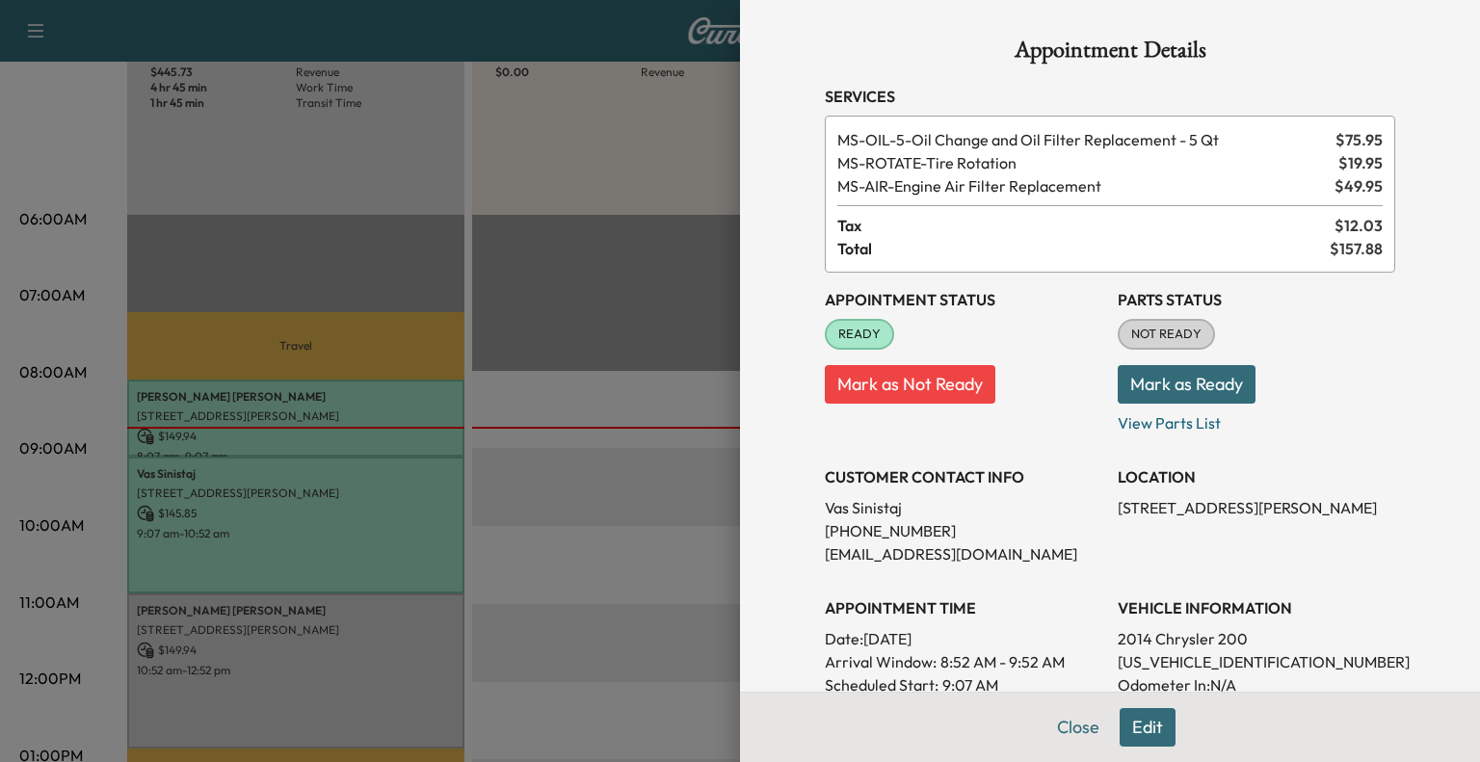
click at [870, 504] on p "Vas Sinistaj" at bounding box center [963, 507] width 277 height 23
copy p "Sinistaj"
click at [803, 210] on div "Appointment Details Services MS-OIL-5 - Oil Change and Oil Filter Replacement -…" at bounding box center [1109, 521] width 616 height 1043
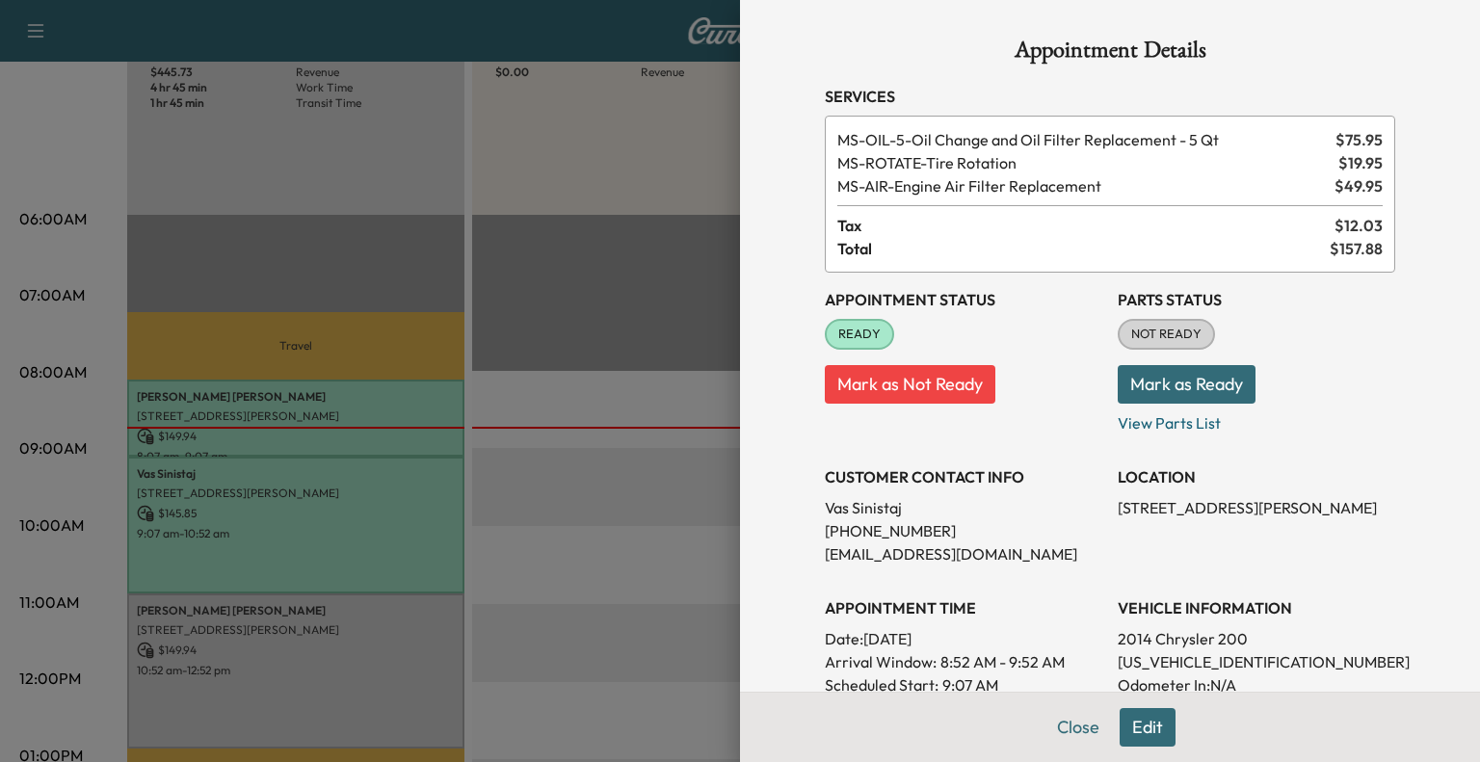
click at [481, 365] on div at bounding box center [740, 381] width 1480 height 762
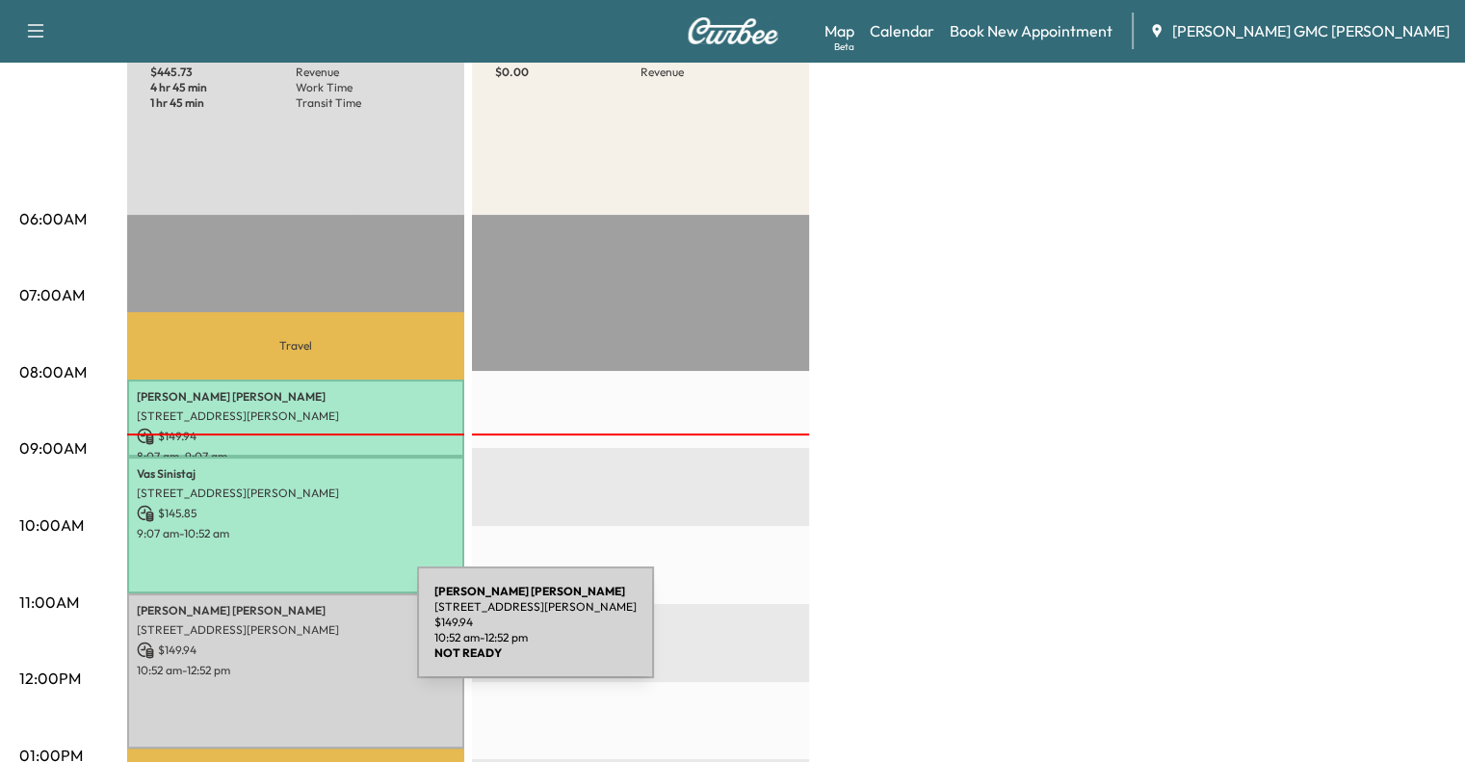
click at [273, 634] on div "[PERSON_NAME] [STREET_ADDRESS][PERSON_NAME] $ 149.94 10:52 am - 12:52 pm" at bounding box center [295, 671] width 337 height 156
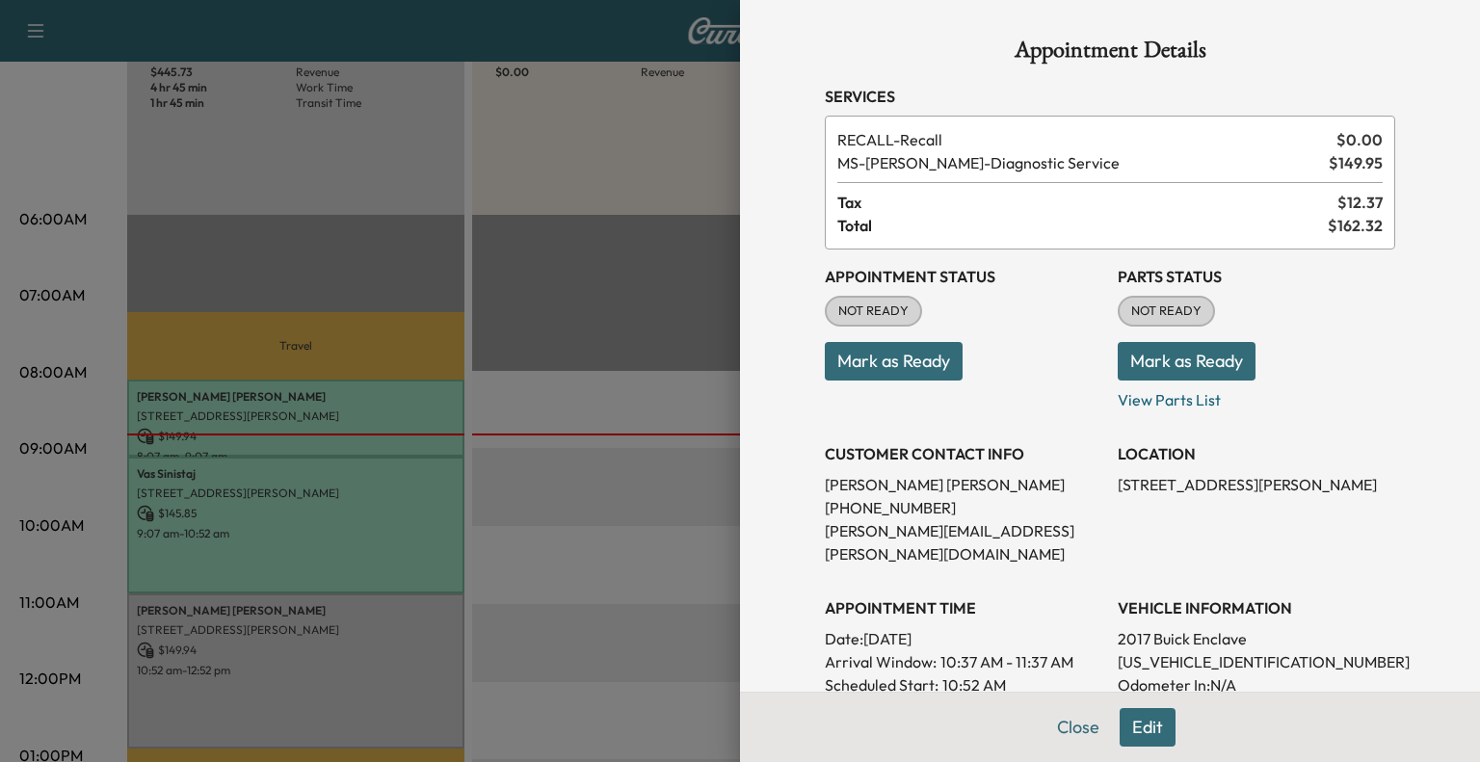
click at [694, 323] on div at bounding box center [740, 381] width 1480 height 762
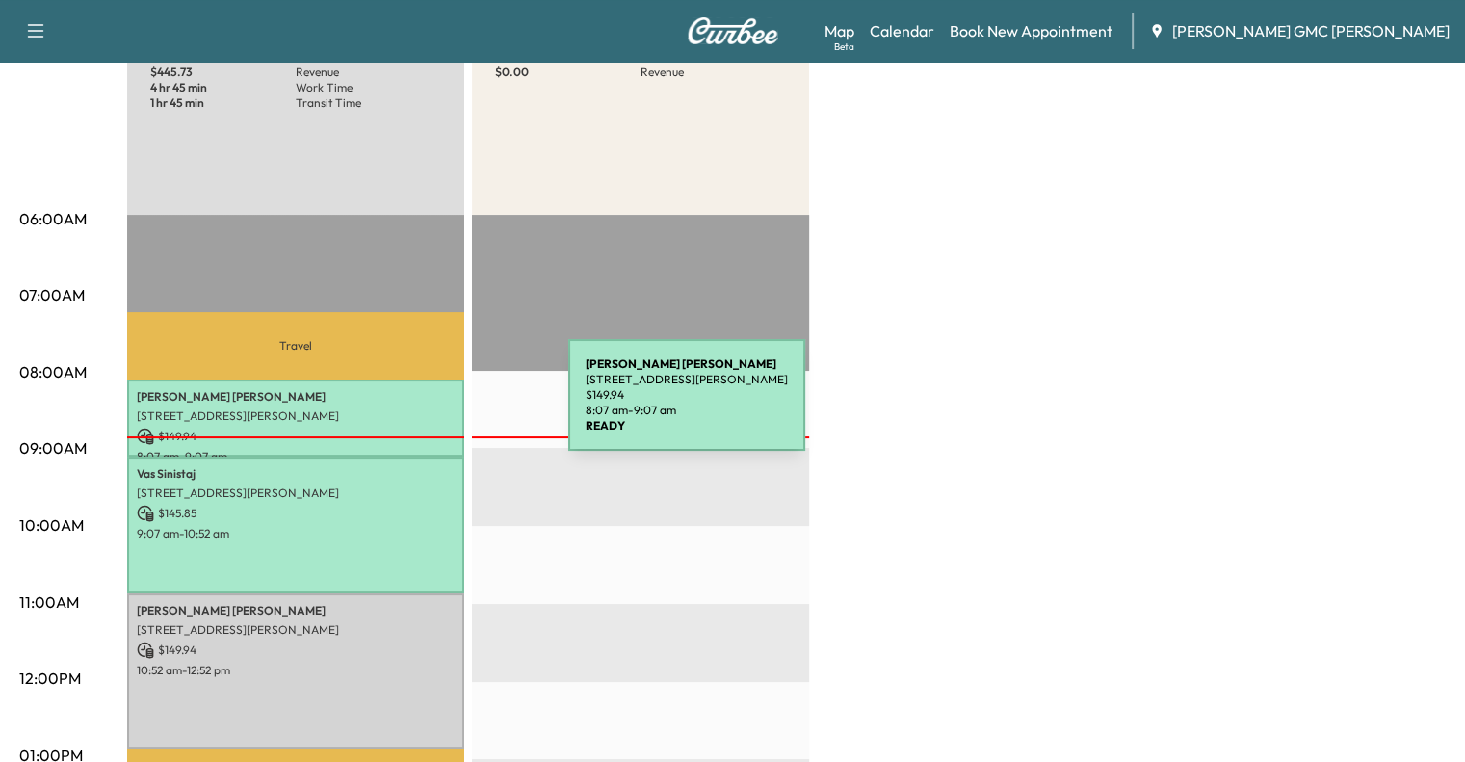
click at [424, 408] on p "[STREET_ADDRESS][PERSON_NAME]" at bounding box center [296, 415] width 318 height 15
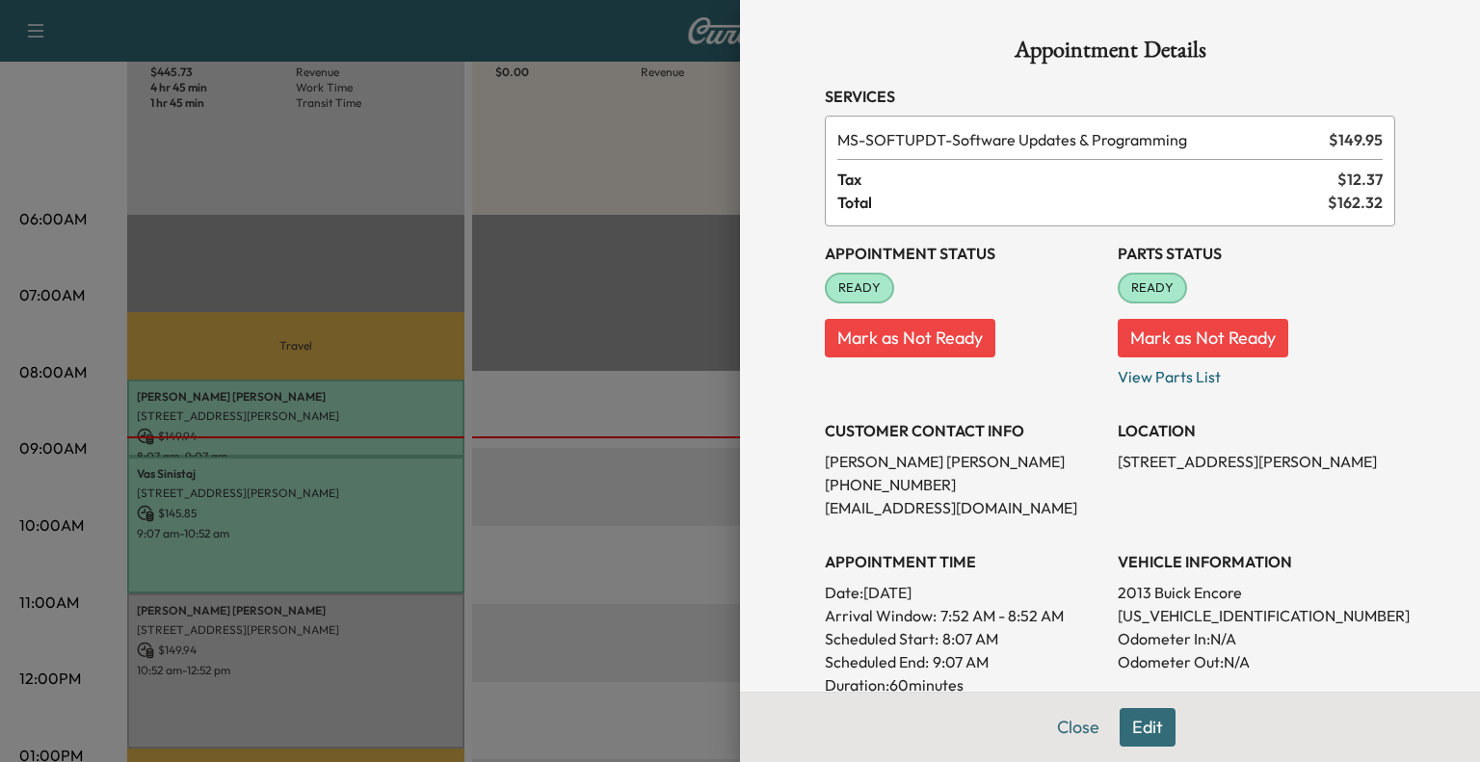
click at [550, 345] on div at bounding box center [740, 381] width 1480 height 762
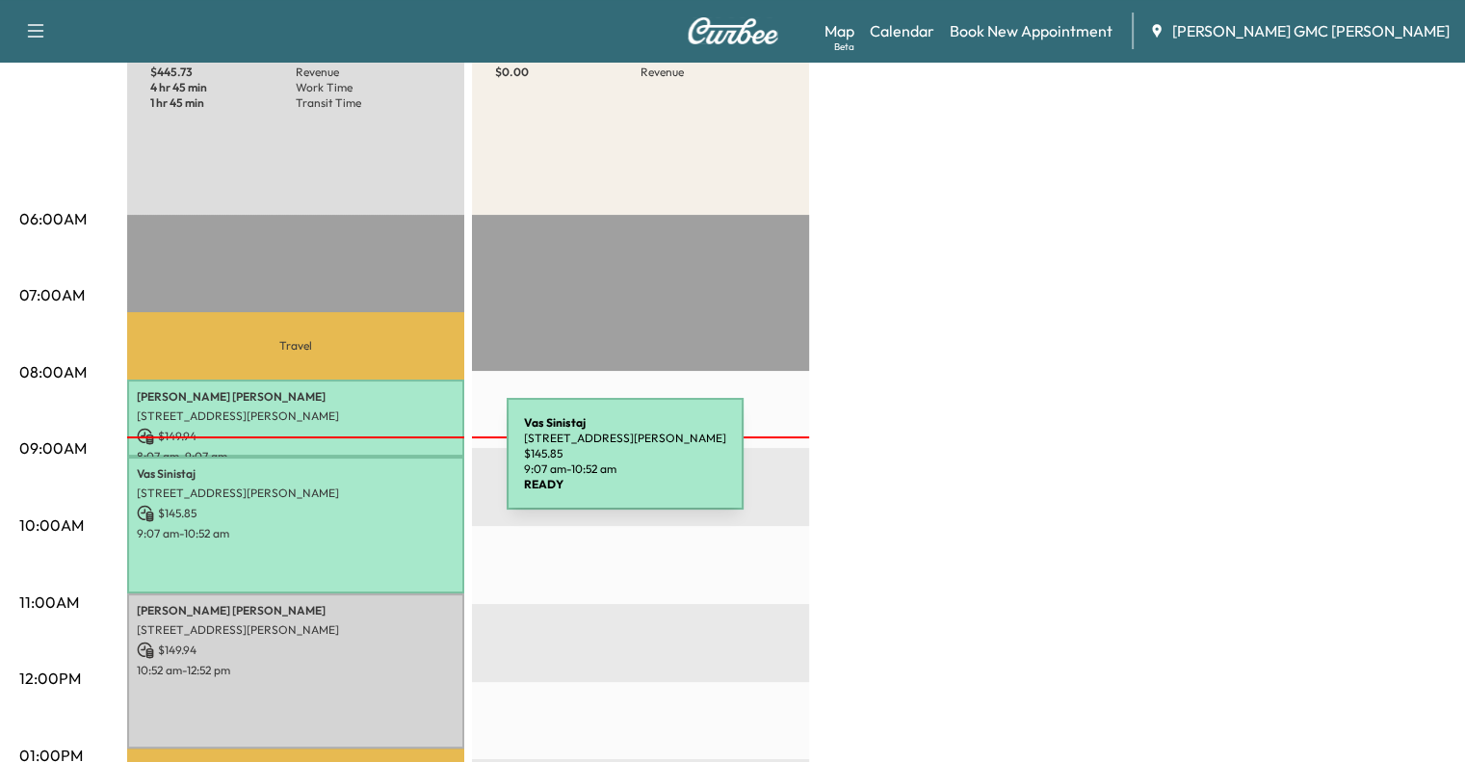
click at [362, 466] on p "Vas Sinistaj" at bounding box center [296, 473] width 318 height 15
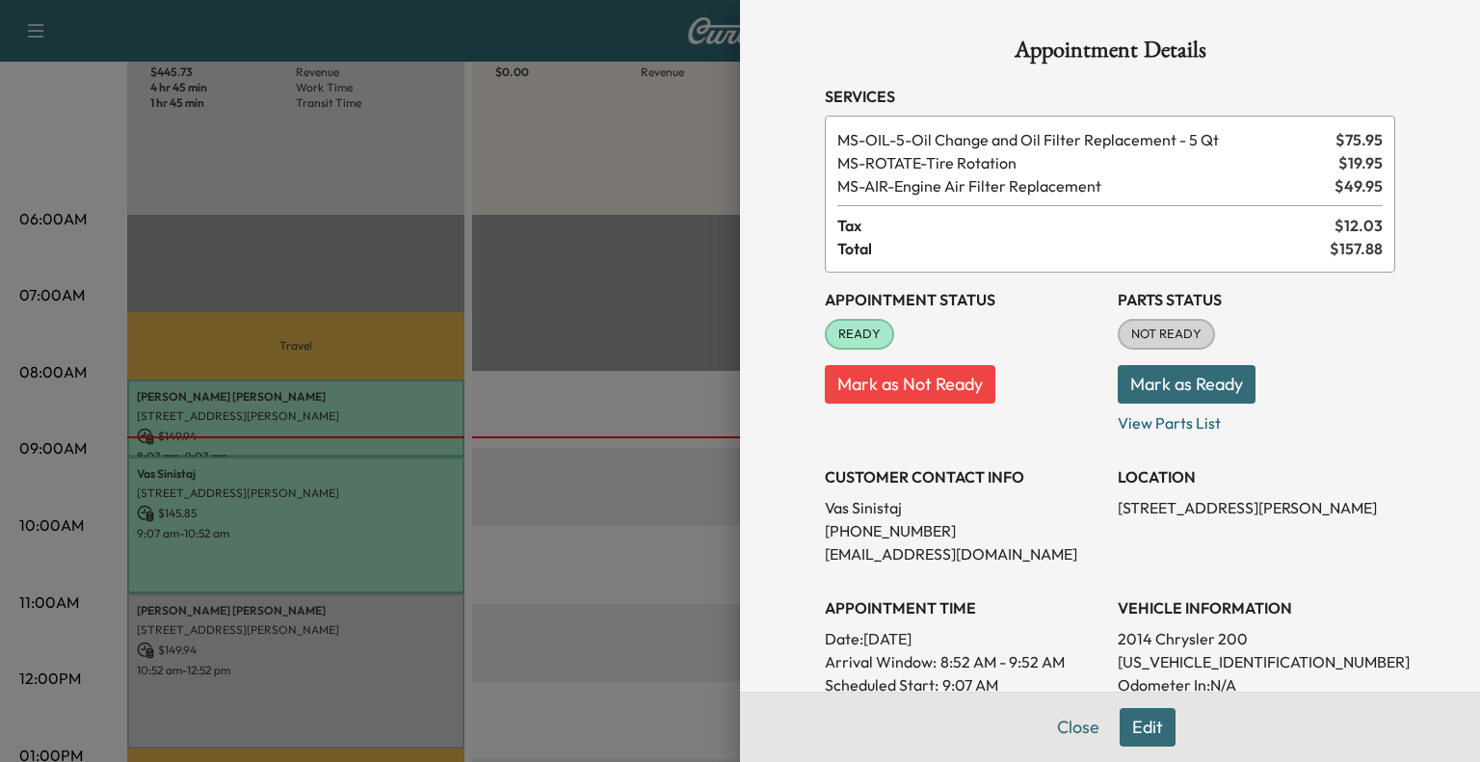
click at [365, 345] on div at bounding box center [740, 381] width 1480 height 762
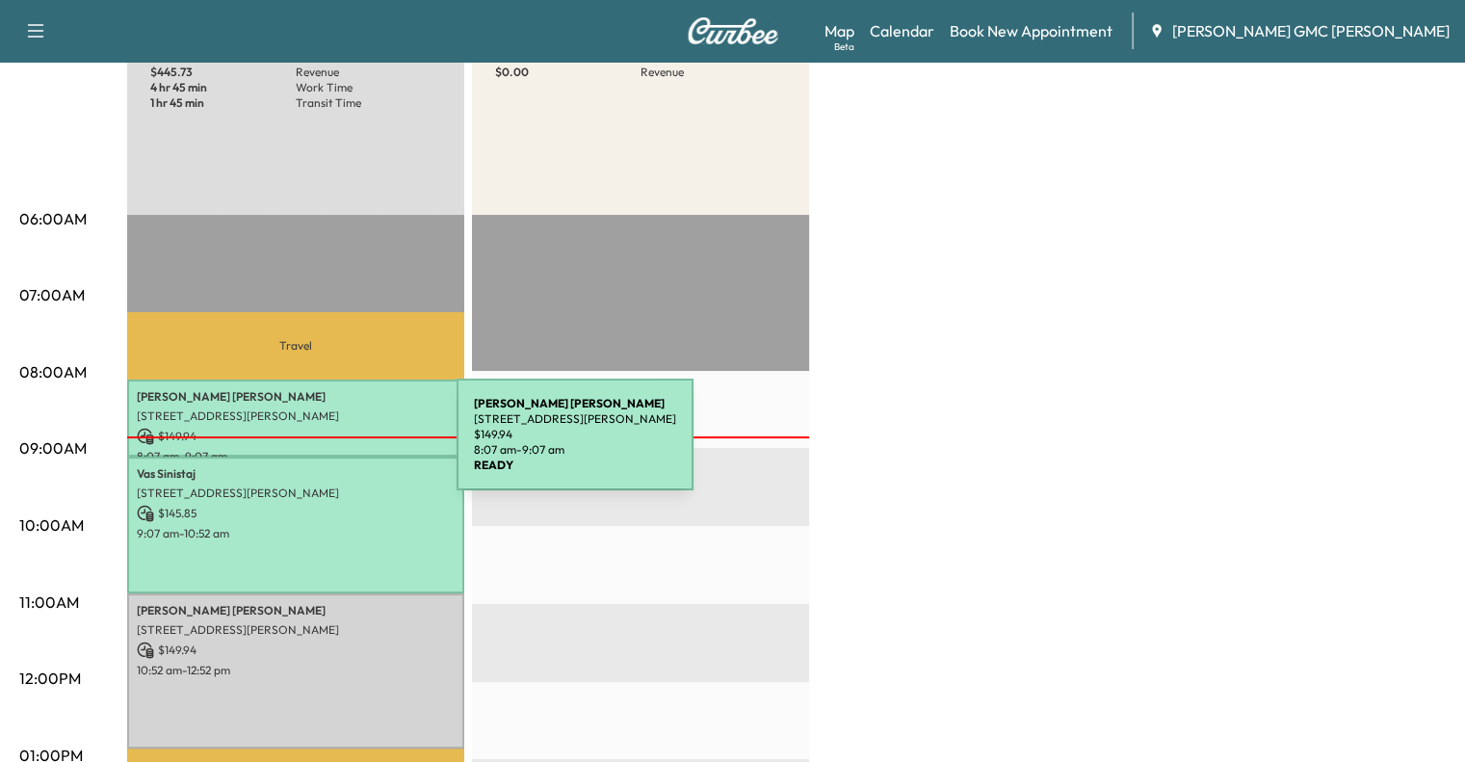
click at [312, 449] on p "8:07 am - 9:07 am" at bounding box center [296, 456] width 318 height 15
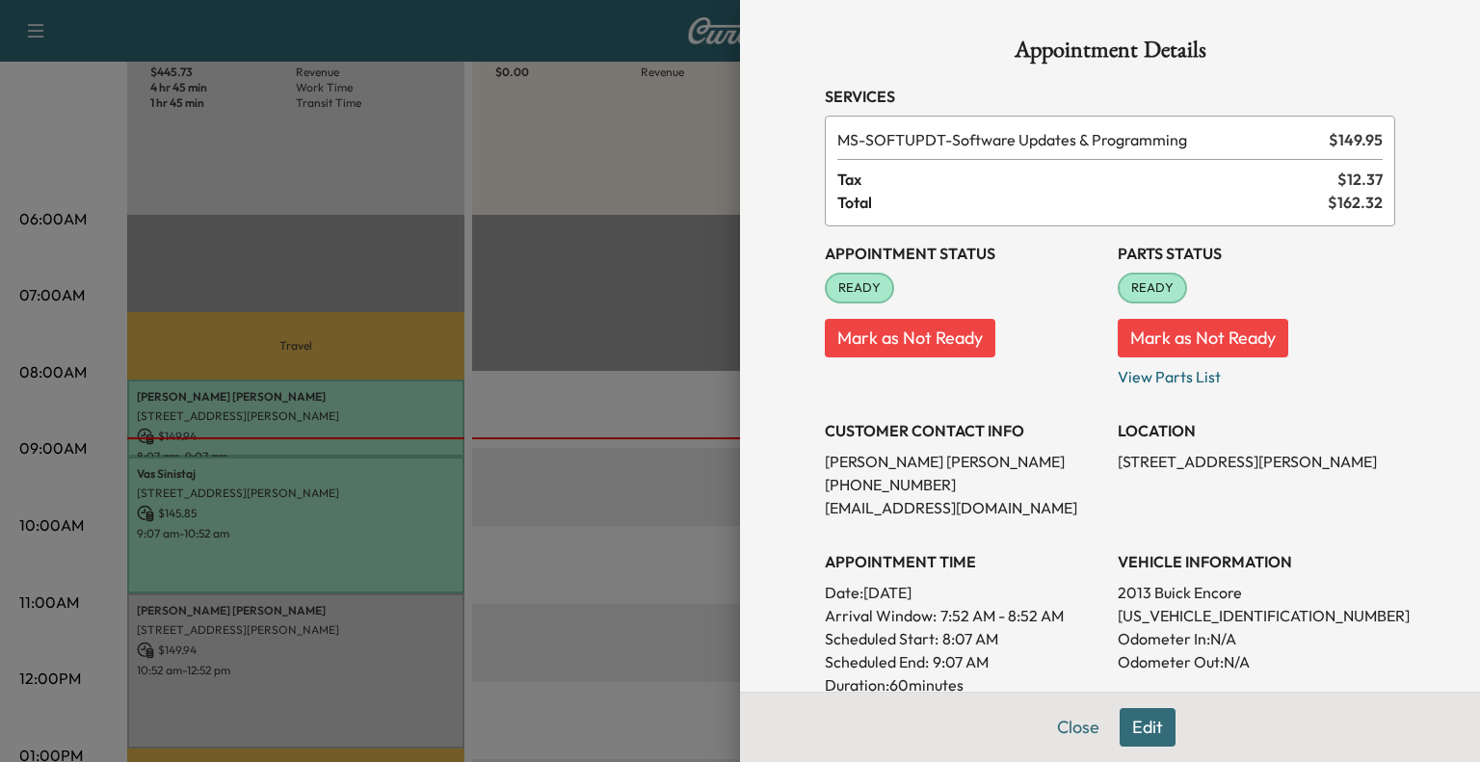
click at [468, 576] on div at bounding box center [740, 381] width 1480 height 762
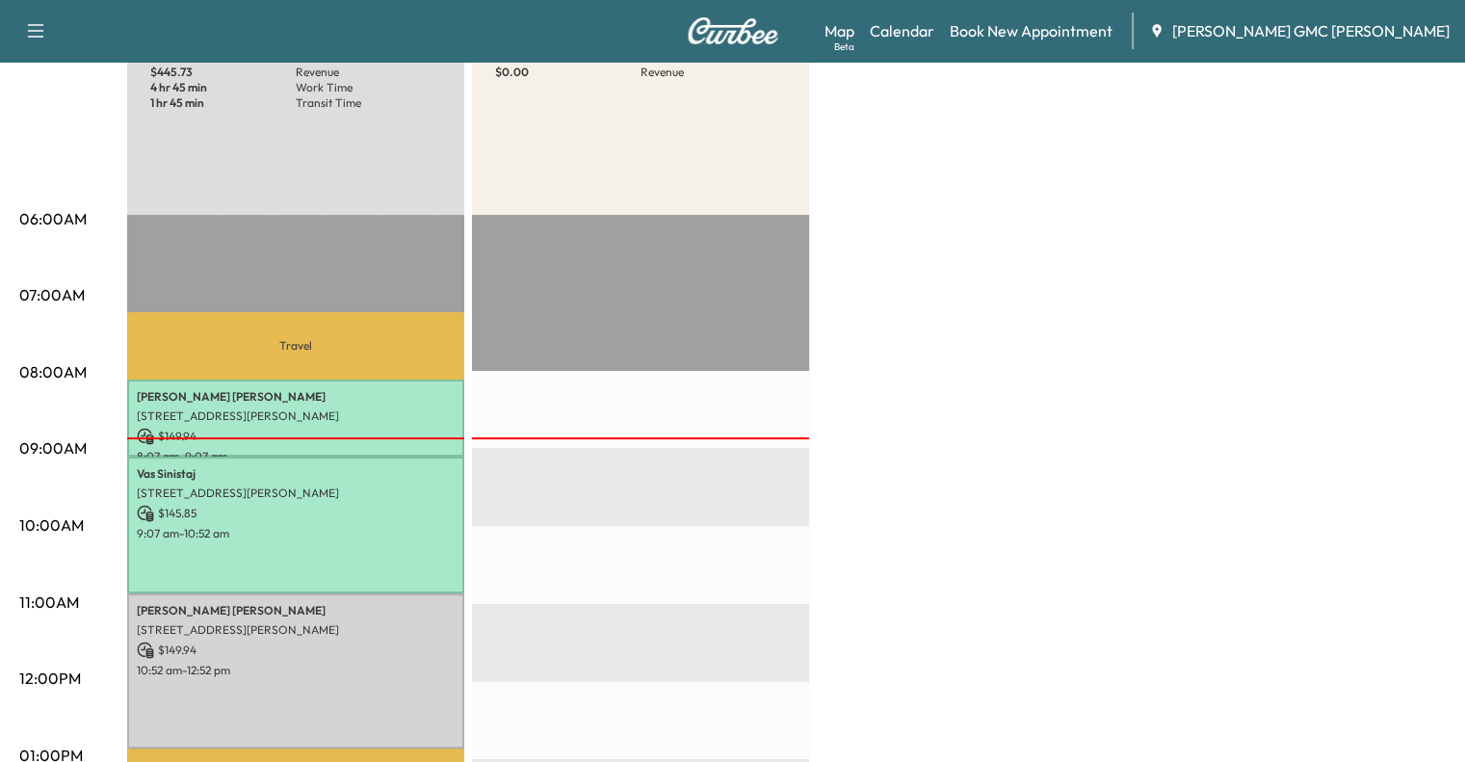
click at [303, 480] on div "Vas Sinistaj [STREET_ADDRESS][PERSON_NAME] $ 145.85 9:07 am - 10:52 am" at bounding box center [295, 525] width 337 height 136
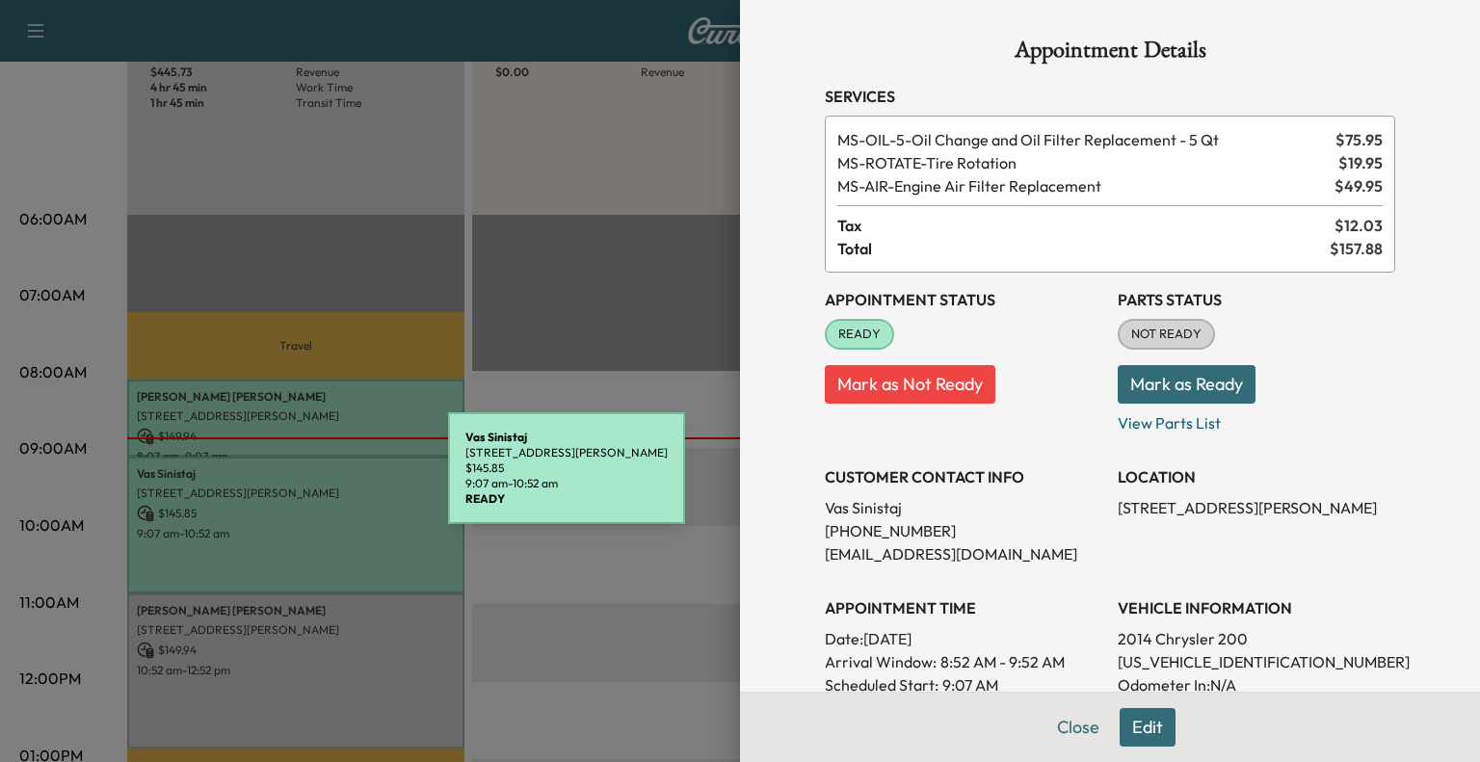
click at [206, 481] on div at bounding box center [740, 381] width 1480 height 762
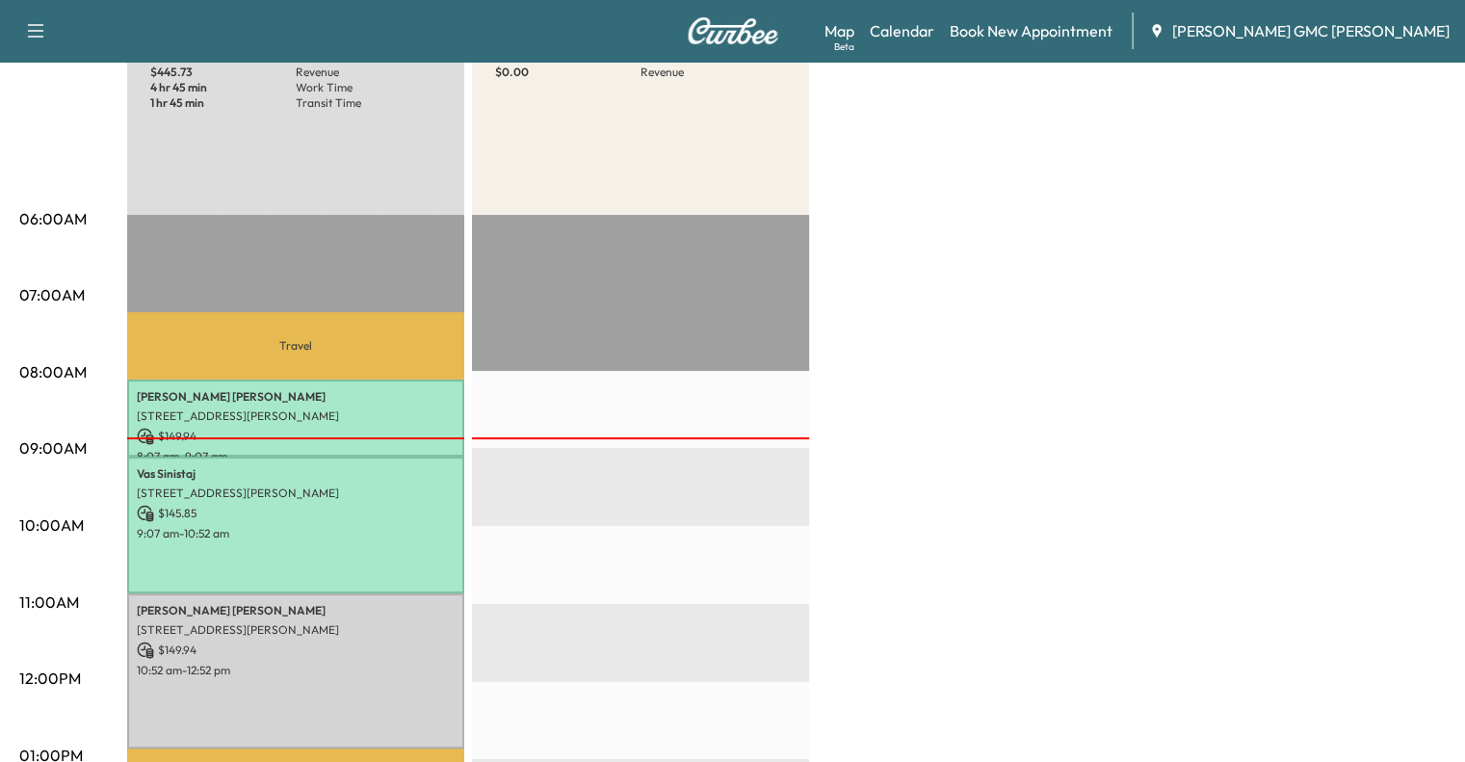
click at [147, 489] on p "[STREET_ADDRESS][PERSON_NAME]" at bounding box center [296, 492] width 318 height 15
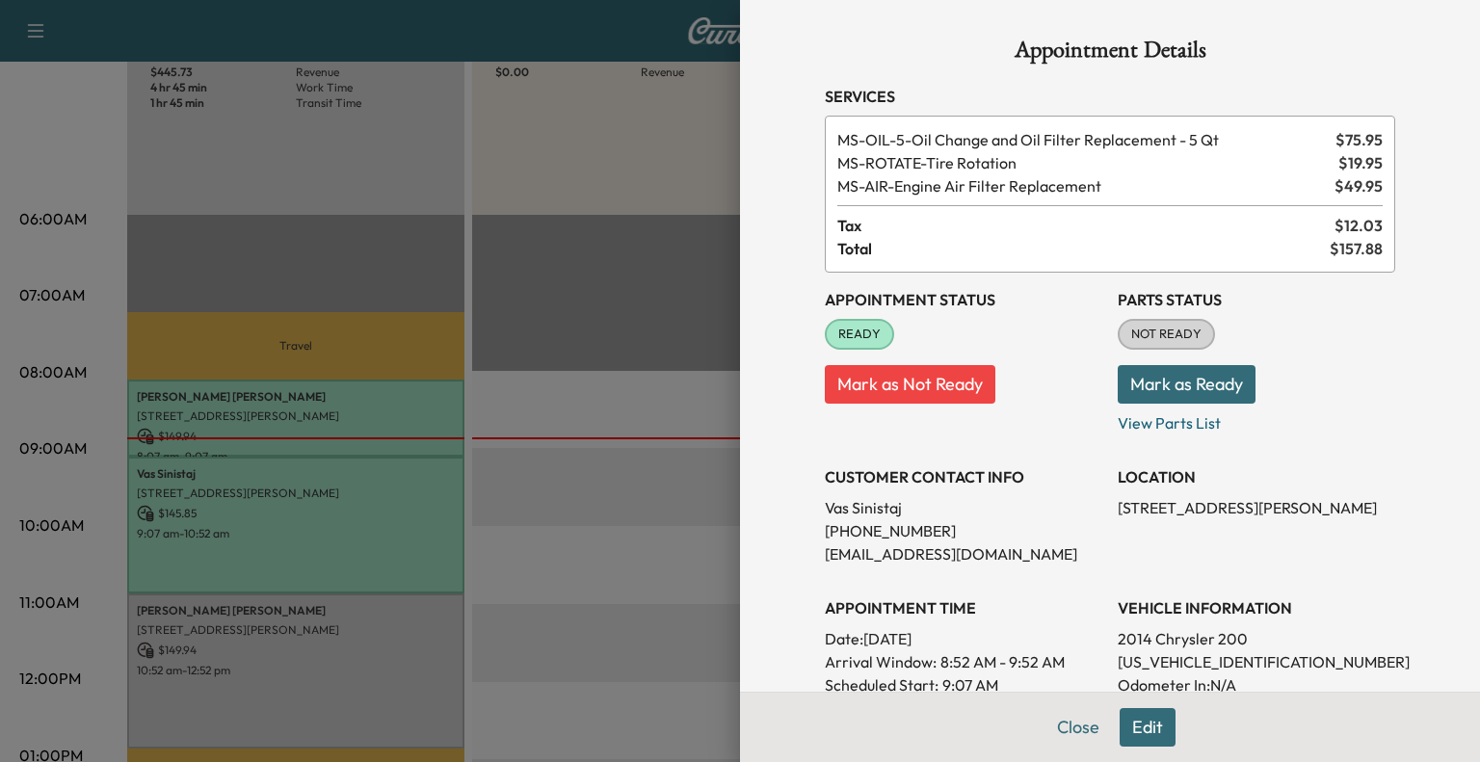
click at [298, 343] on div at bounding box center [740, 381] width 1480 height 762
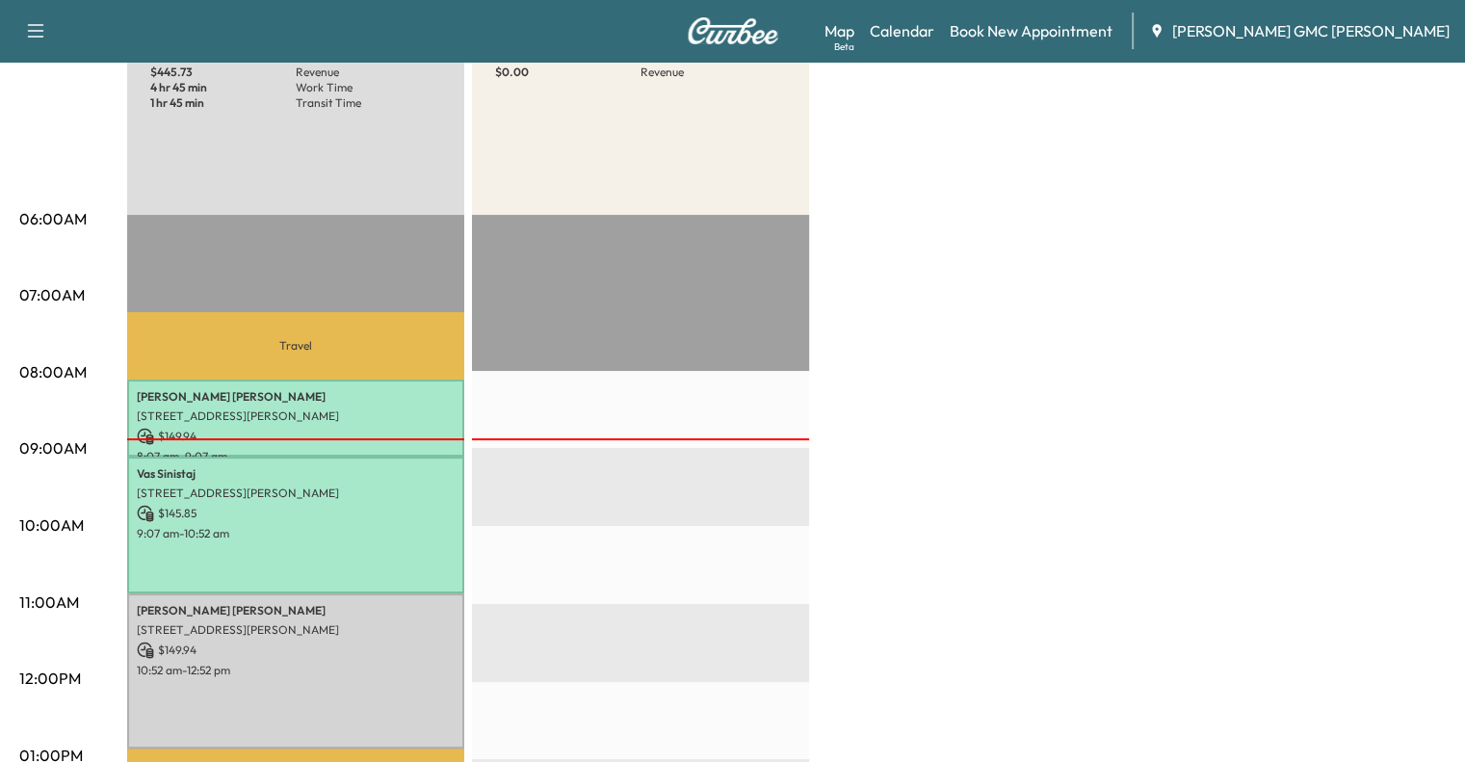
click at [274, 633] on div "[PERSON_NAME] [STREET_ADDRESS][PERSON_NAME] $ 149.94 10:52 am - 12:52 pm" at bounding box center [295, 671] width 337 height 156
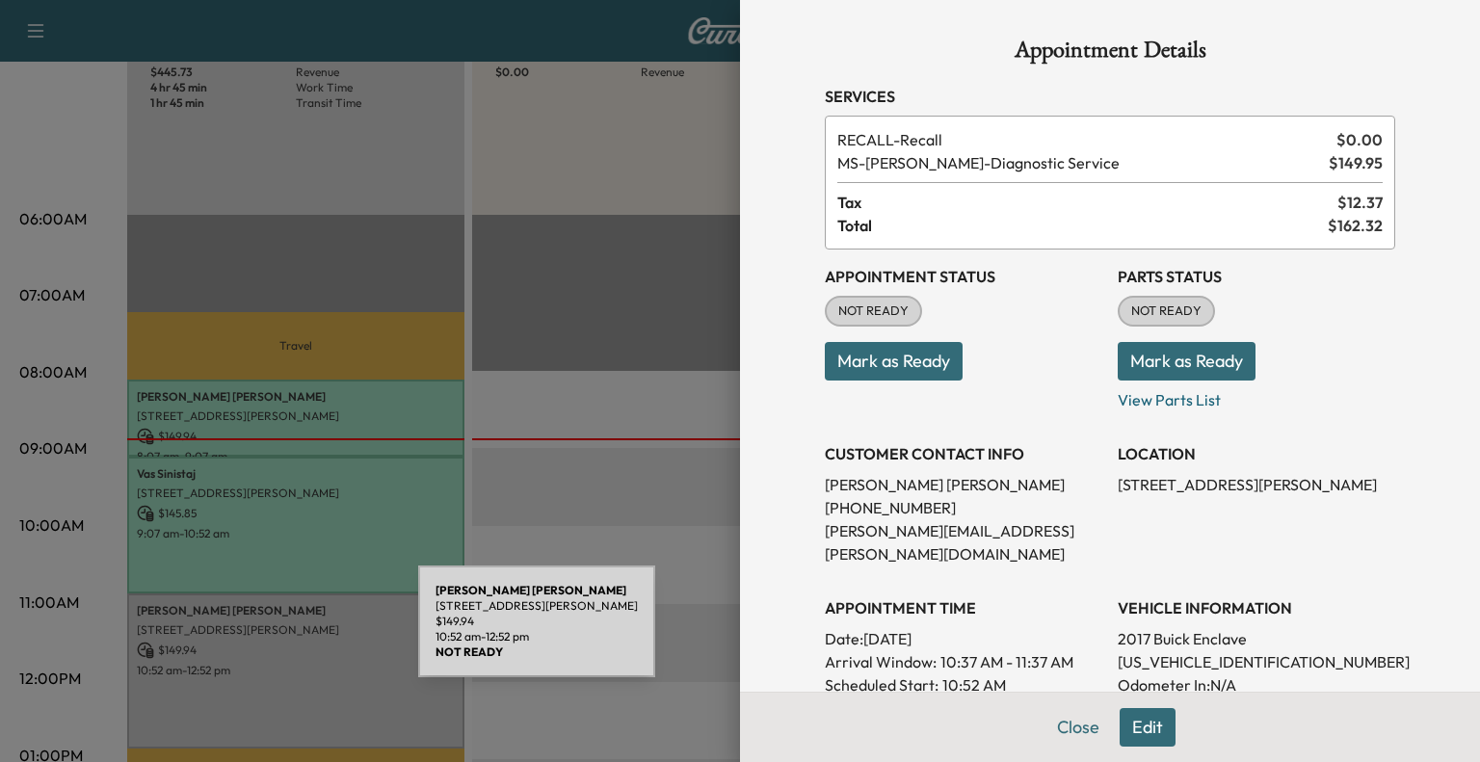
click at [1001, 758] on div "Close Edit" at bounding box center [1110, 727] width 740 height 70
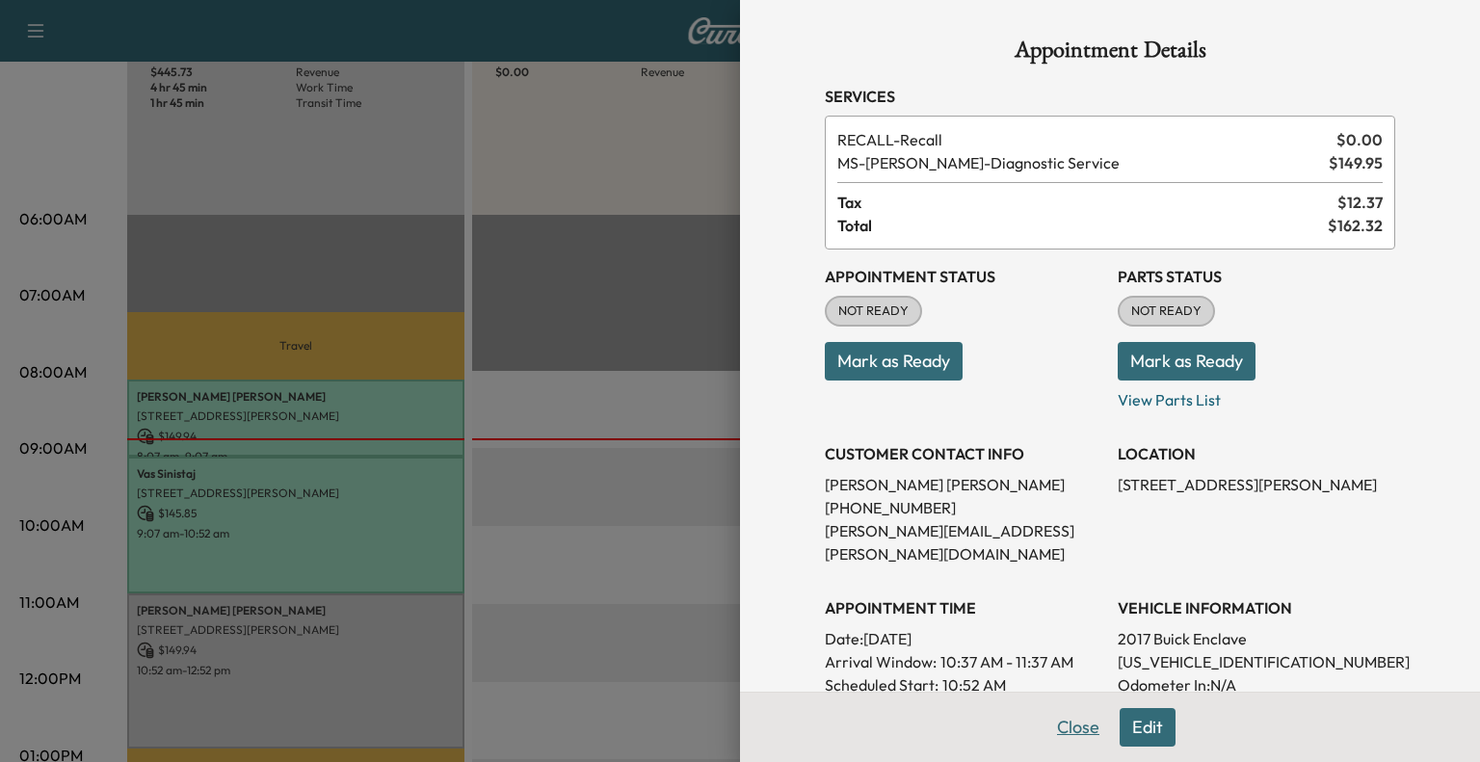
click at [1060, 730] on button "Close" at bounding box center [1077, 727] width 67 height 39
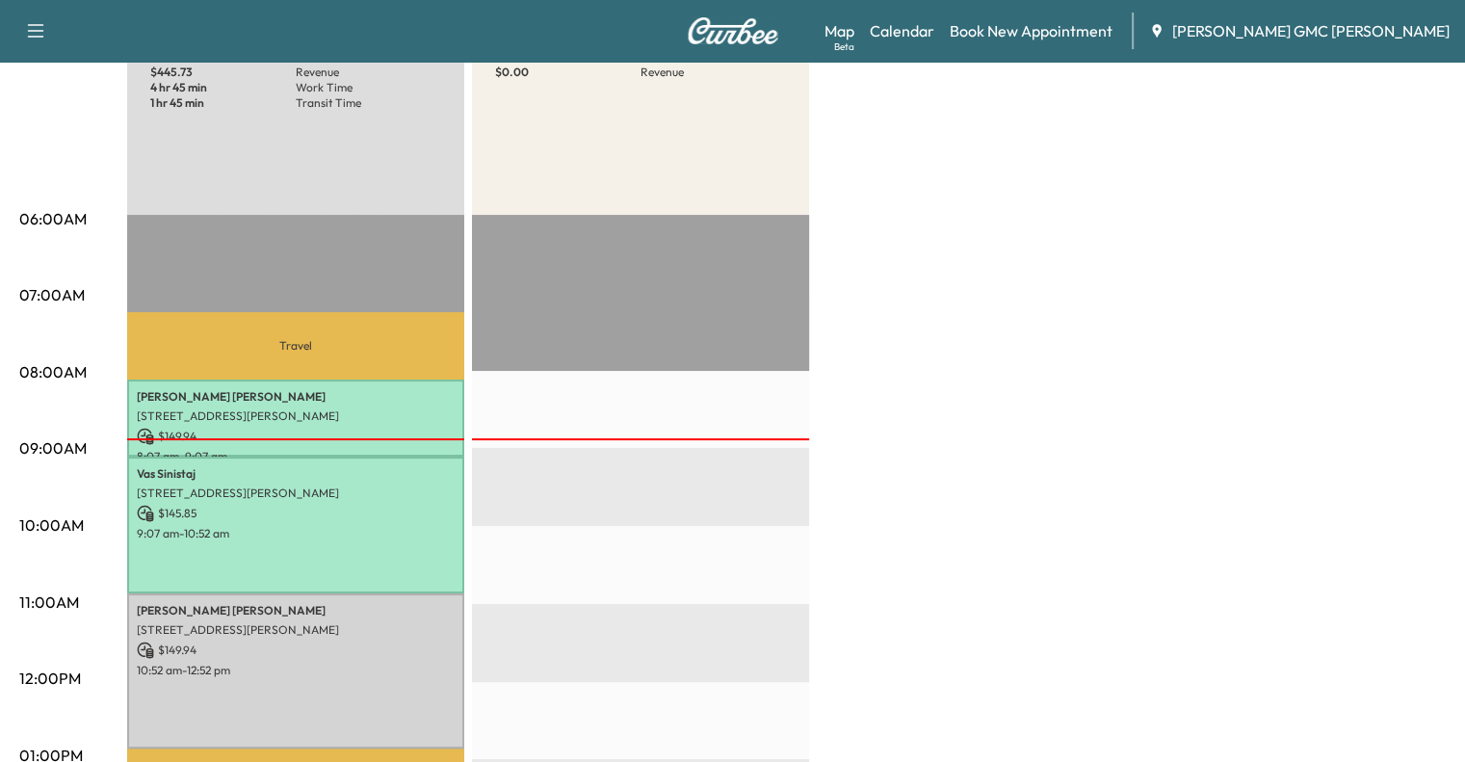
click at [248, 642] on p "$ 149.94" at bounding box center [296, 650] width 318 height 17
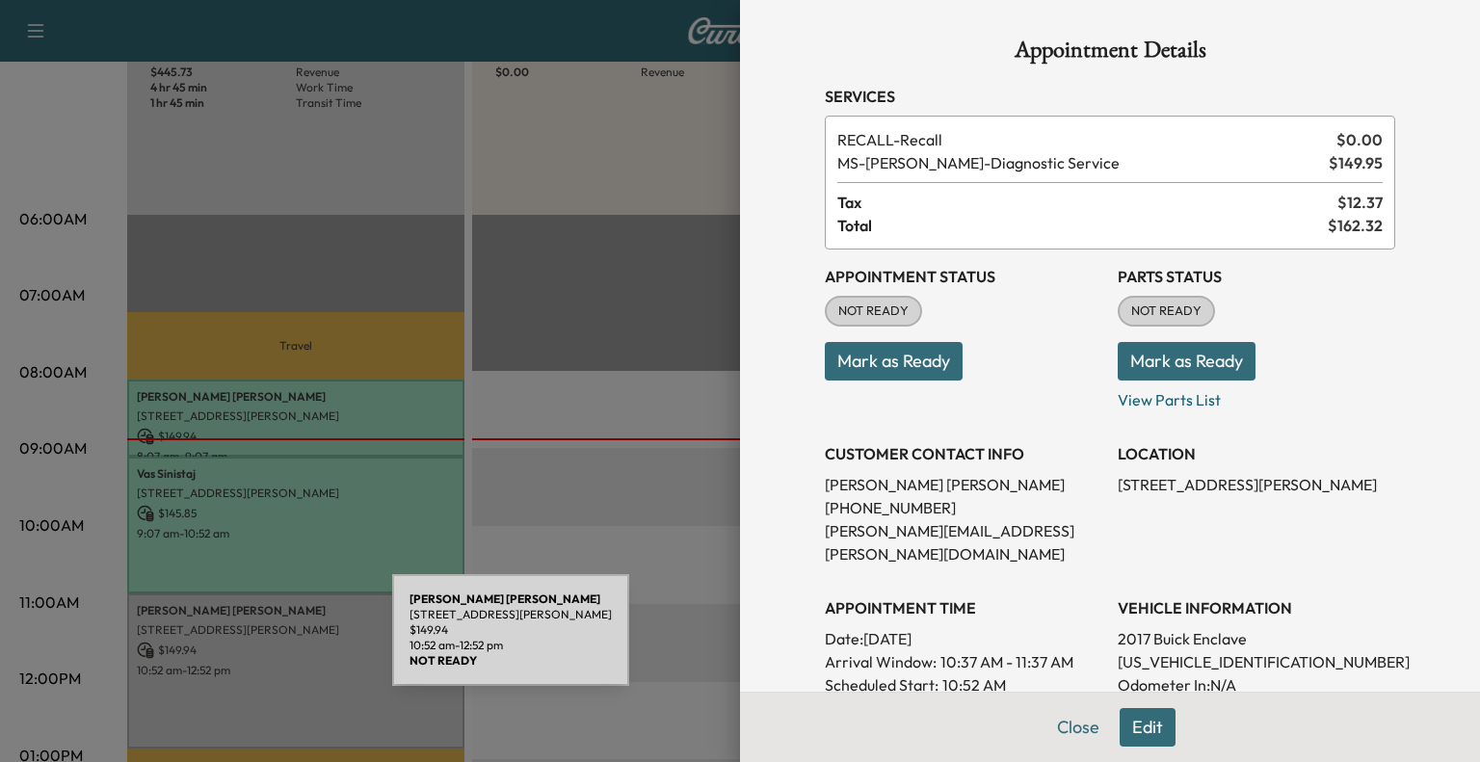
click at [1066, 743] on button "Close" at bounding box center [1077, 727] width 67 height 39
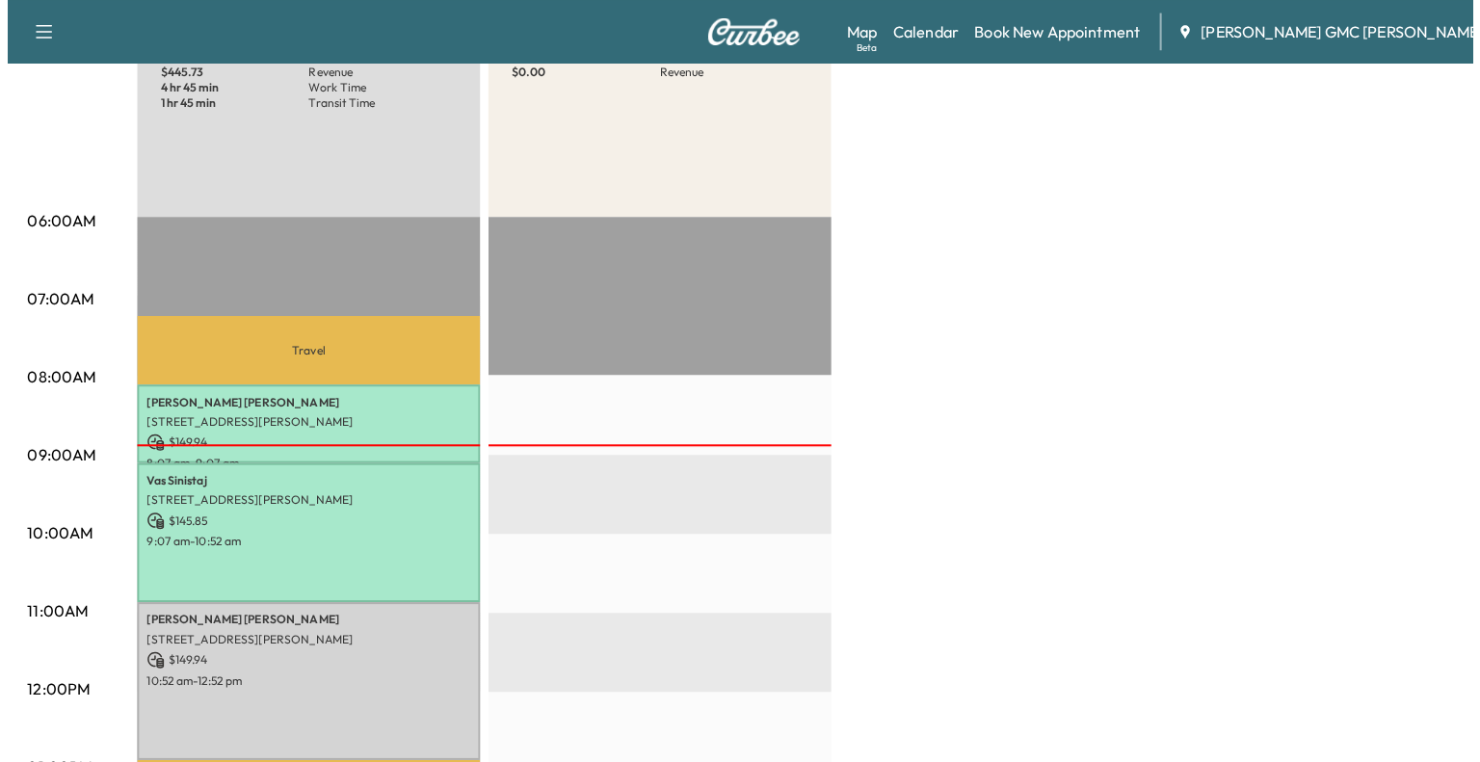
scroll to position [238, 0]
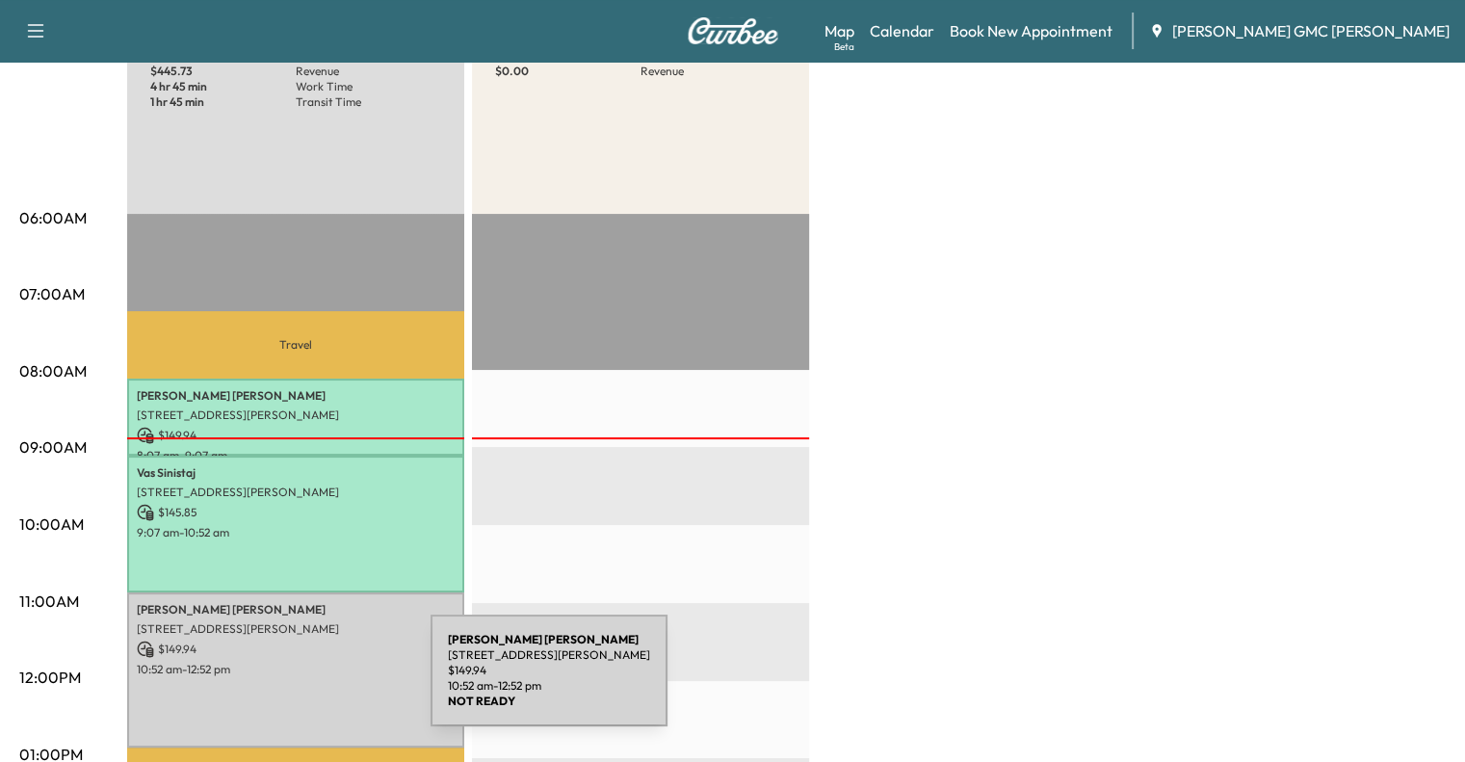
click at [286, 682] on div "[PERSON_NAME] [STREET_ADDRESS][PERSON_NAME] $ 149.94 10:52 am - 12:52 pm" at bounding box center [295, 670] width 337 height 156
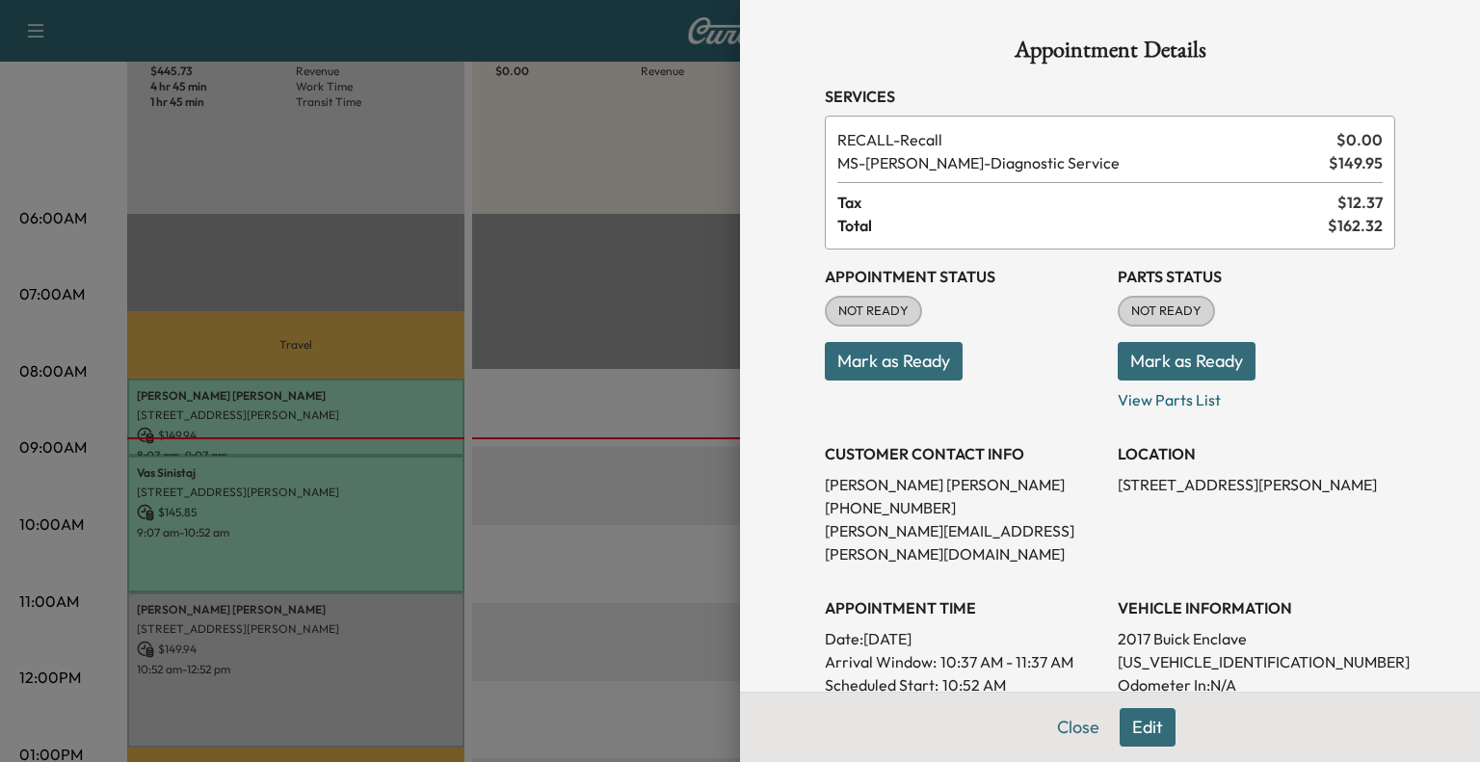
click at [331, 668] on div at bounding box center [740, 381] width 1480 height 762
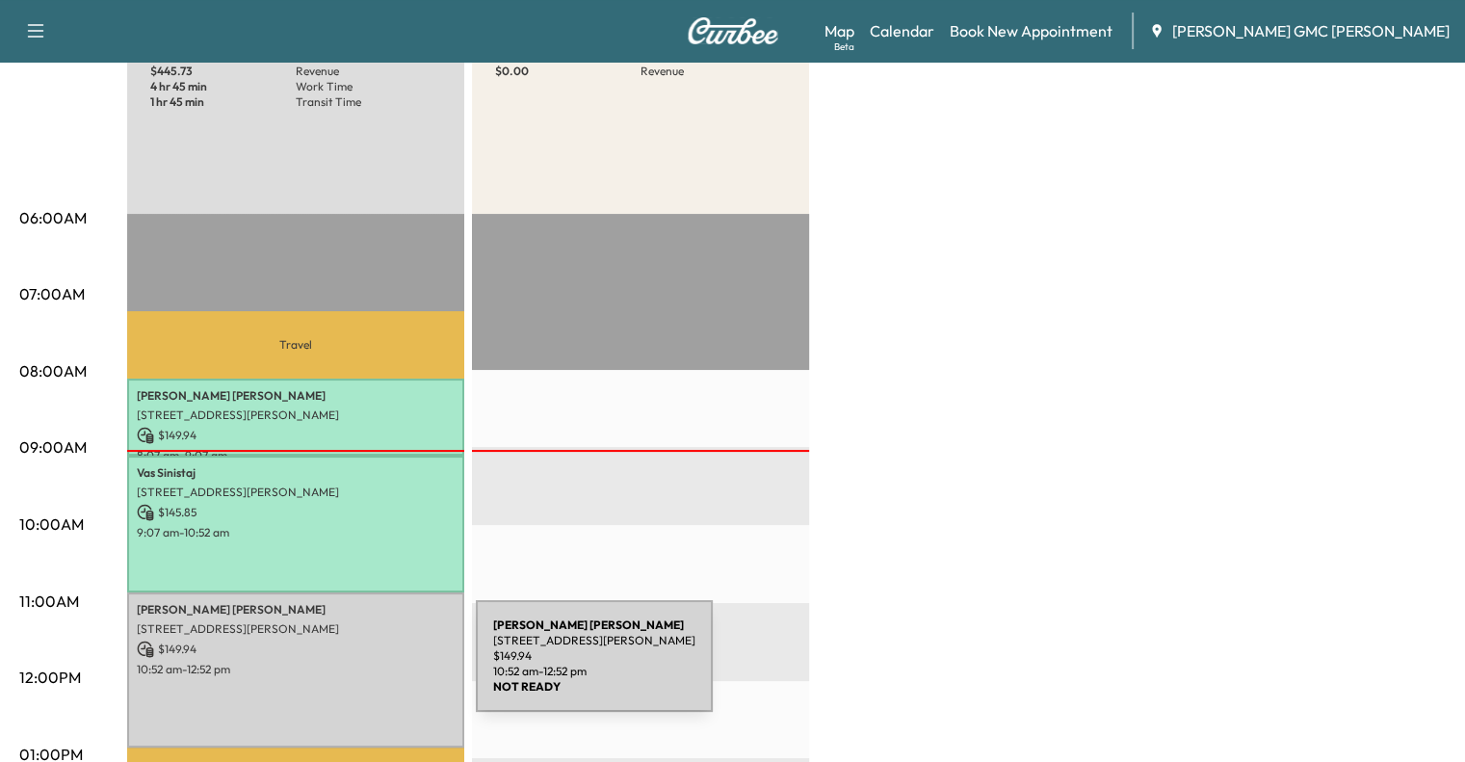
click at [331, 668] on p "10:52 am - 12:52 pm" at bounding box center [296, 669] width 318 height 15
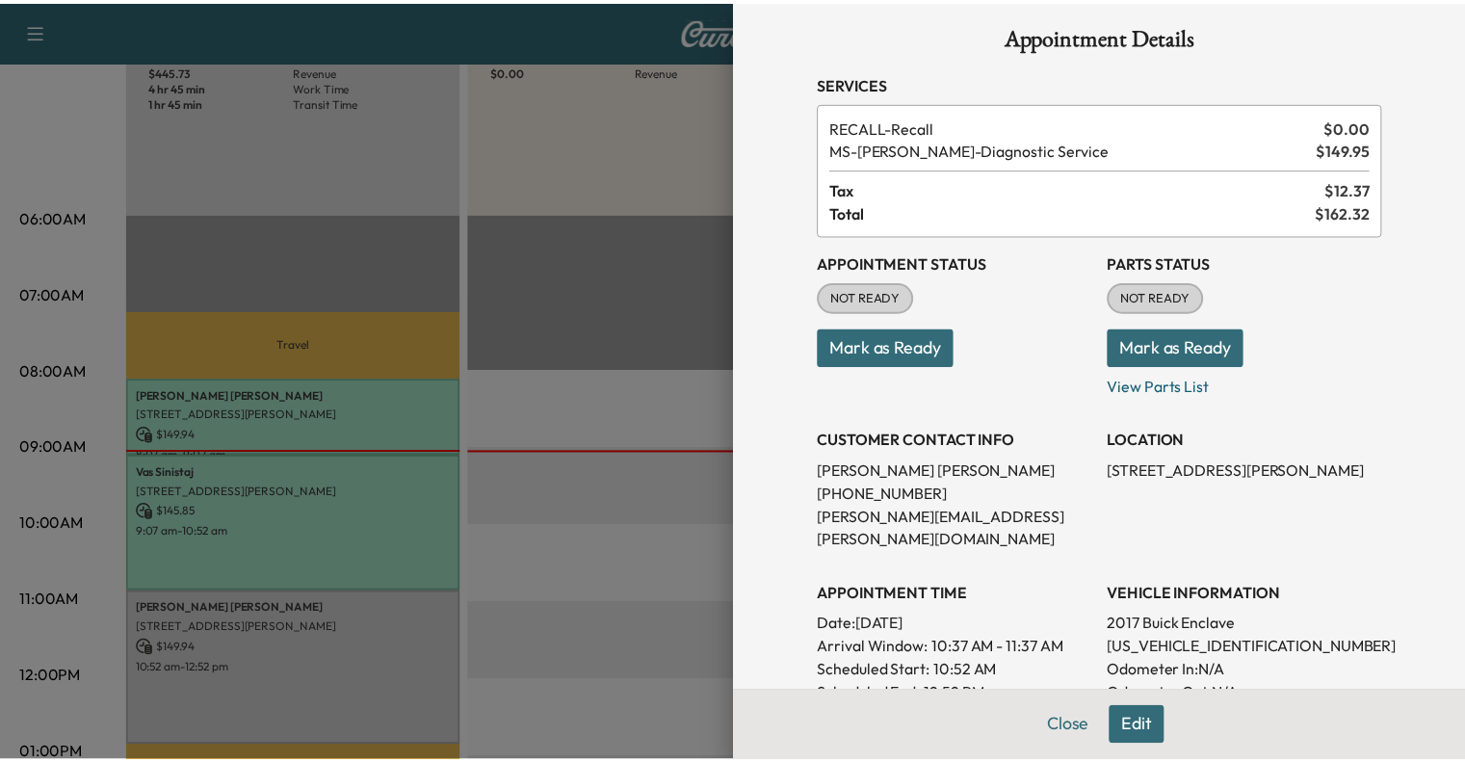
scroll to position [0, 0]
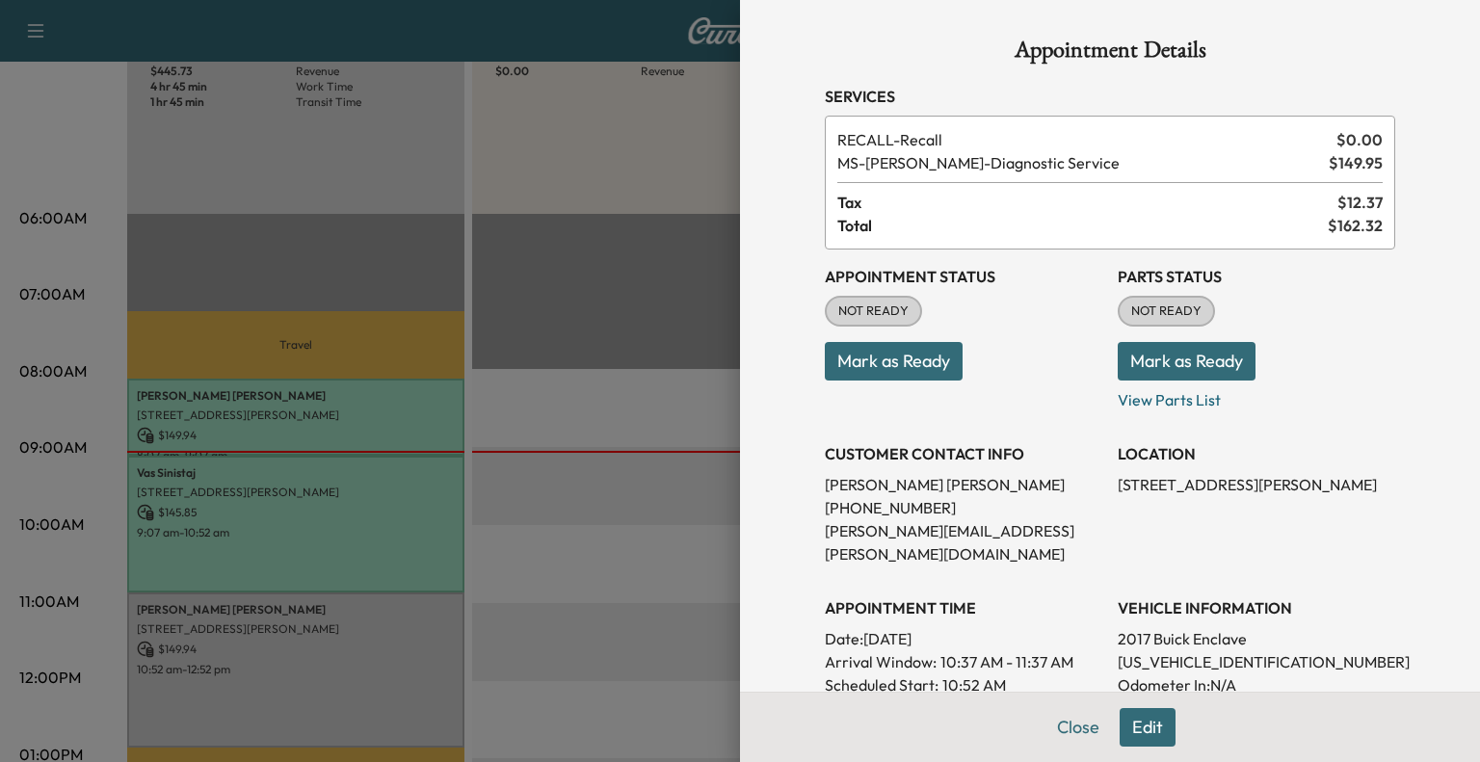
click at [528, 393] on div at bounding box center [740, 381] width 1480 height 762
